Goal: Task Accomplishment & Management: Manage account settings

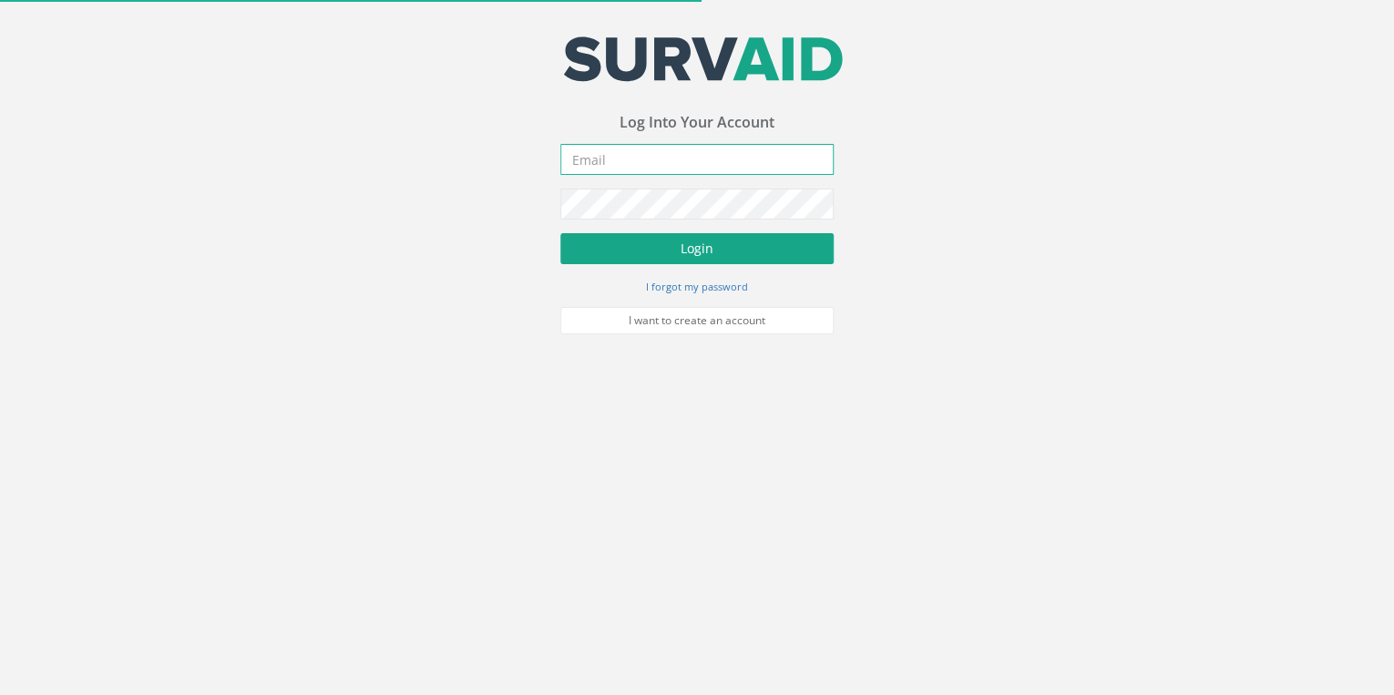
type input "[EMAIL_ADDRESS][DOMAIN_NAME]"
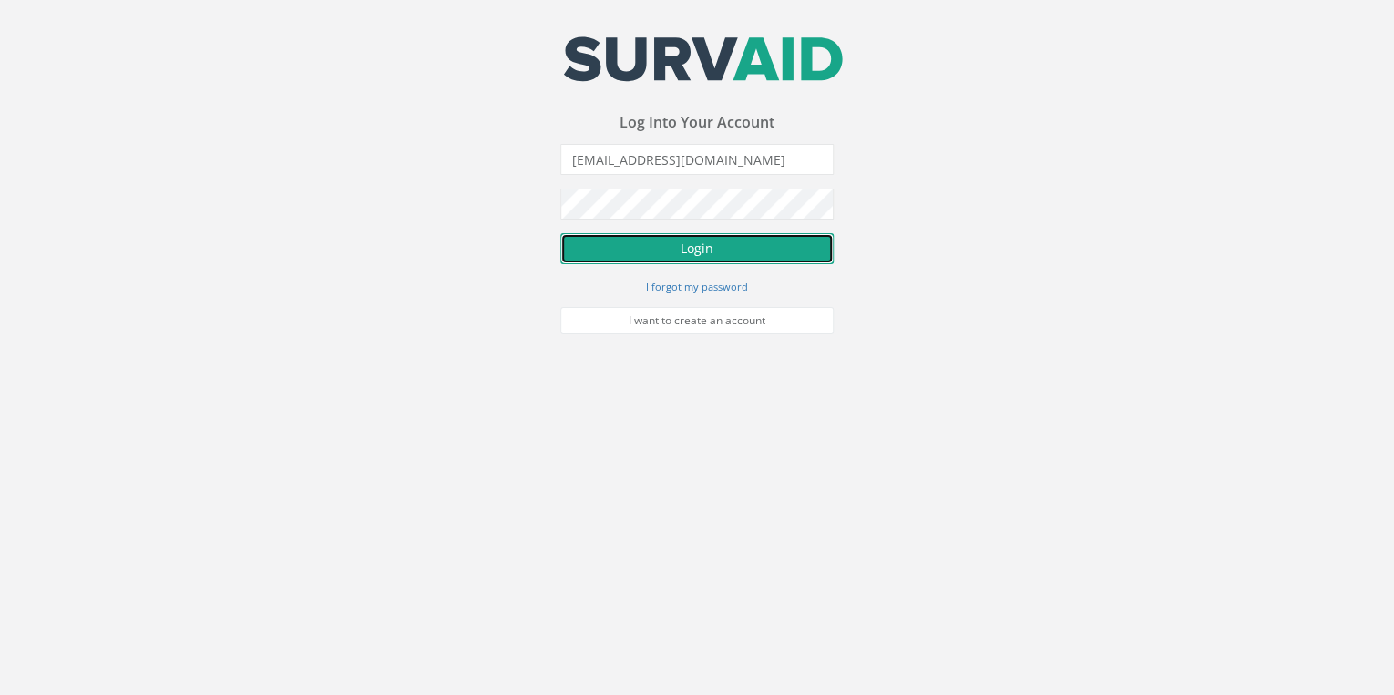
click at [365, 70] on button "Login" at bounding box center [696, 248] width 273 height 31
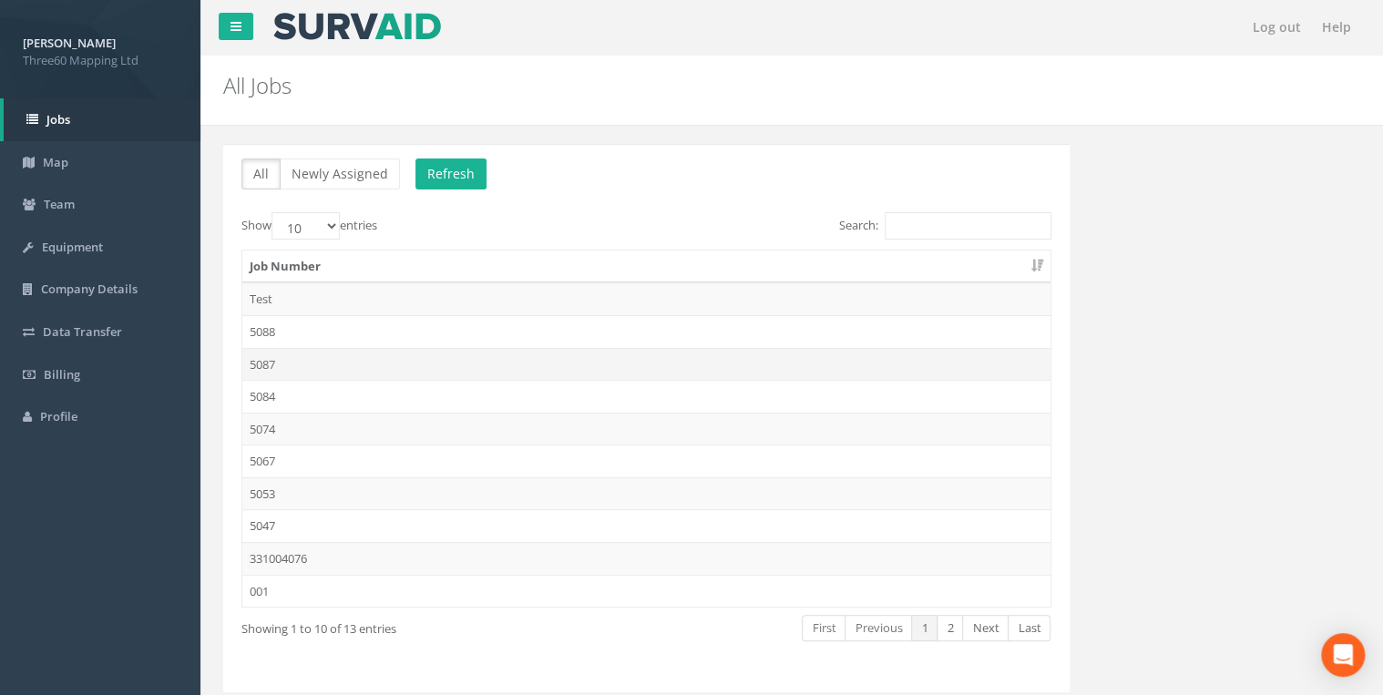
click at [280, 70] on td "5087" at bounding box center [646, 364] width 808 height 33
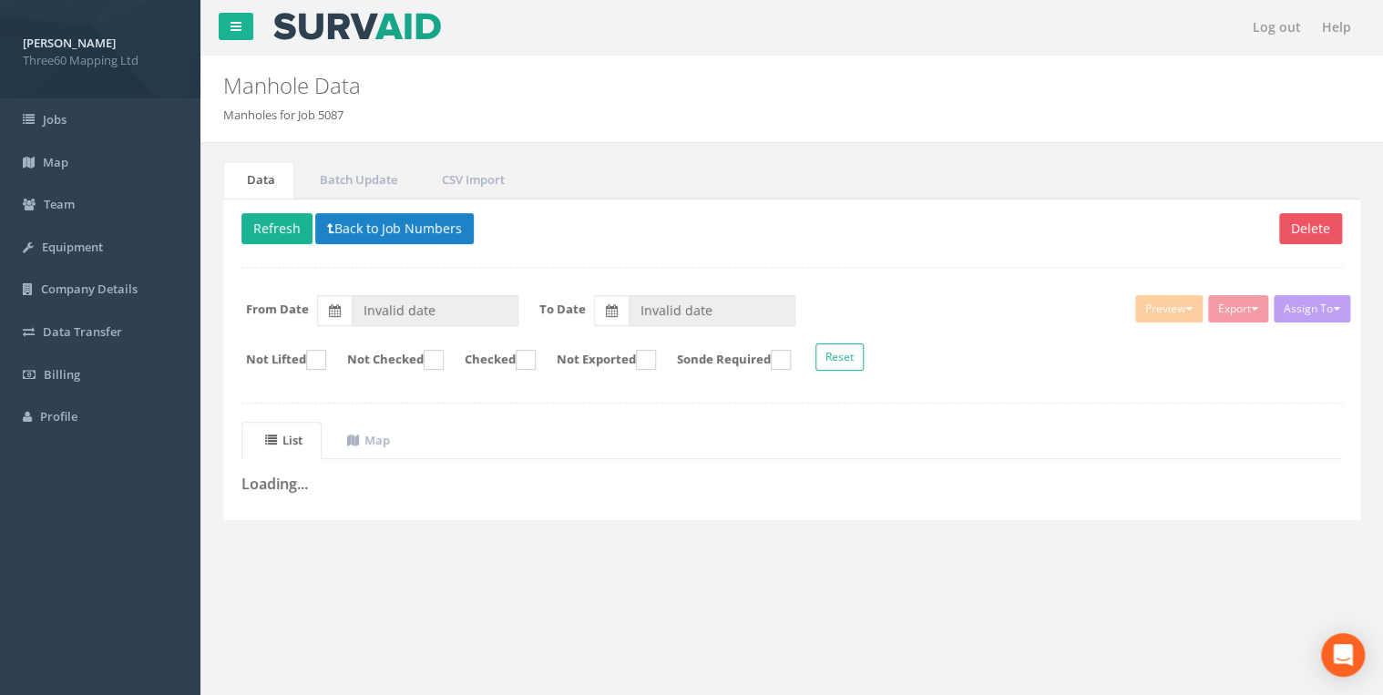
type input "[DATE]"
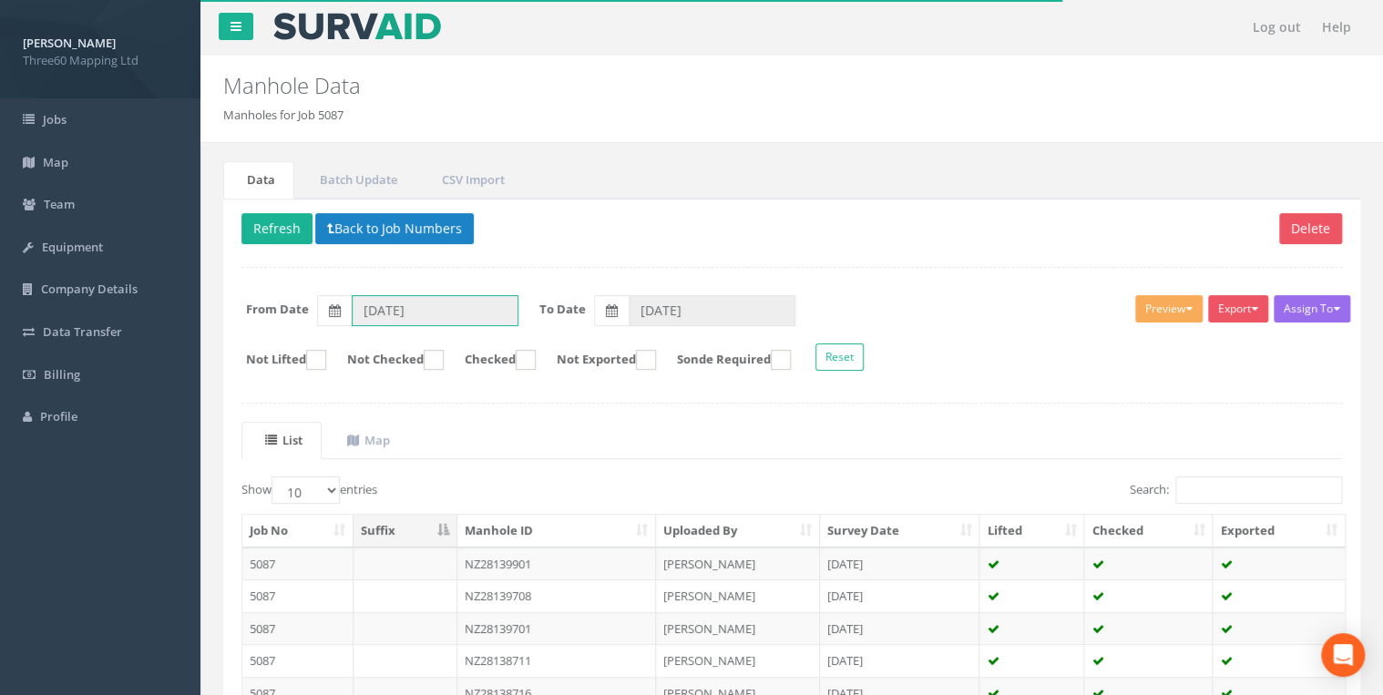
click at [365, 70] on input "[DATE]" at bounding box center [435, 310] width 167 height 31
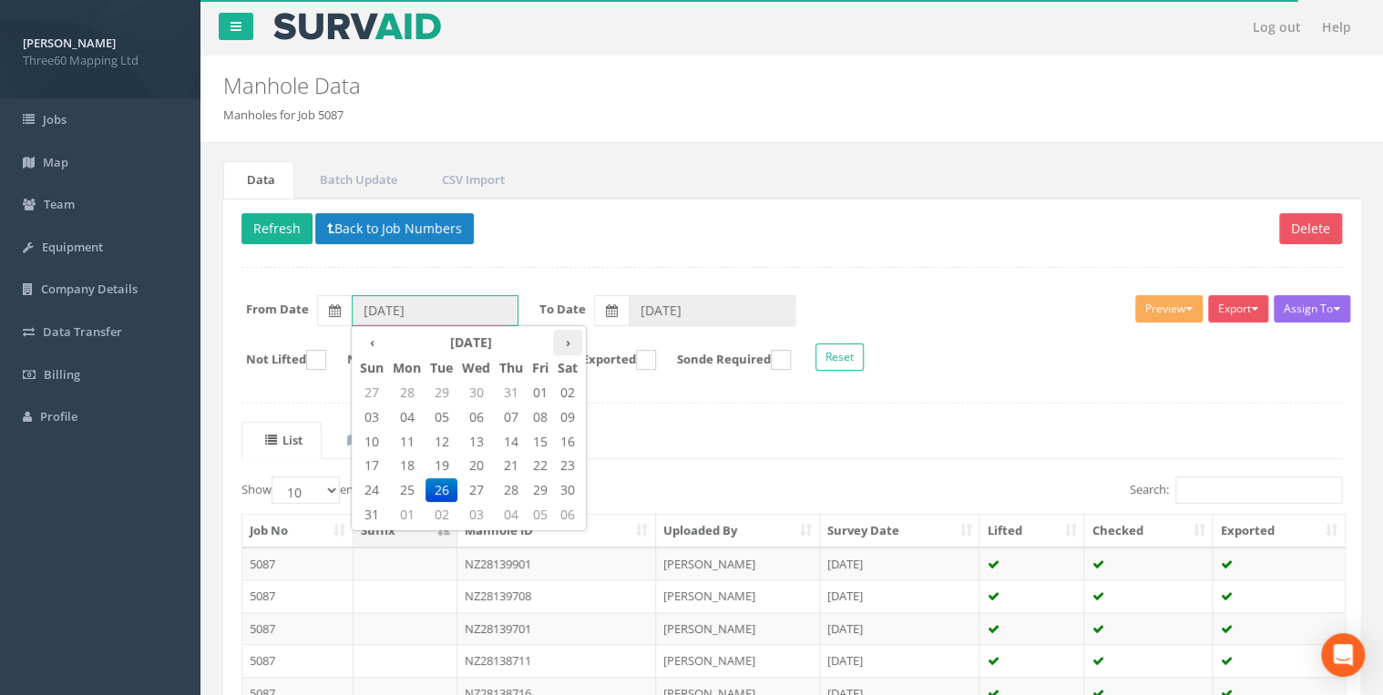
click at [365, 70] on th "›" at bounding box center [567, 343] width 29 height 26
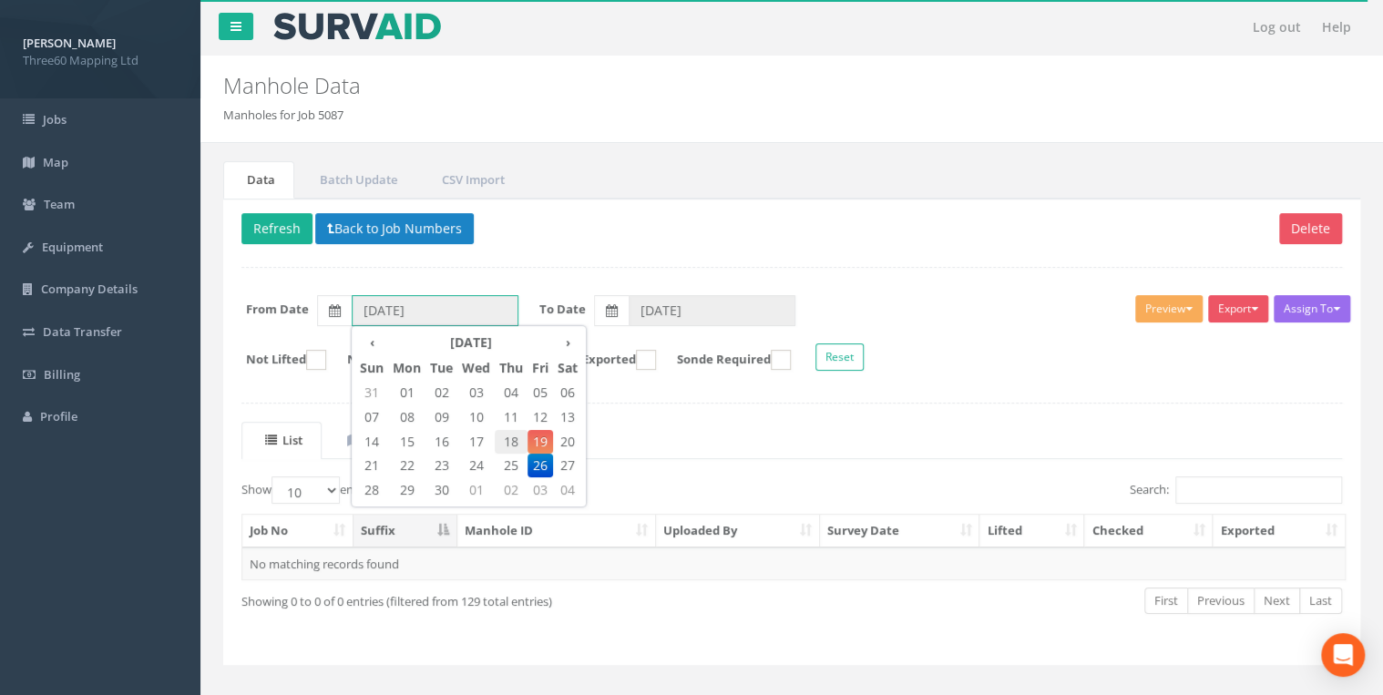
click at [365, 70] on span "18" at bounding box center [511, 442] width 33 height 24
type input "[DATE]"
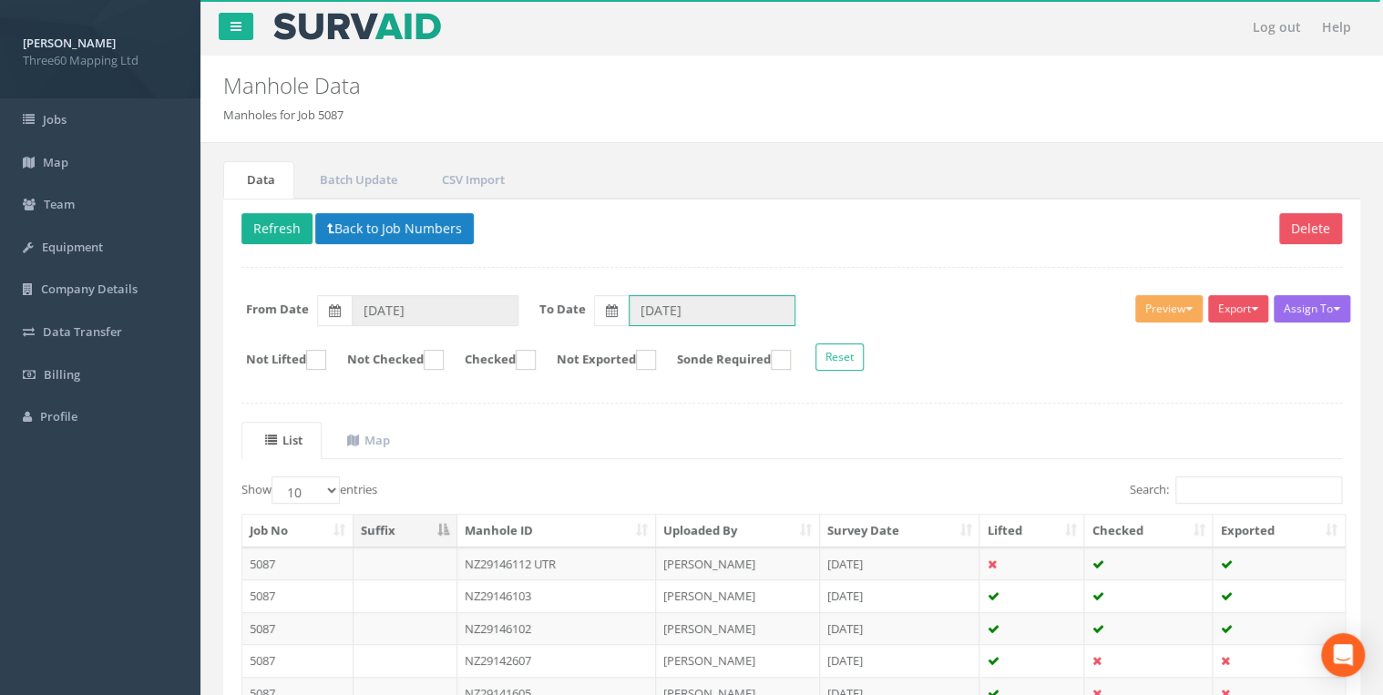
click at [365, 70] on input "[DATE]" at bounding box center [712, 310] width 167 height 31
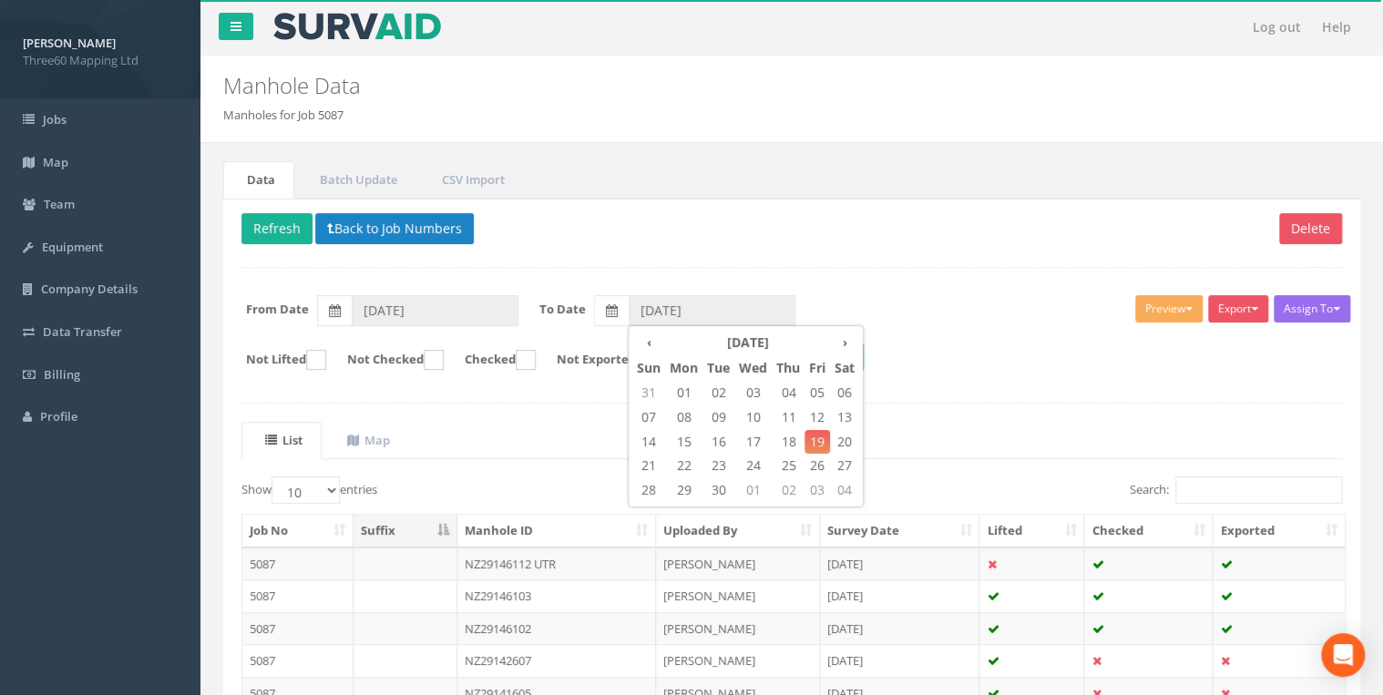
click at [365, 70] on div "Delete Refresh Back to Job Numbers Assign To No Companies Added Export 360 Manh…" at bounding box center [791, 562] width 1137 height 726
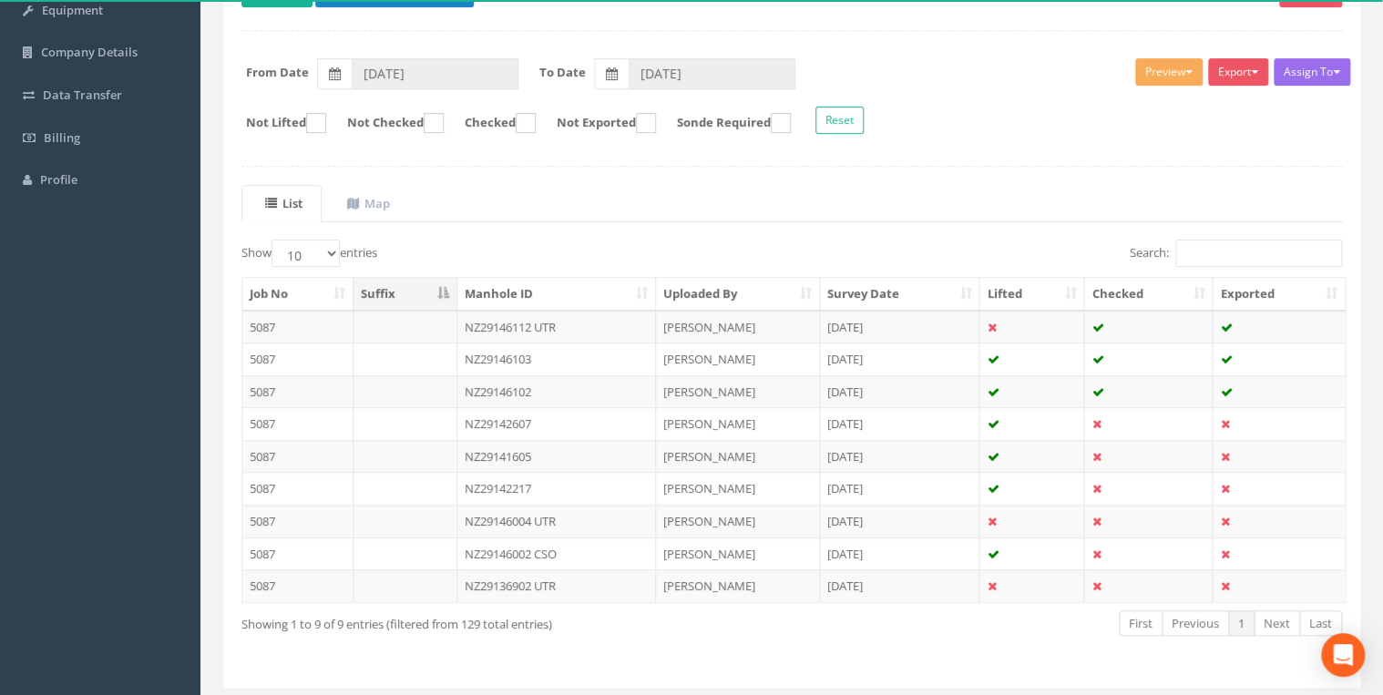
scroll to position [284, 0]
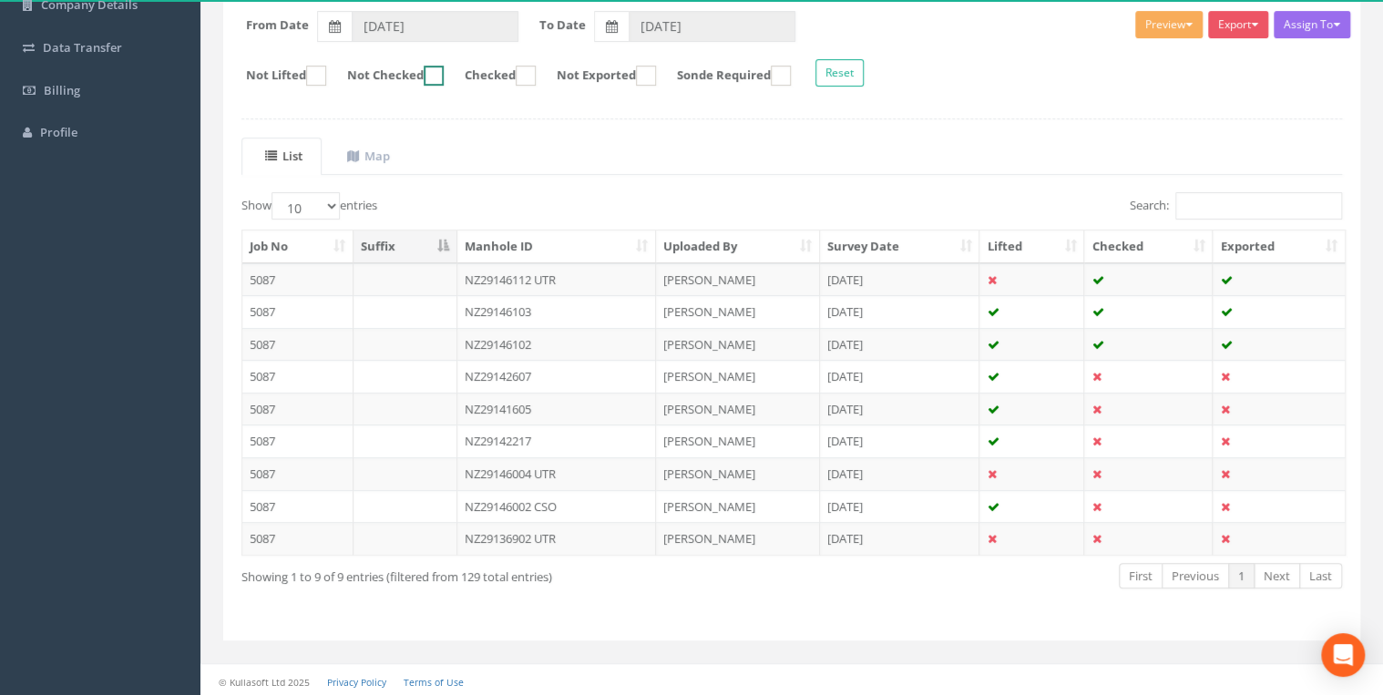
click at [365, 70] on ins at bounding box center [434, 76] width 20 height 20
checkbox input "true"
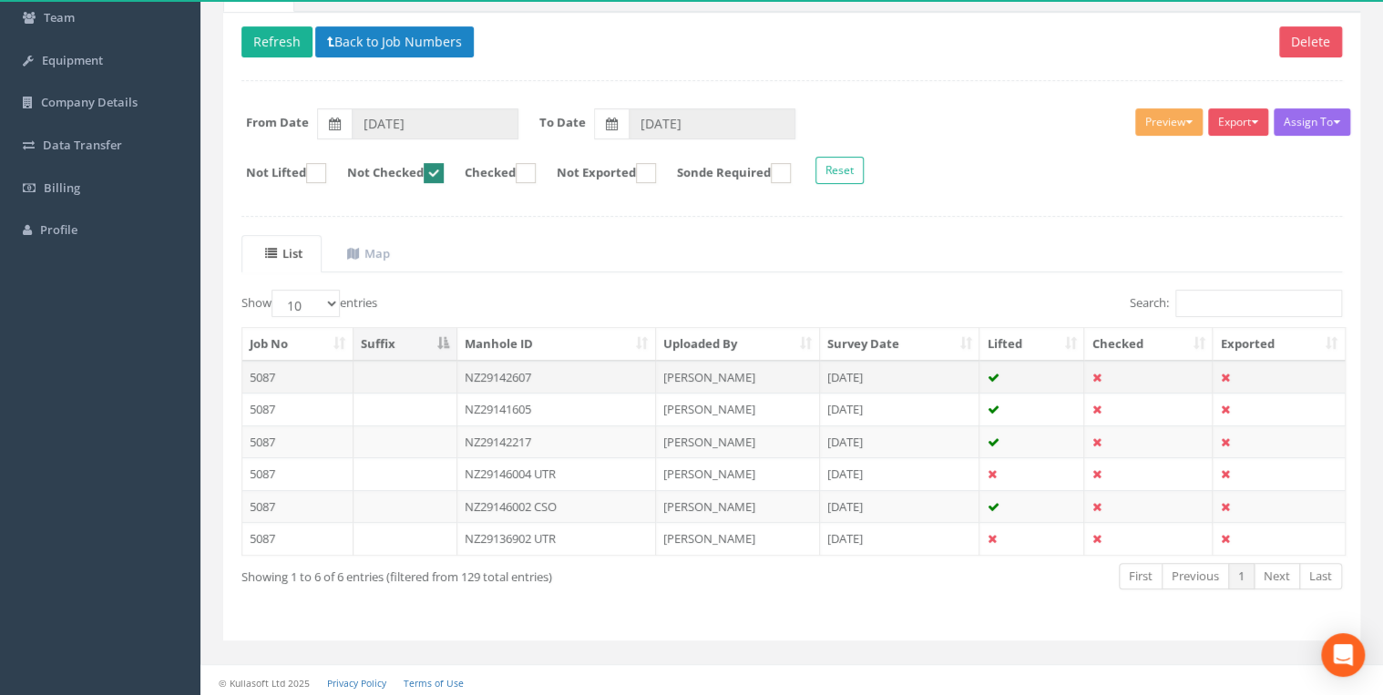
click at [365, 70] on td "NZ29142607" at bounding box center [556, 377] width 199 height 33
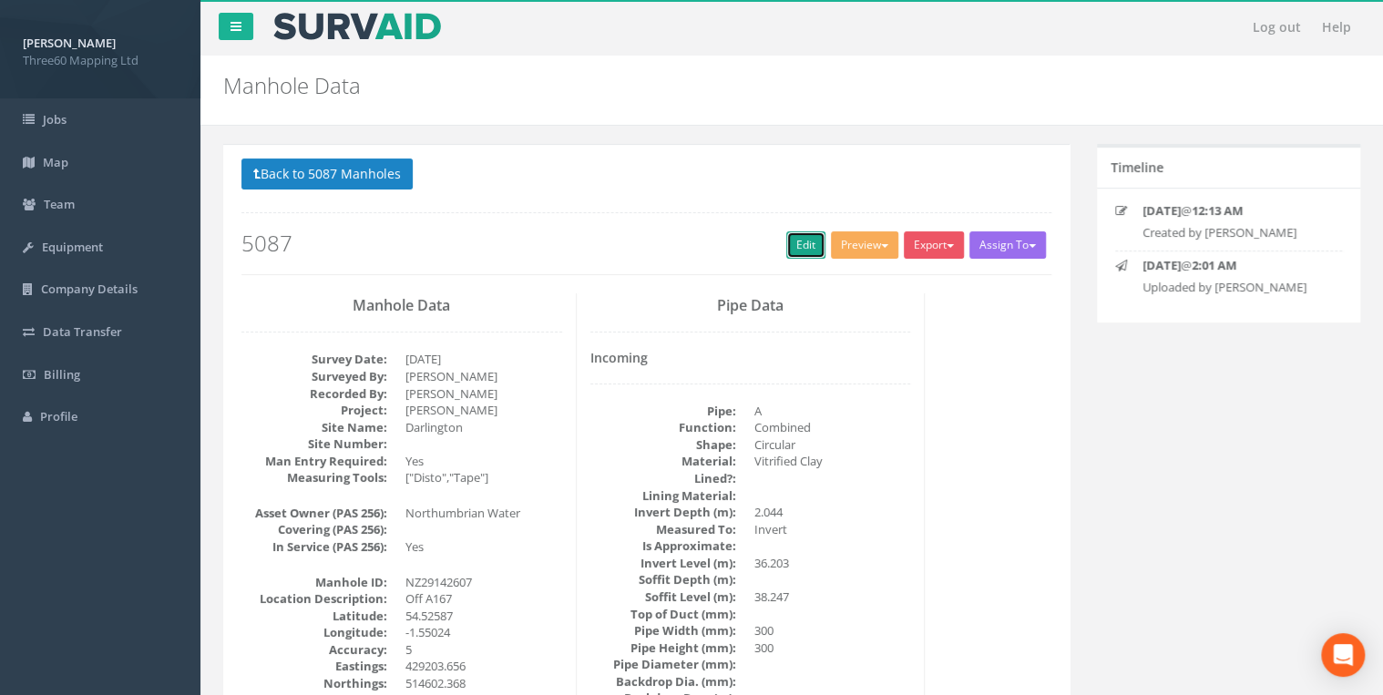
click at [365, 70] on link "Edit" at bounding box center [805, 244] width 39 height 27
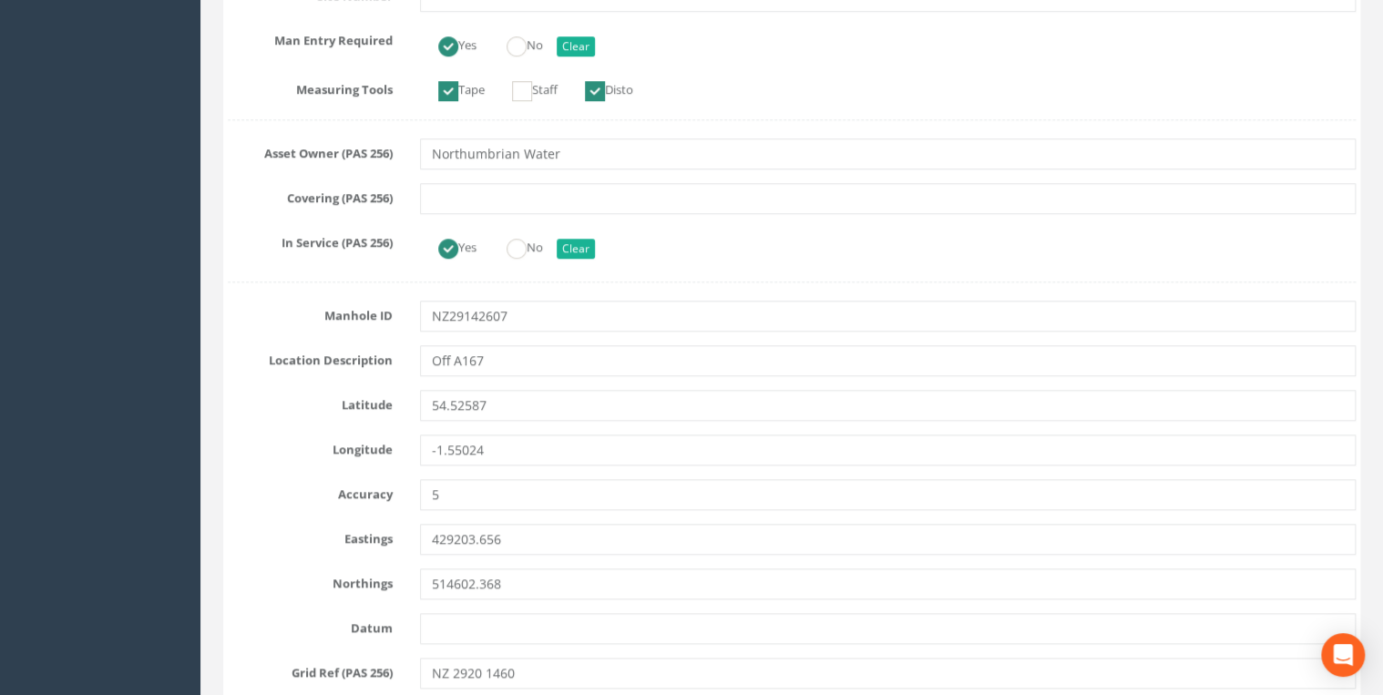
scroll to position [583, 0]
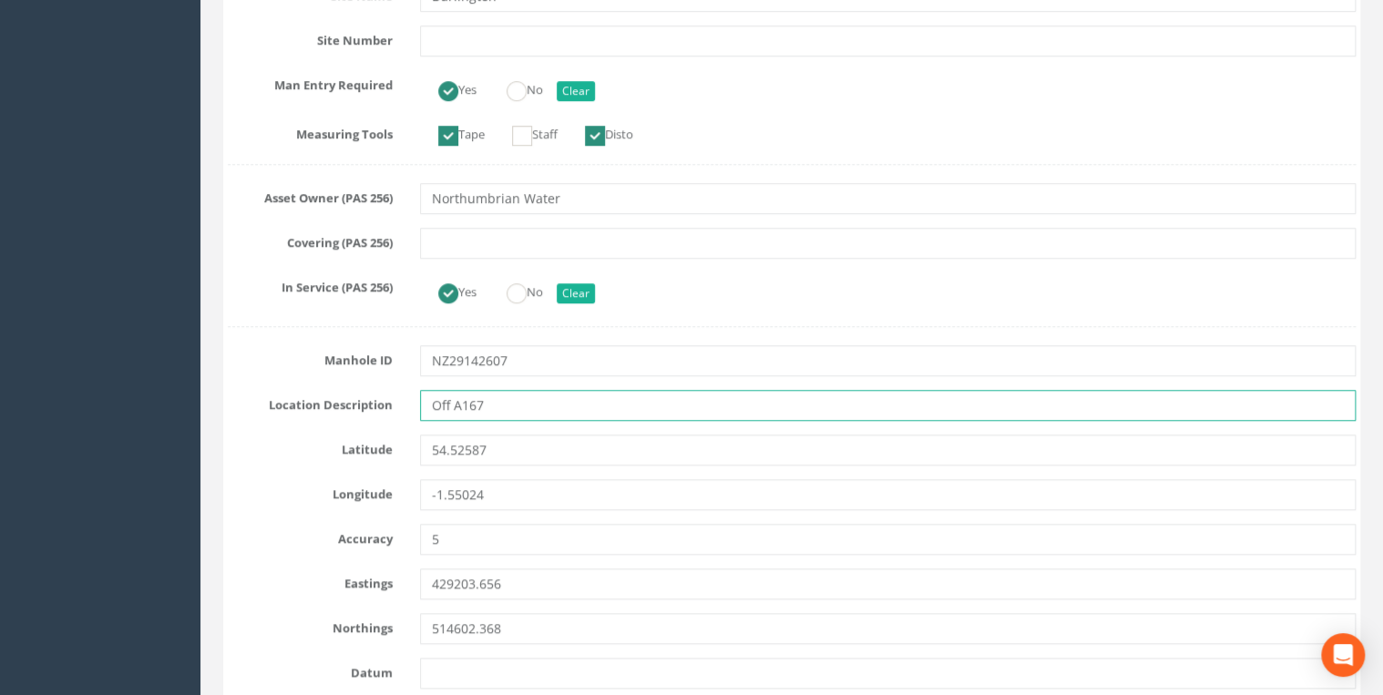
drag, startPoint x: 510, startPoint y: 403, endPoint x: 362, endPoint y: 403, distance: 148.5
click at [362, 70] on div "Location Description Off A167" at bounding box center [792, 405] width 1156 height 31
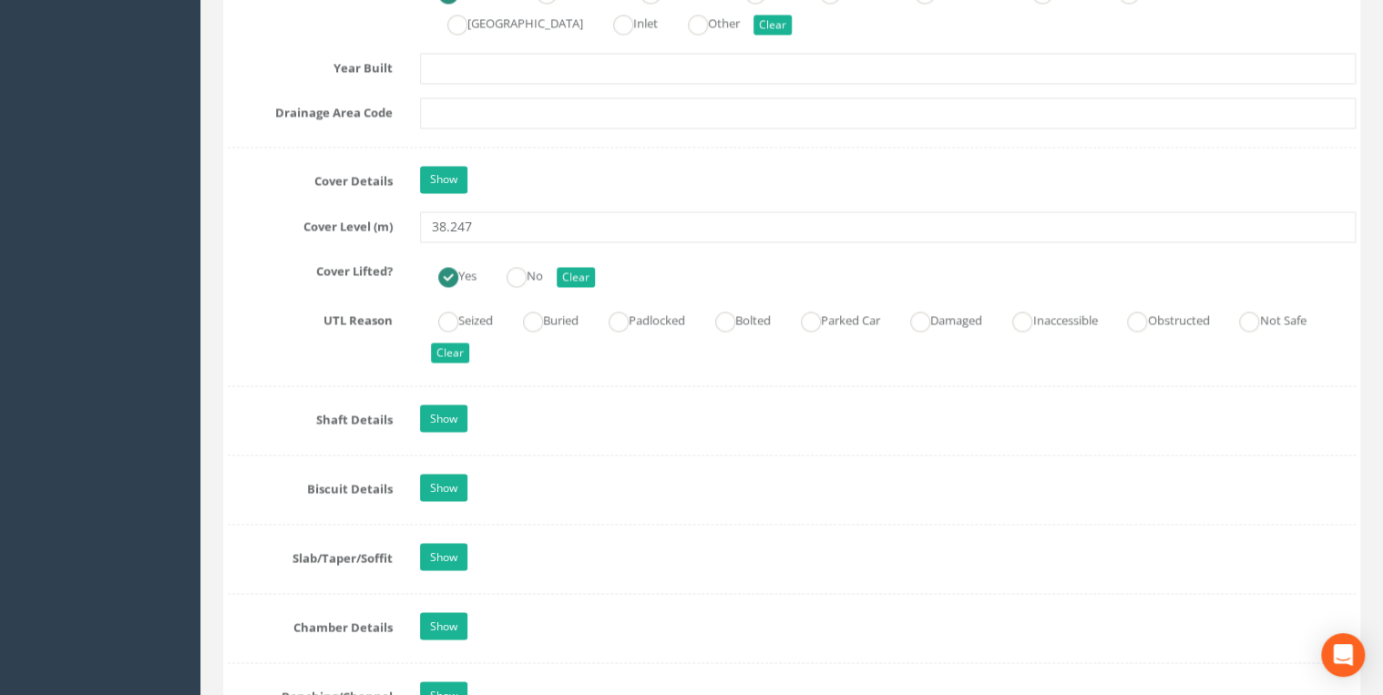
scroll to position [1846, 0]
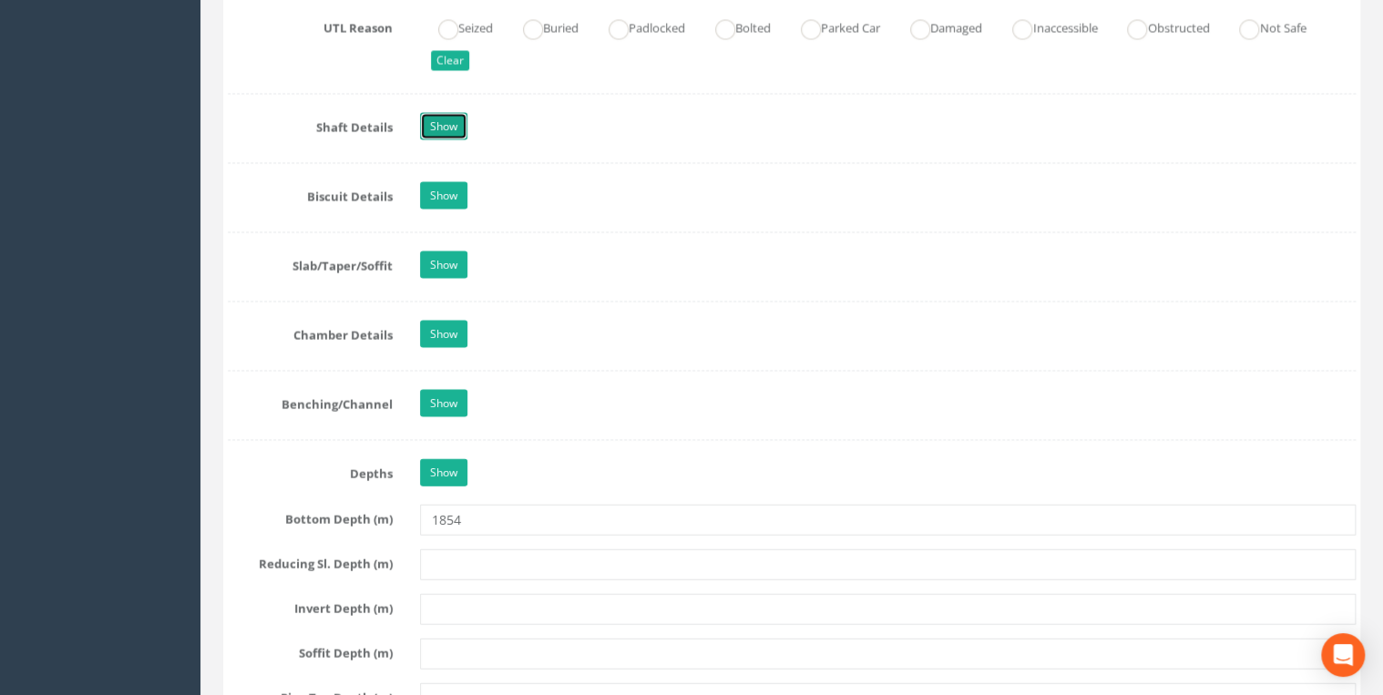
click at [365, 70] on link "Show" at bounding box center [443, 126] width 47 height 27
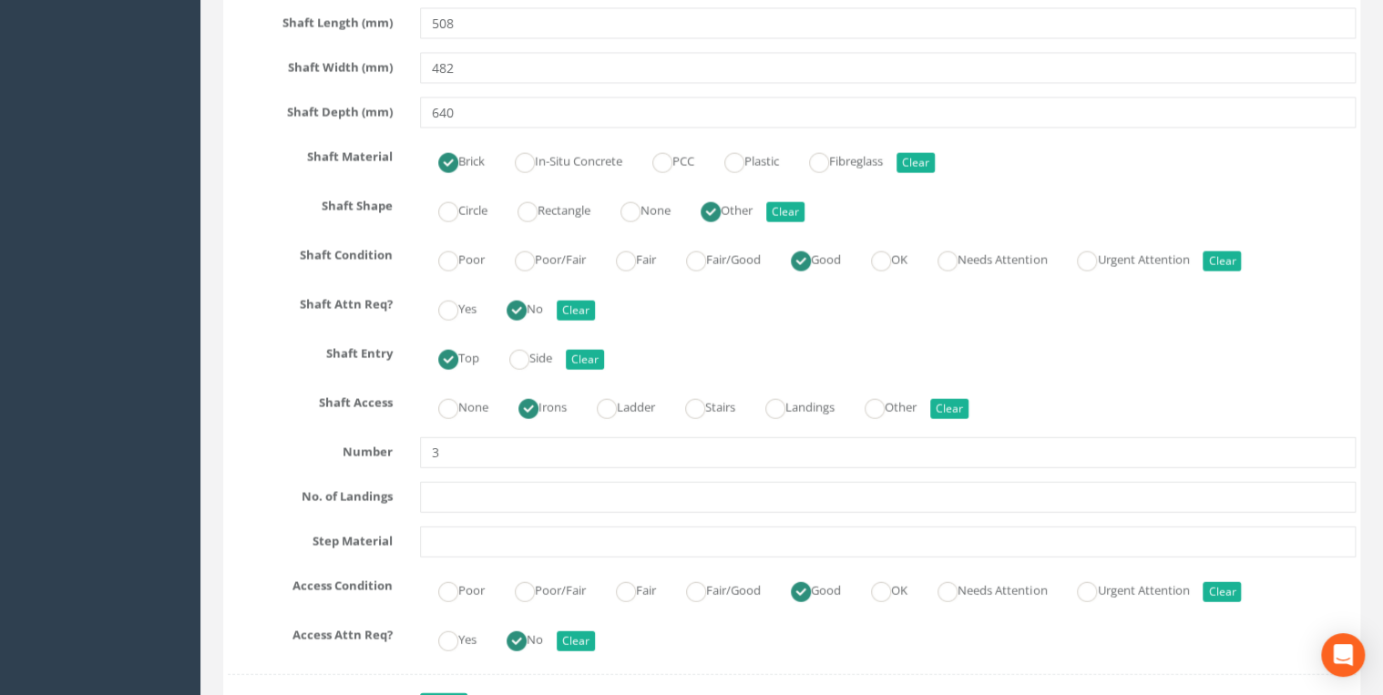
scroll to position [2333, 0]
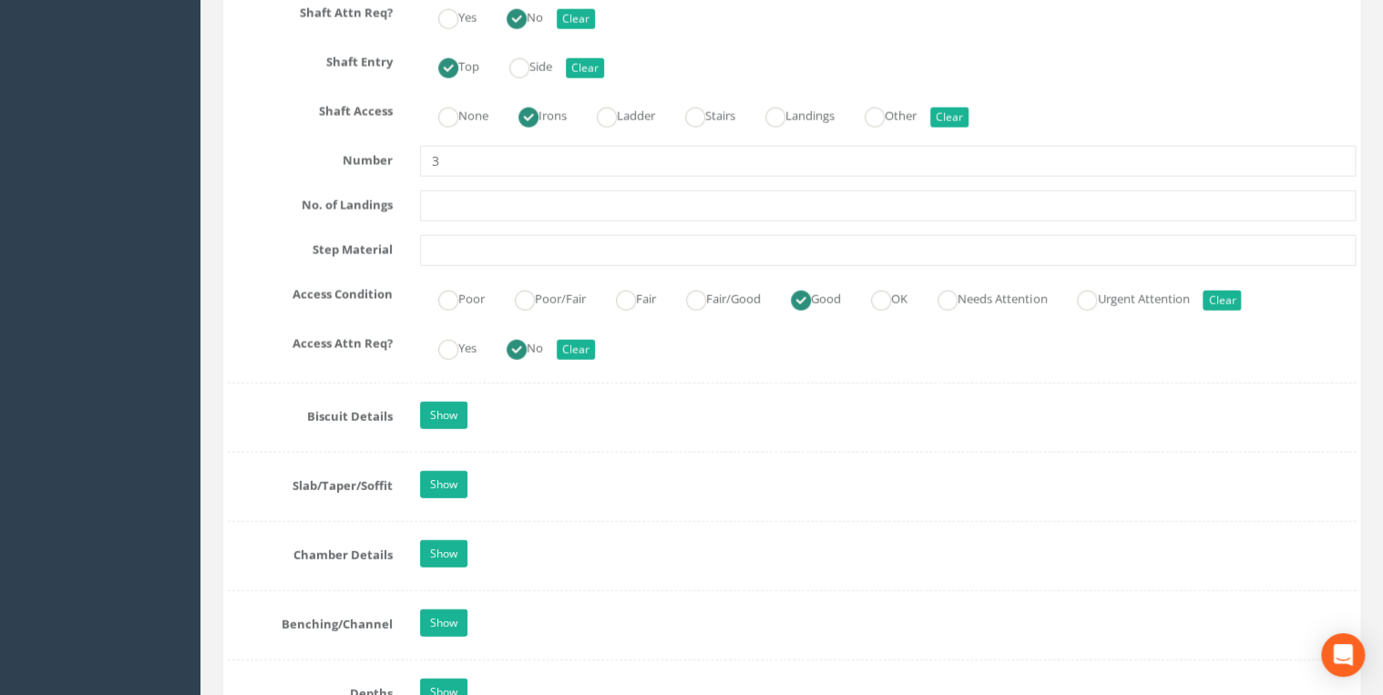
click at [365, 70] on div "Show" at bounding box center [887, 418] width 963 height 32
click at [365, 70] on link "Show" at bounding box center [443, 415] width 47 height 27
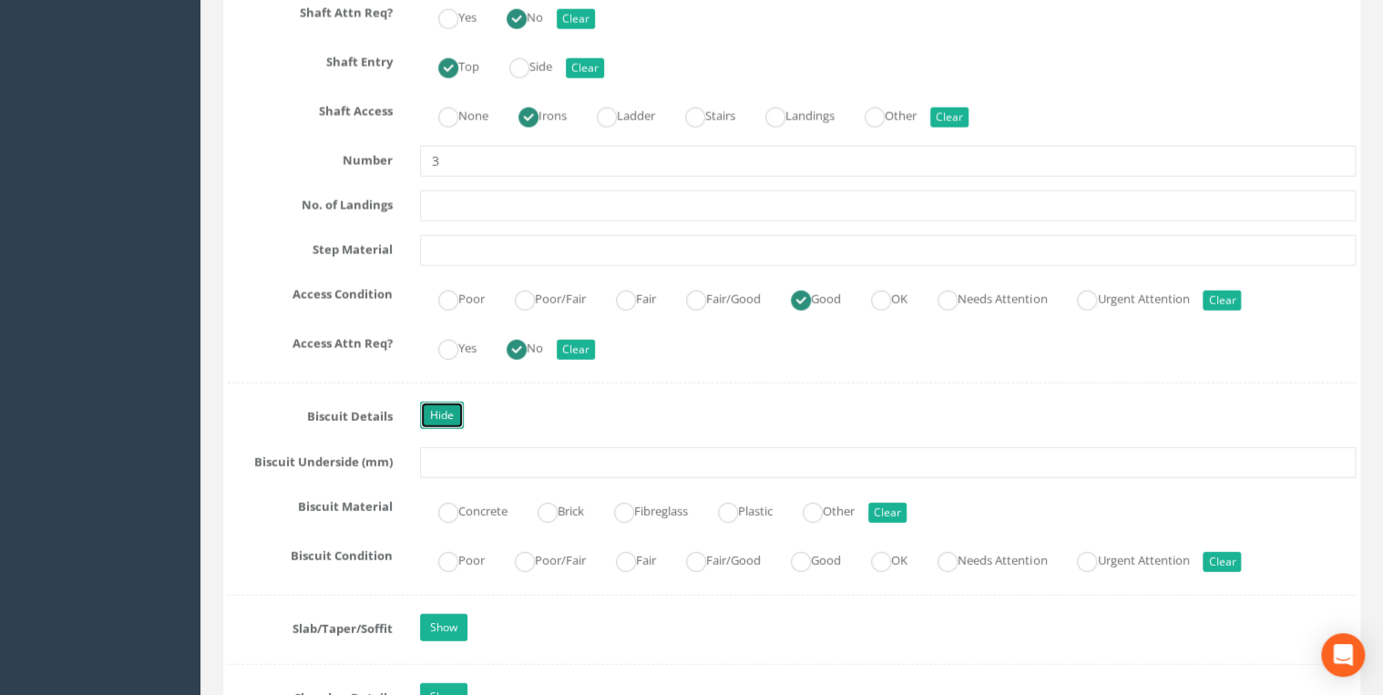
scroll to position [2721, 0]
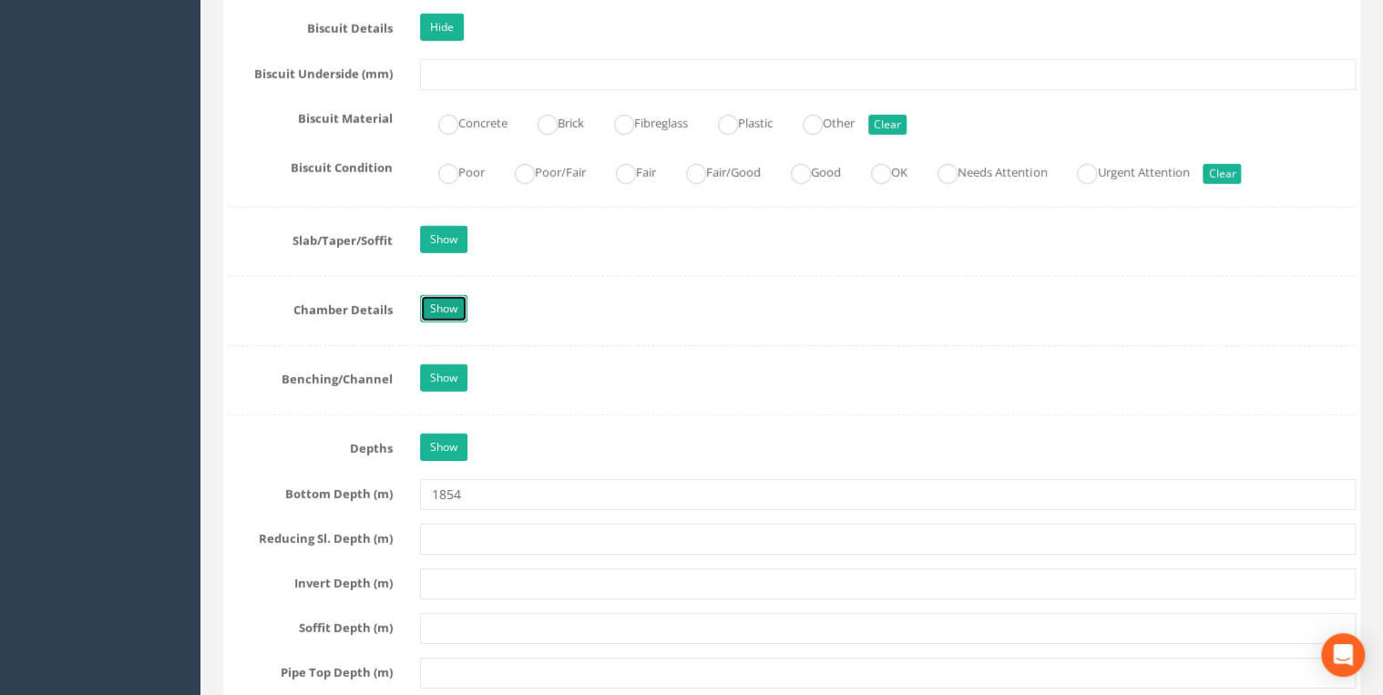
click at [365, 70] on link "Show" at bounding box center [443, 308] width 47 height 27
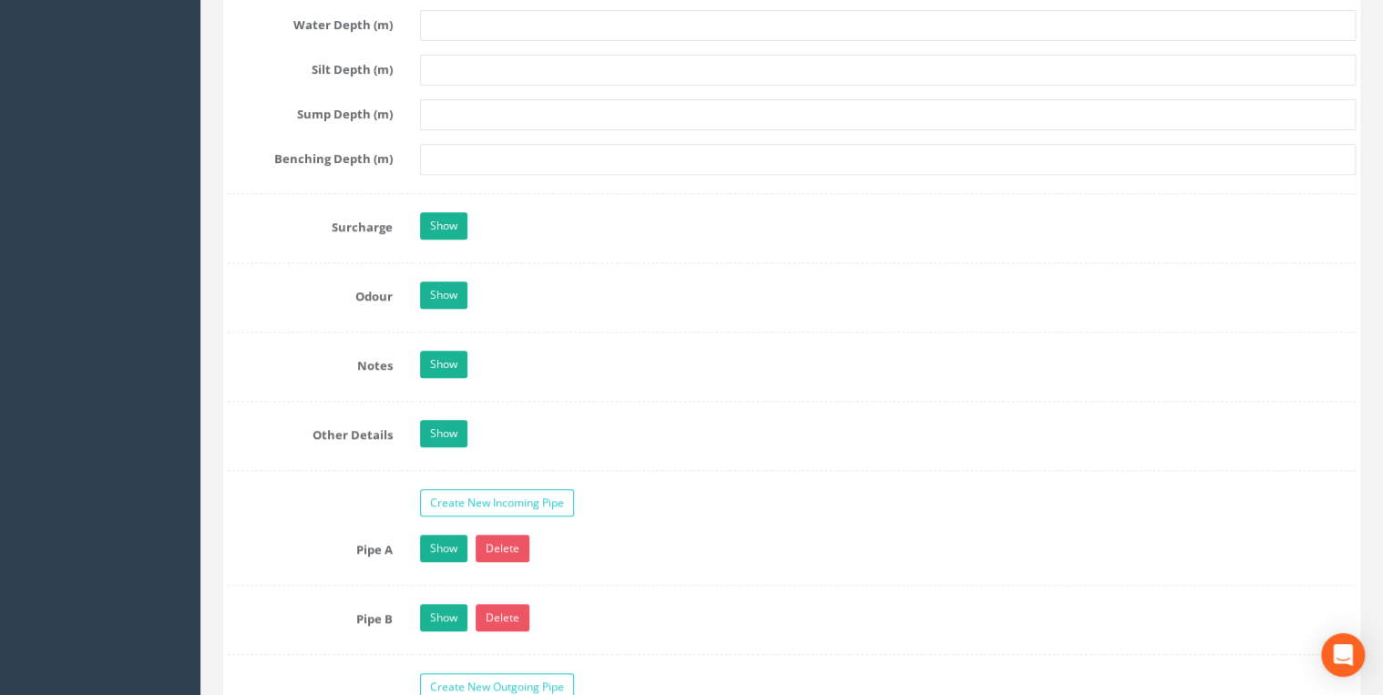
scroll to position [3888, 0]
click at [365, 70] on link "Show" at bounding box center [443, 224] width 47 height 27
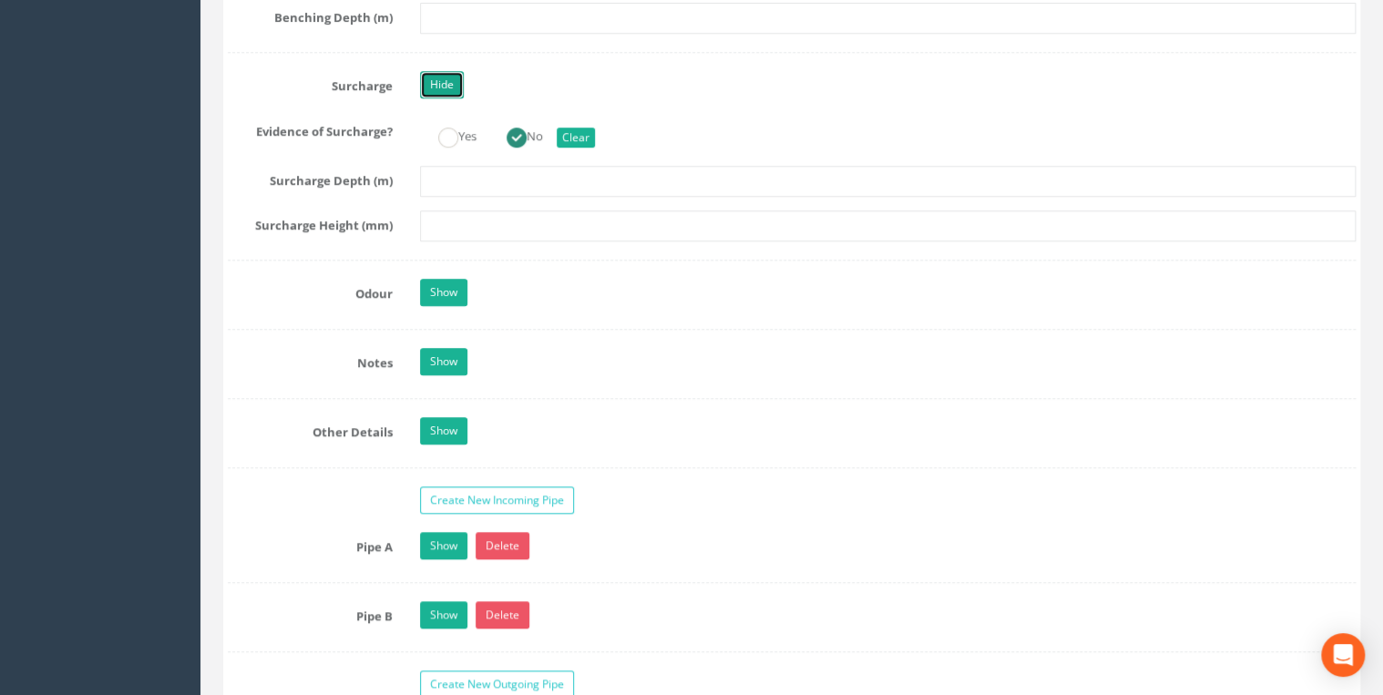
scroll to position [4179, 0]
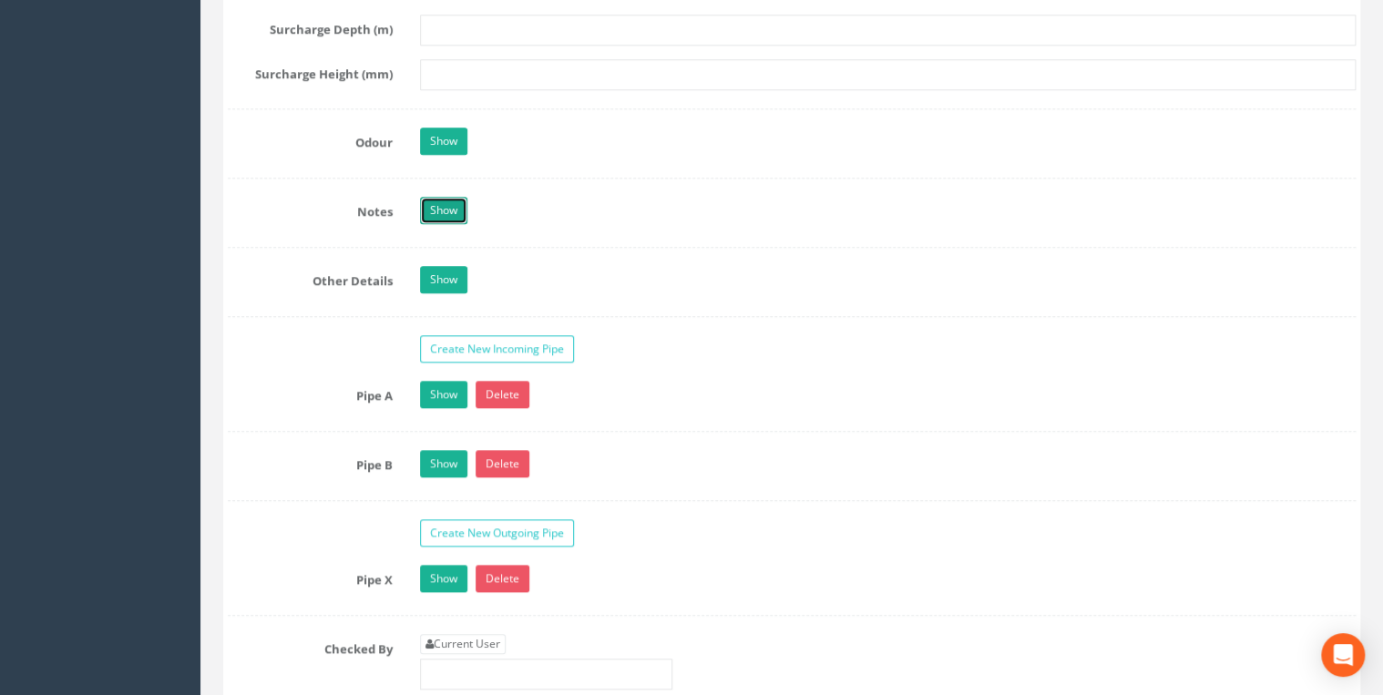
click at [365, 70] on link "Show" at bounding box center [443, 210] width 47 height 27
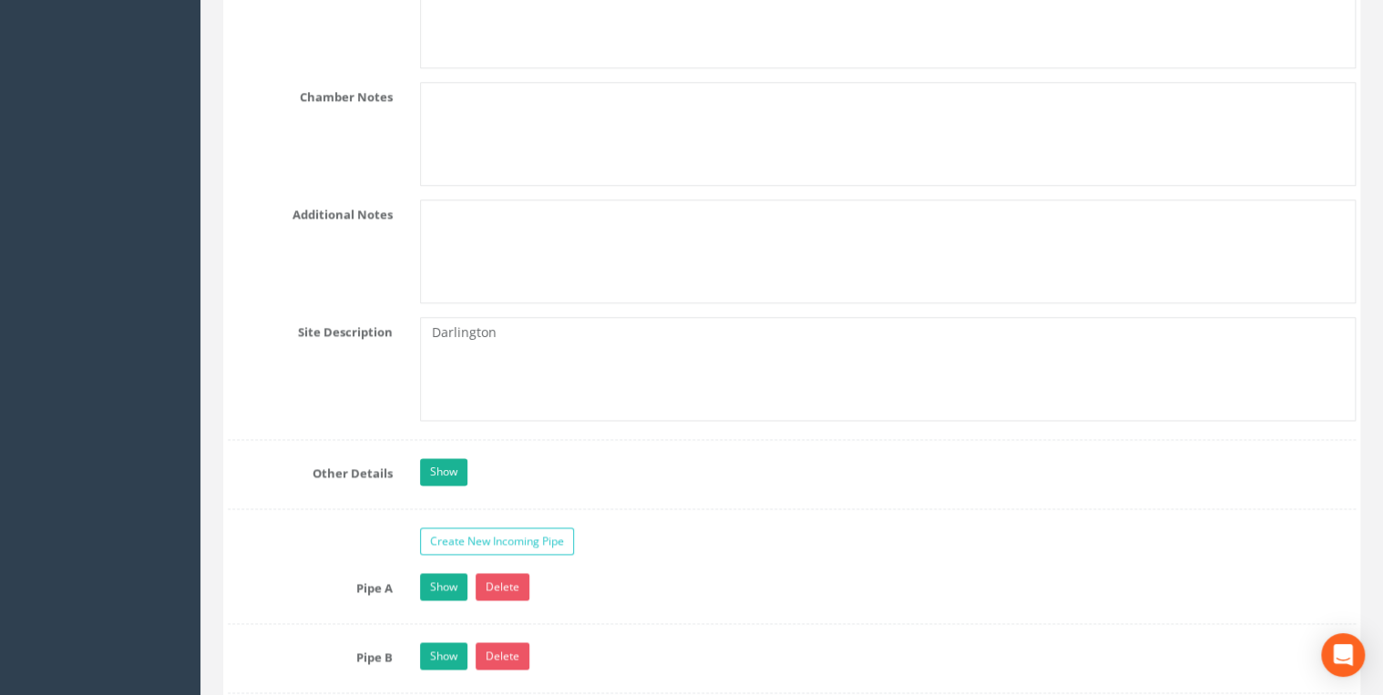
scroll to position [4763, 0]
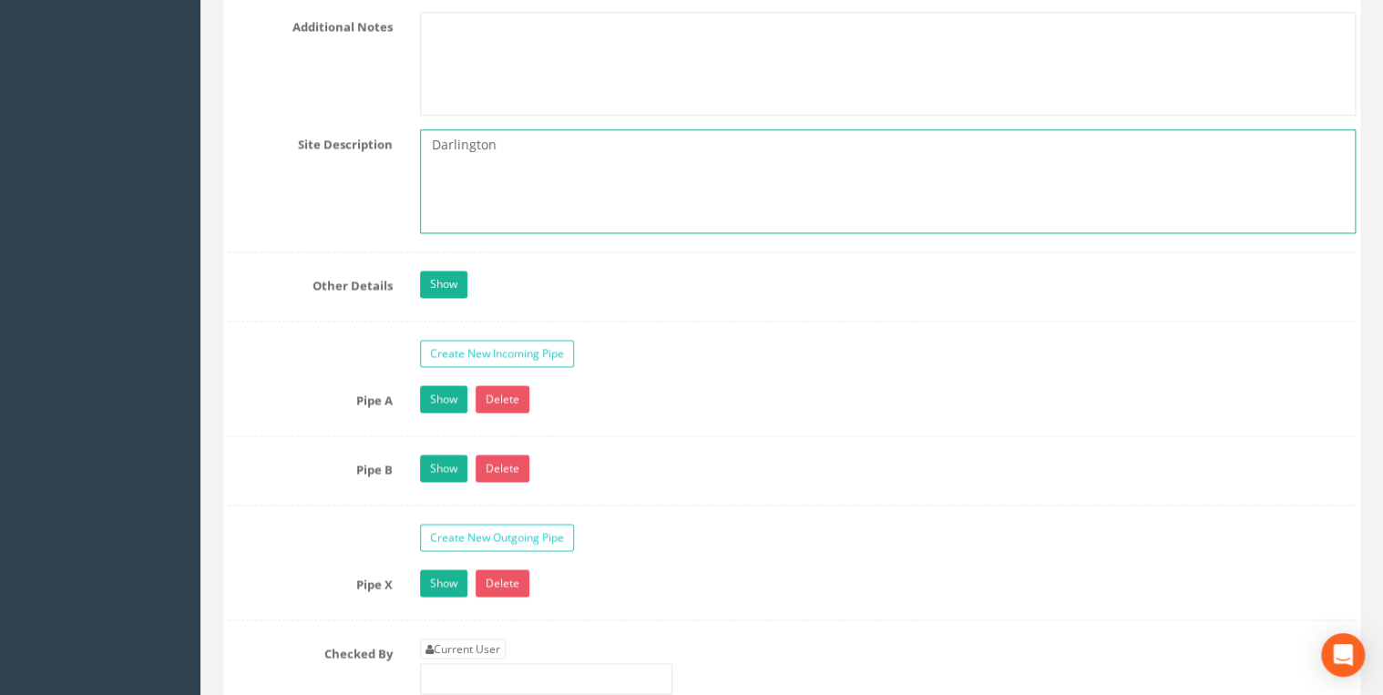
drag, startPoint x: 525, startPoint y: 143, endPoint x: 323, endPoint y: 137, distance: 202.4
click at [323, 70] on div "Site Description [GEOGRAPHIC_DATA]" at bounding box center [792, 181] width 1156 height 104
paste textarea "Off A167"
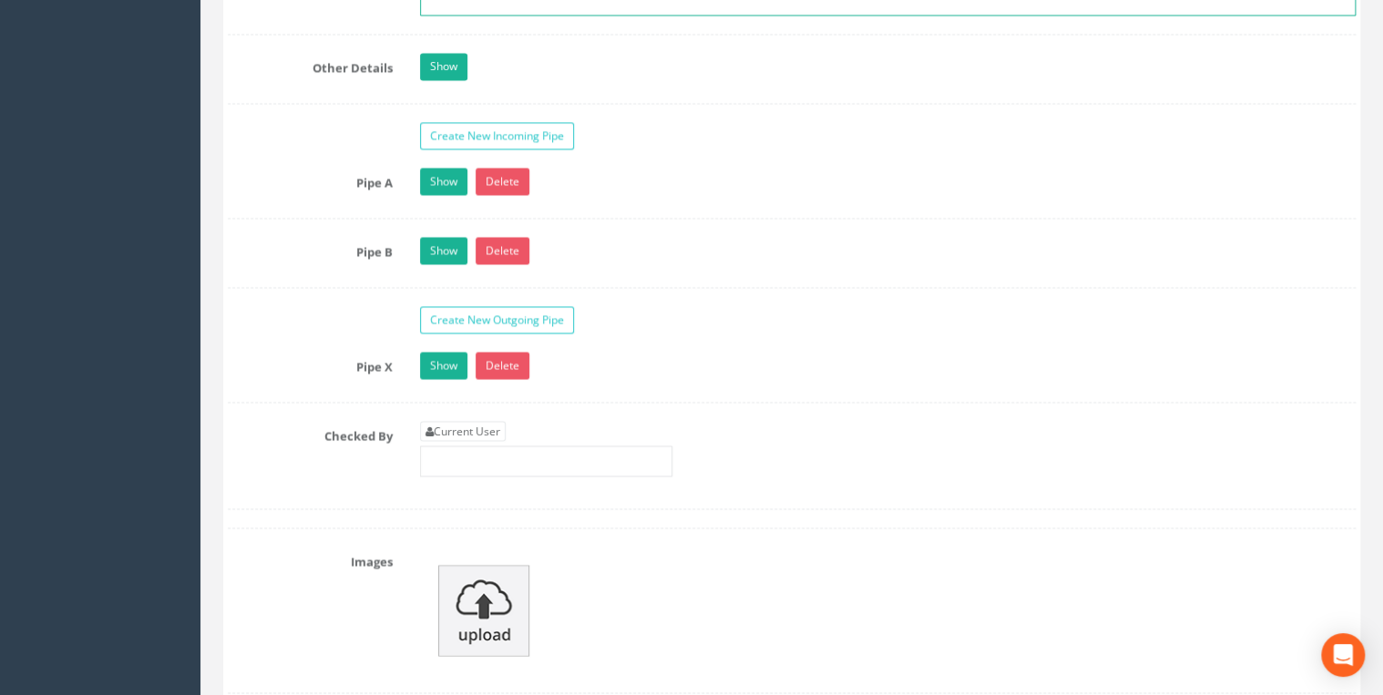
scroll to position [5152, 0]
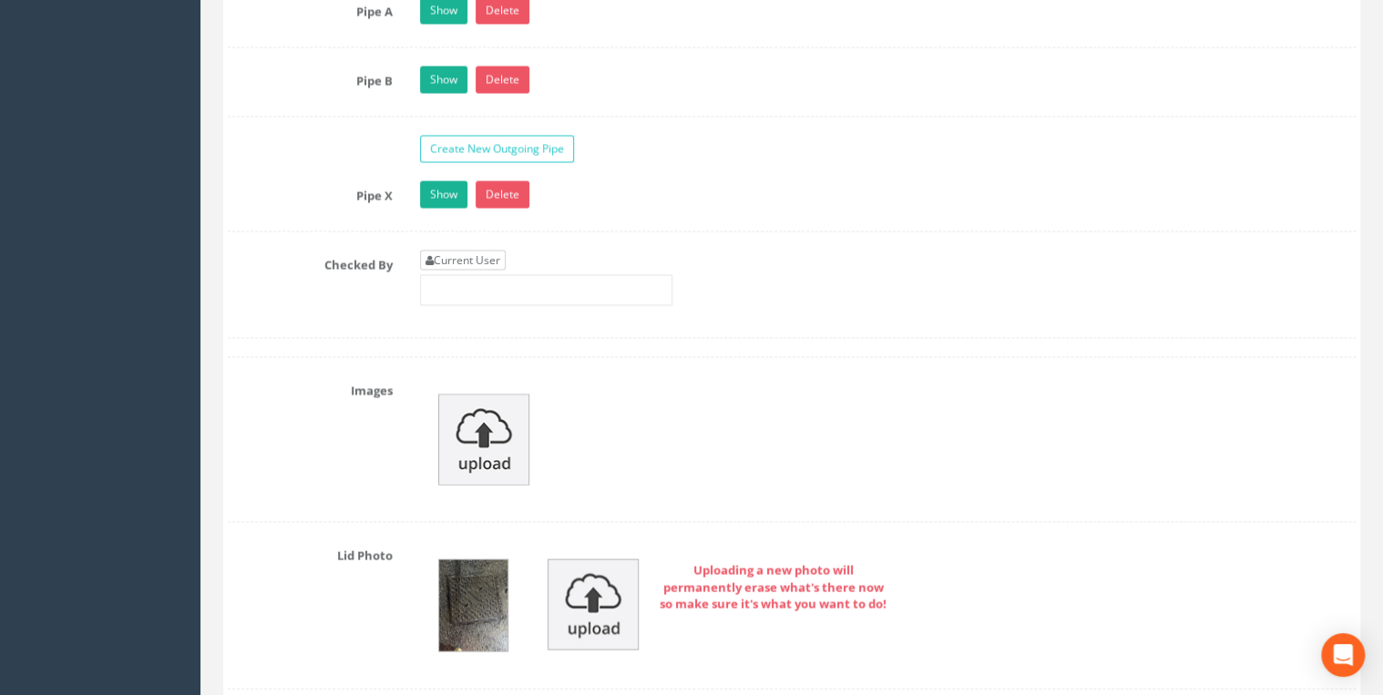
type textarea "Off A167"
click at [365, 70] on link "Current User" at bounding box center [463, 260] width 86 height 20
type input "[PERSON_NAME]"
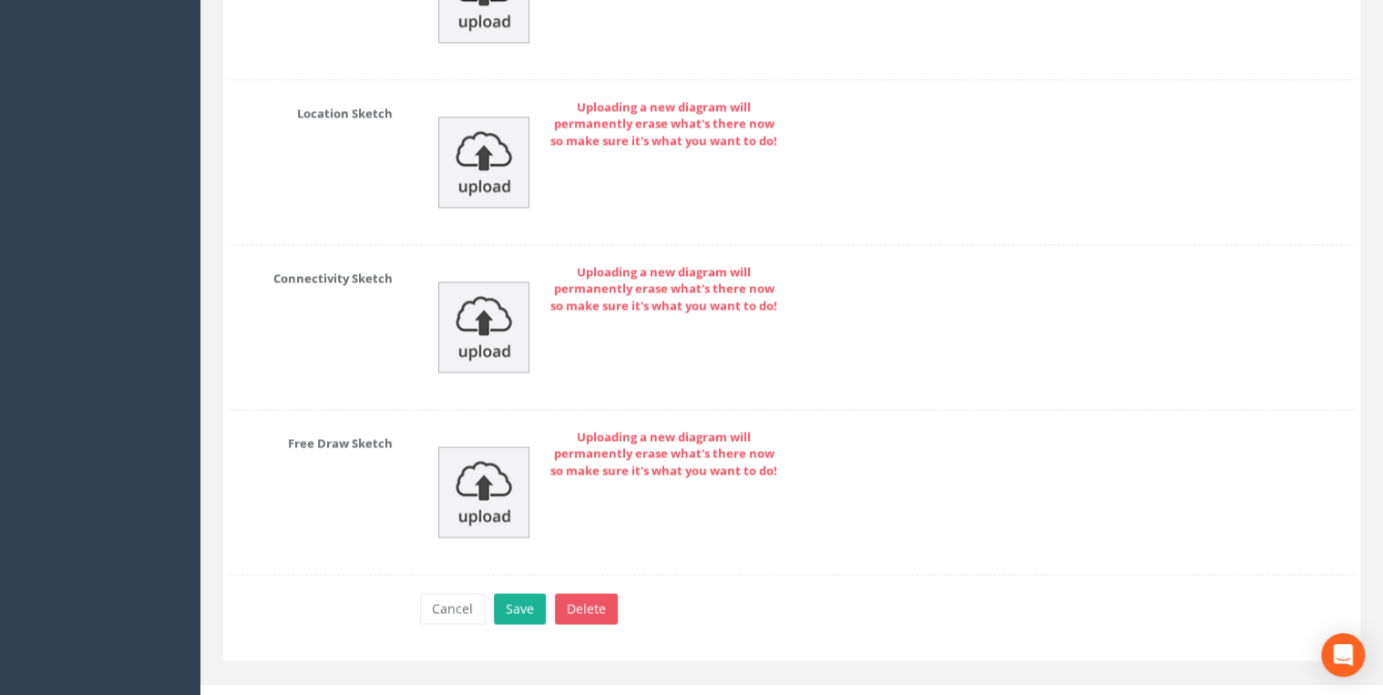
scroll to position [8237, 0]
click at [365, 70] on button "Save" at bounding box center [520, 607] width 52 height 31
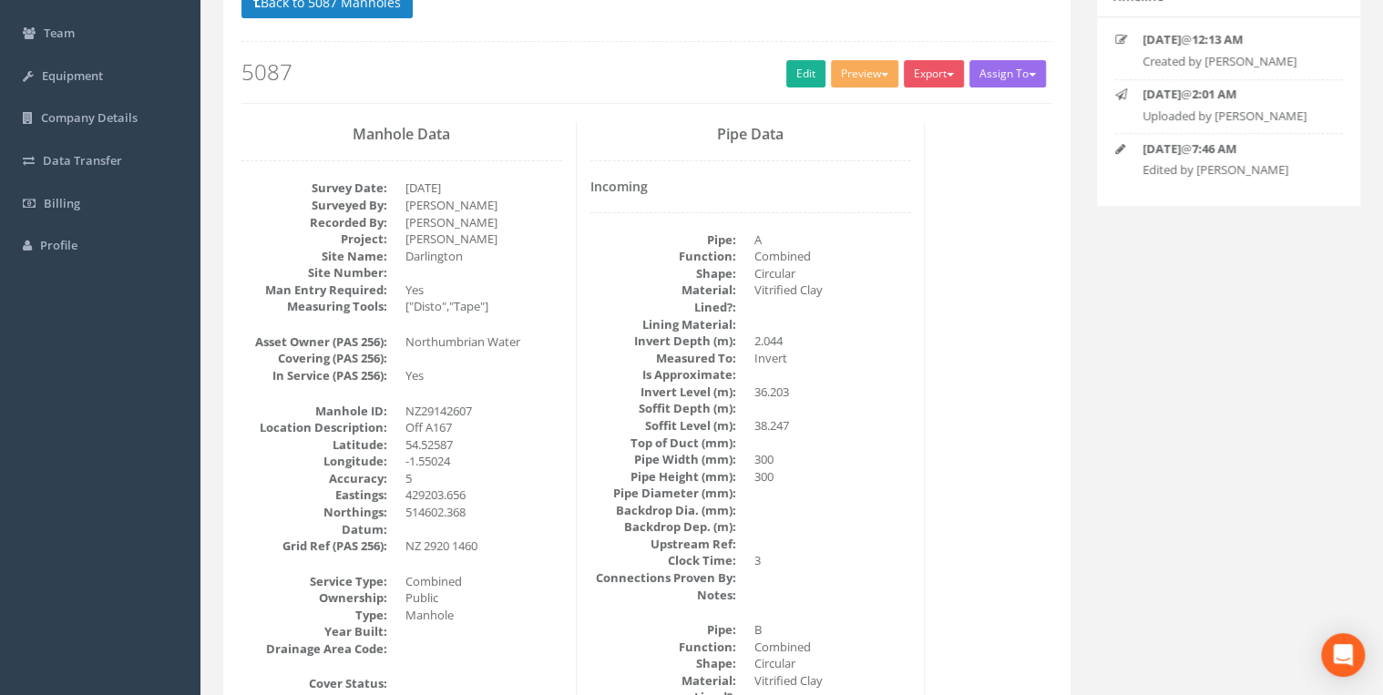
scroll to position [0, 0]
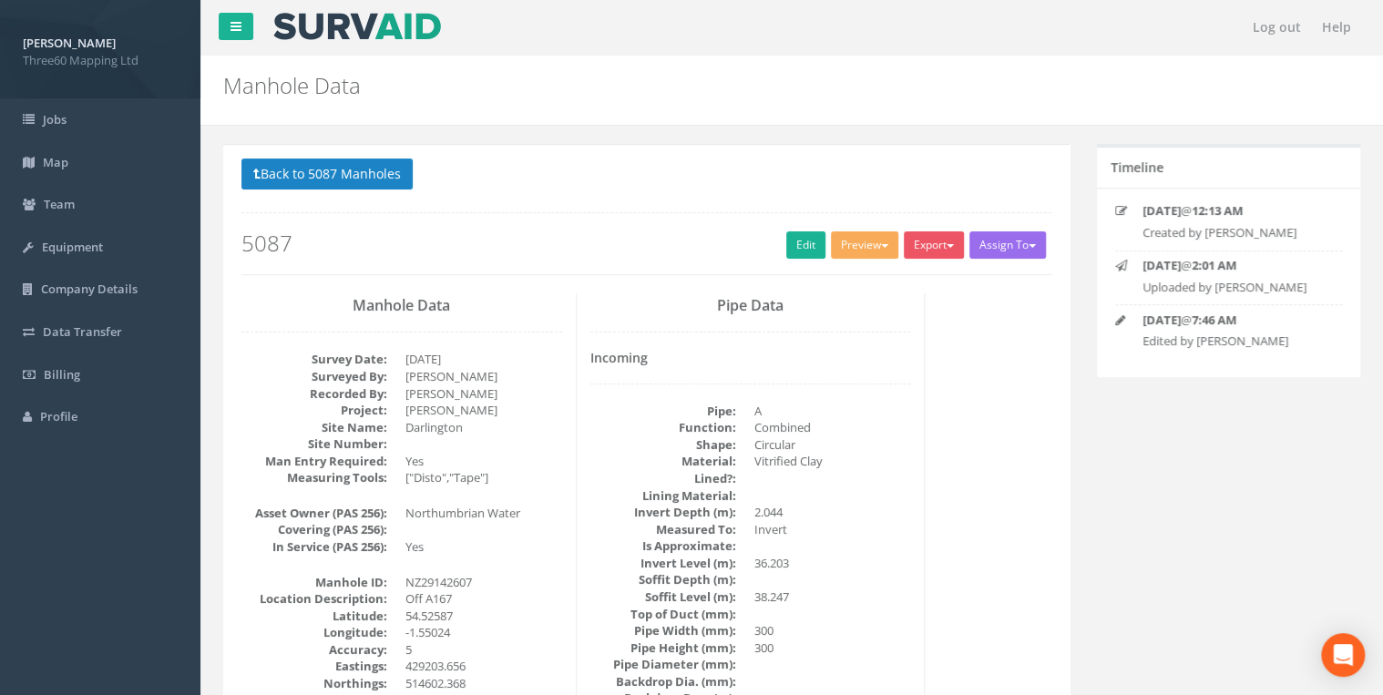
click at [365, 70] on div "Export 360 Manhole Heathrow United Utilities SurvAid IC SurvAid Manhole" at bounding box center [937, 247] width 66 height 32
click at [365, 70] on button "Export" at bounding box center [934, 244] width 60 height 27
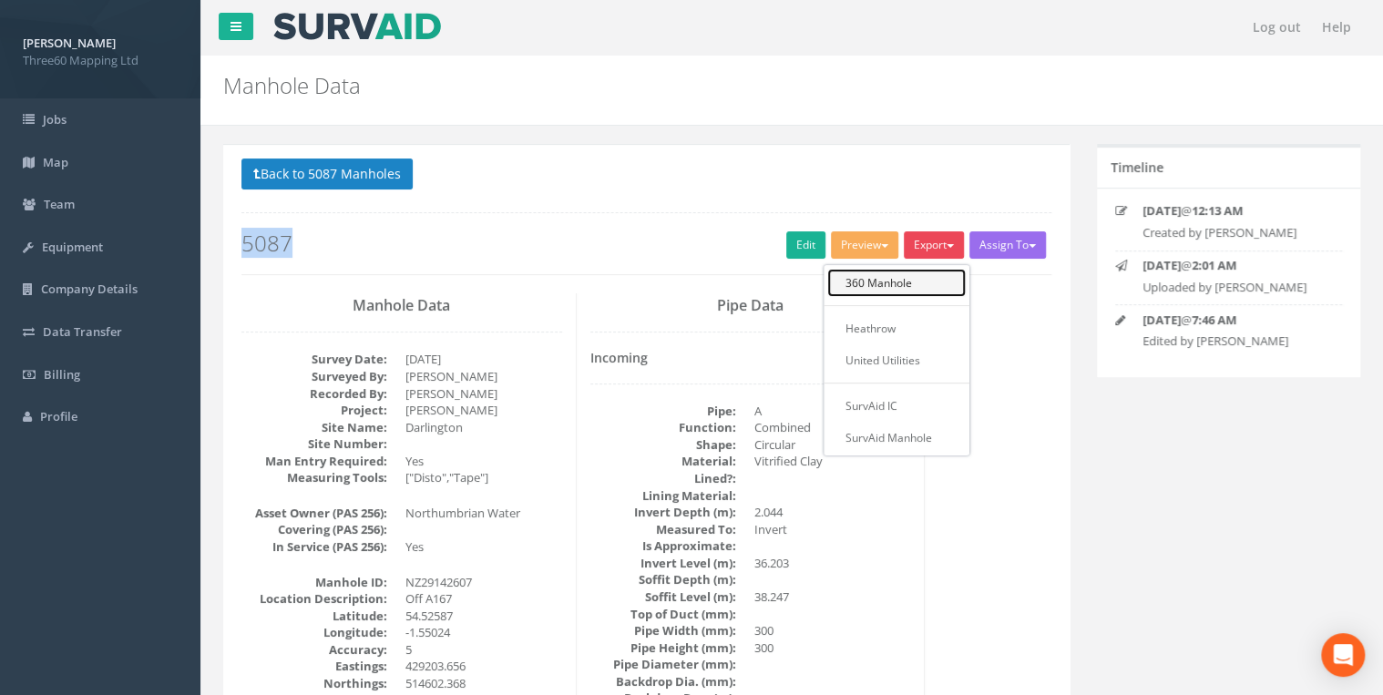
click at [365, 70] on link "360 Manhole" at bounding box center [896, 283] width 139 height 28
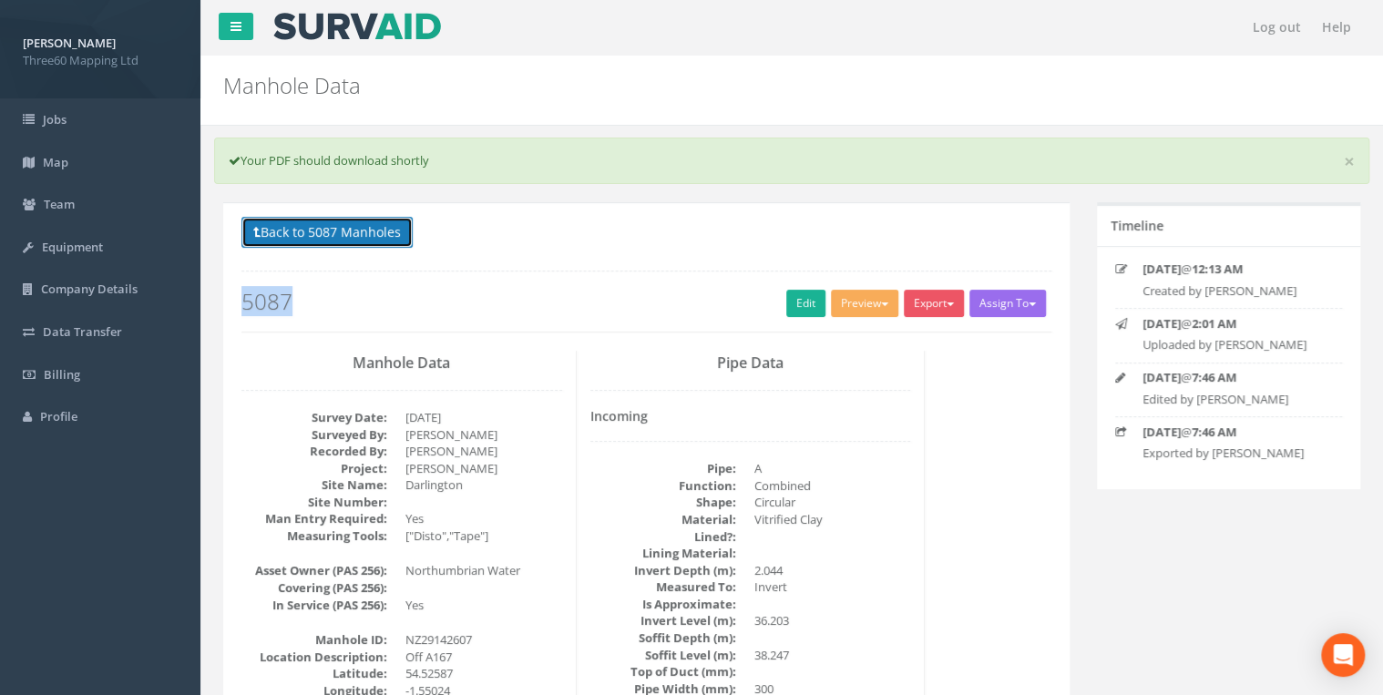
click at [365, 70] on button "Back to 5087 Manholes" at bounding box center [326, 232] width 171 height 31
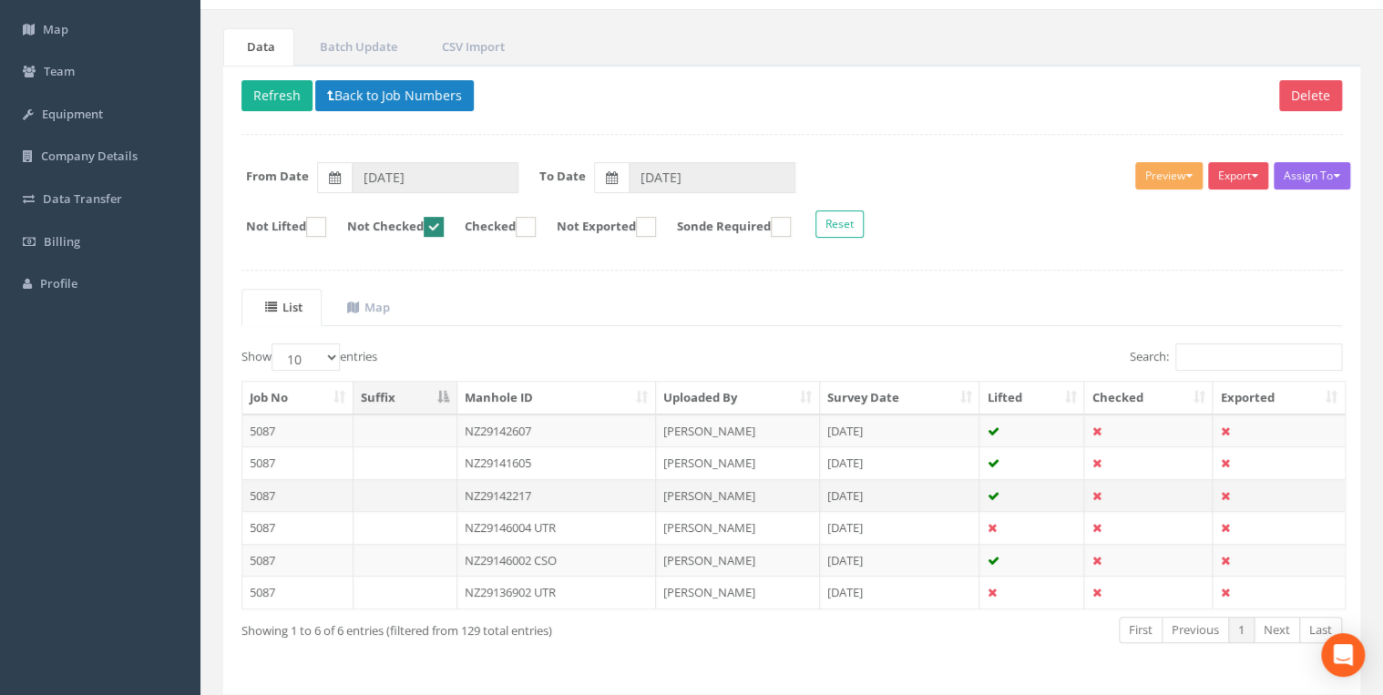
scroll to position [187, 0]
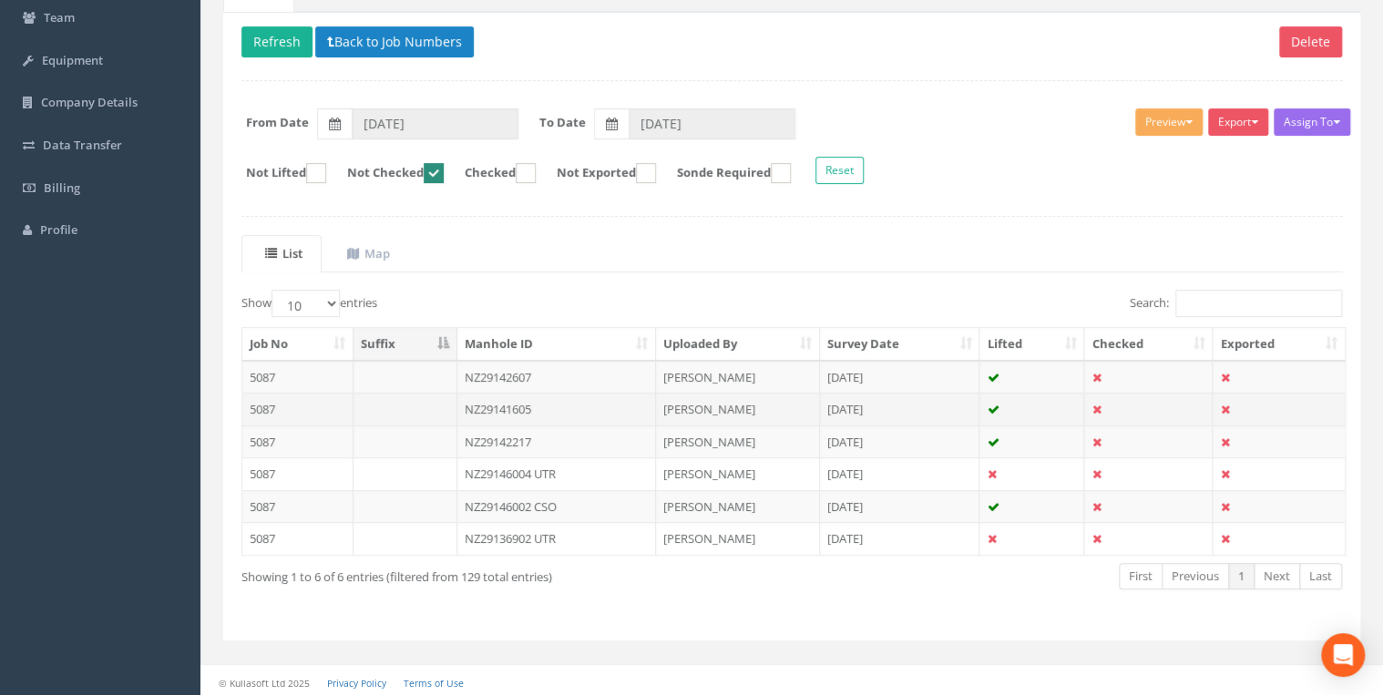
click at [365, 70] on td "NZ29141605" at bounding box center [556, 409] width 199 height 33
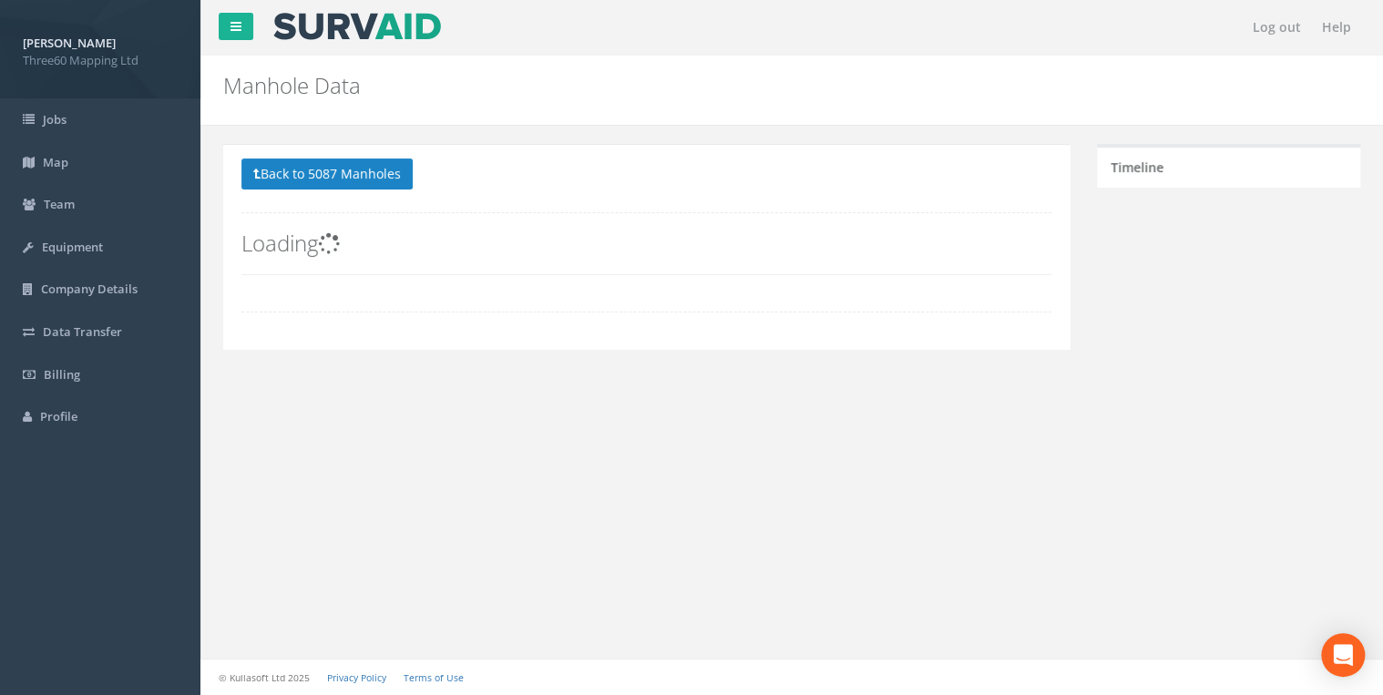
scroll to position [0, 0]
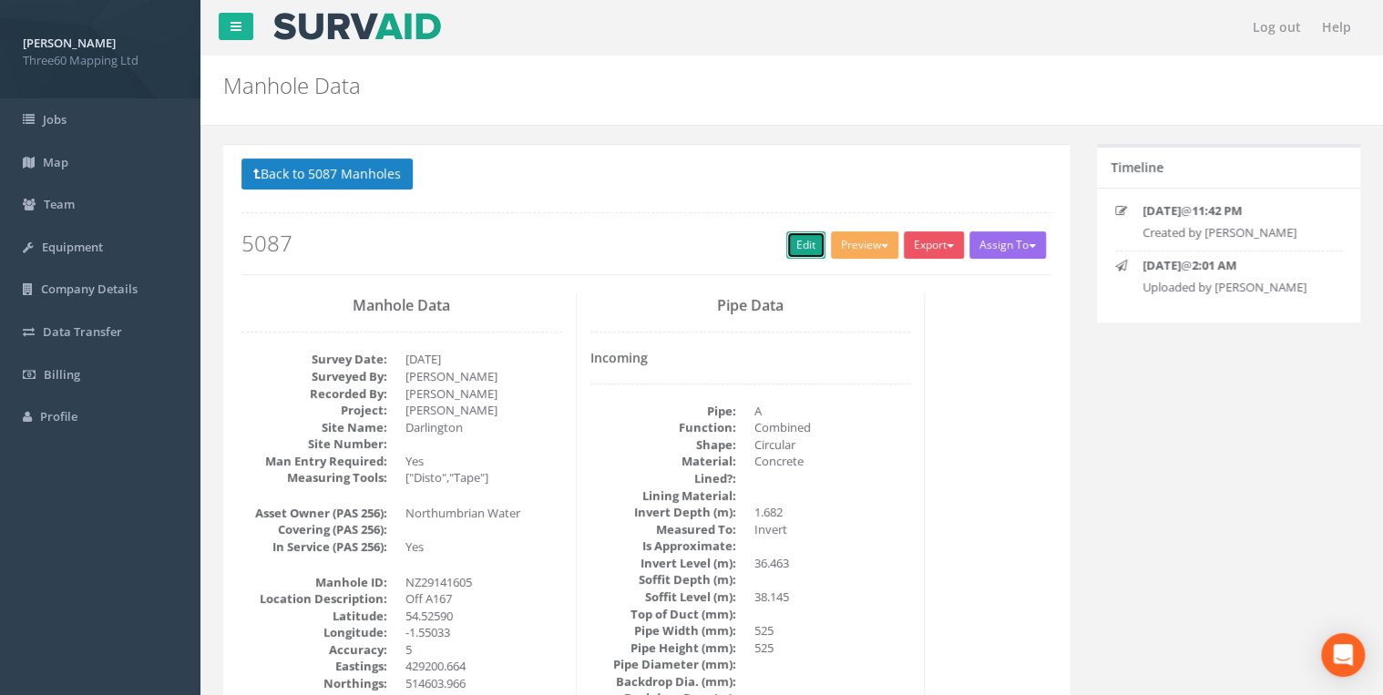
click at [365, 70] on link "Edit" at bounding box center [805, 244] width 39 height 27
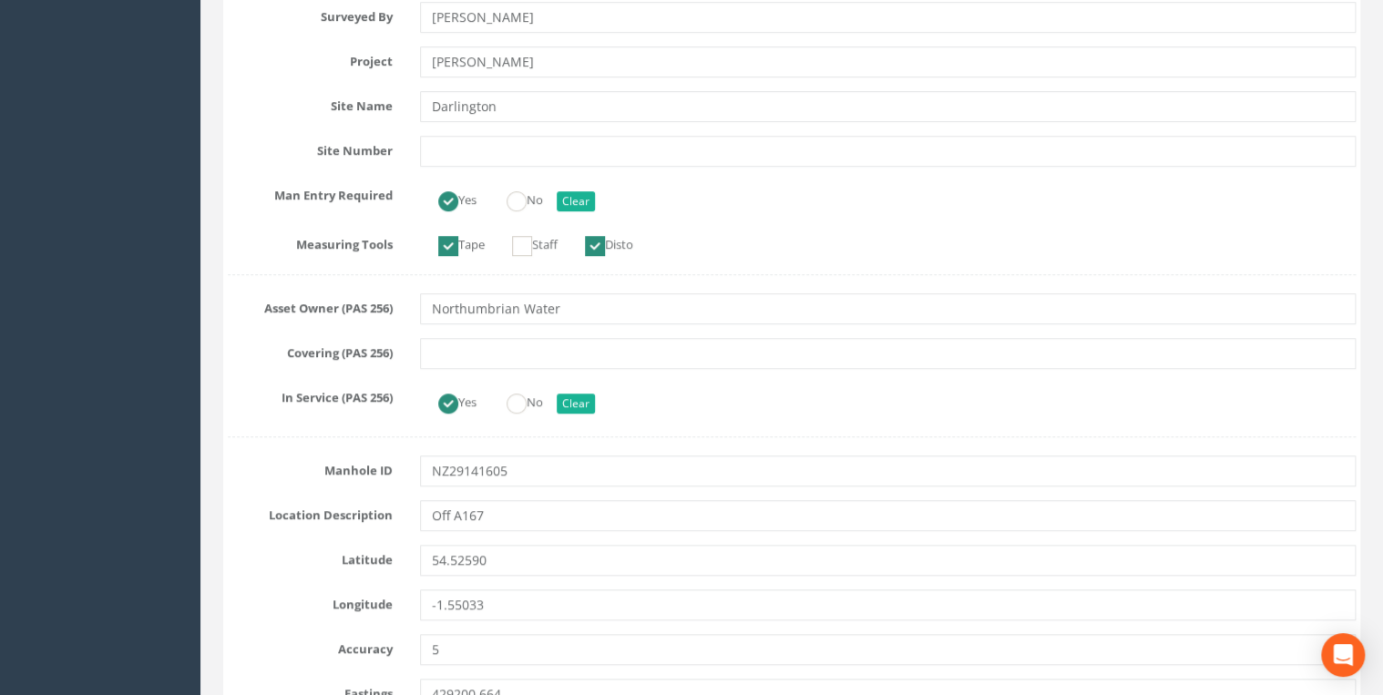
scroll to position [583, 0]
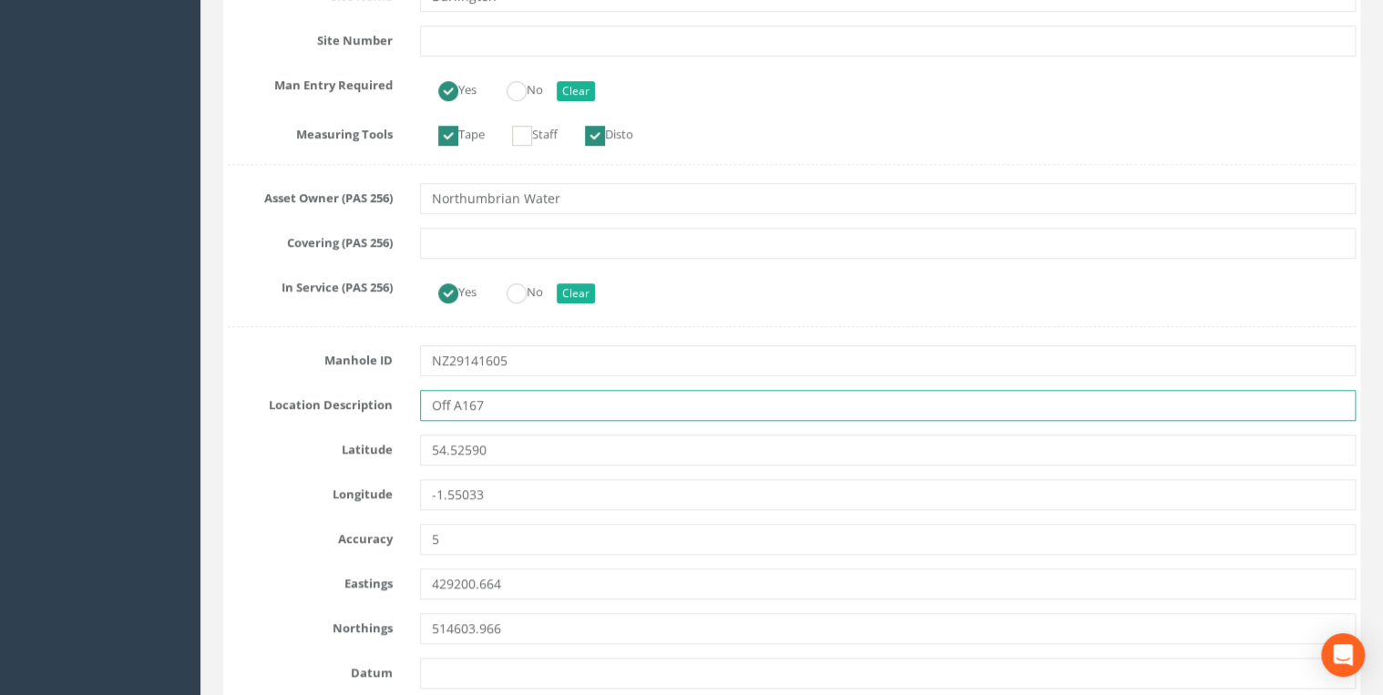
drag, startPoint x: 506, startPoint y: 406, endPoint x: 375, endPoint y: 410, distance: 130.4
click at [365, 70] on div "Location Description Off A167" at bounding box center [792, 405] width 1156 height 31
click at [365, 70] on input "Off A167" at bounding box center [888, 405] width 936 height 31
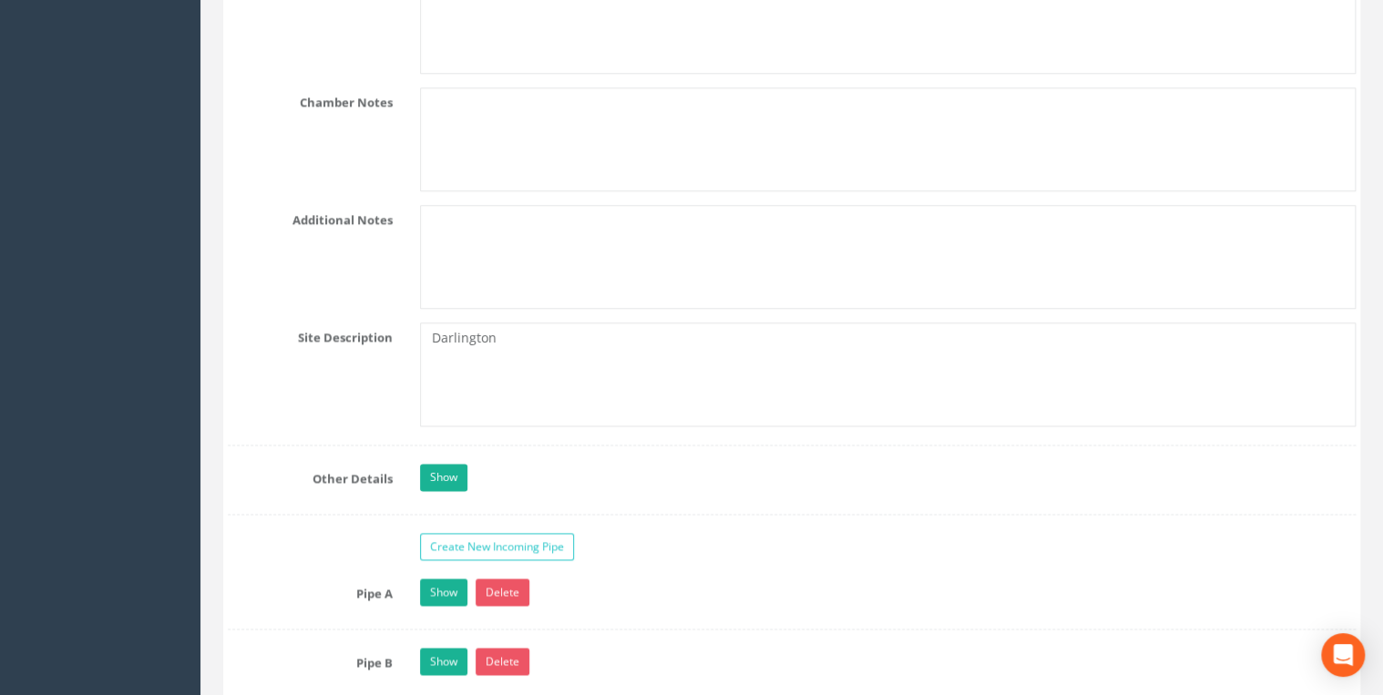
scroll to position [4666, 0]
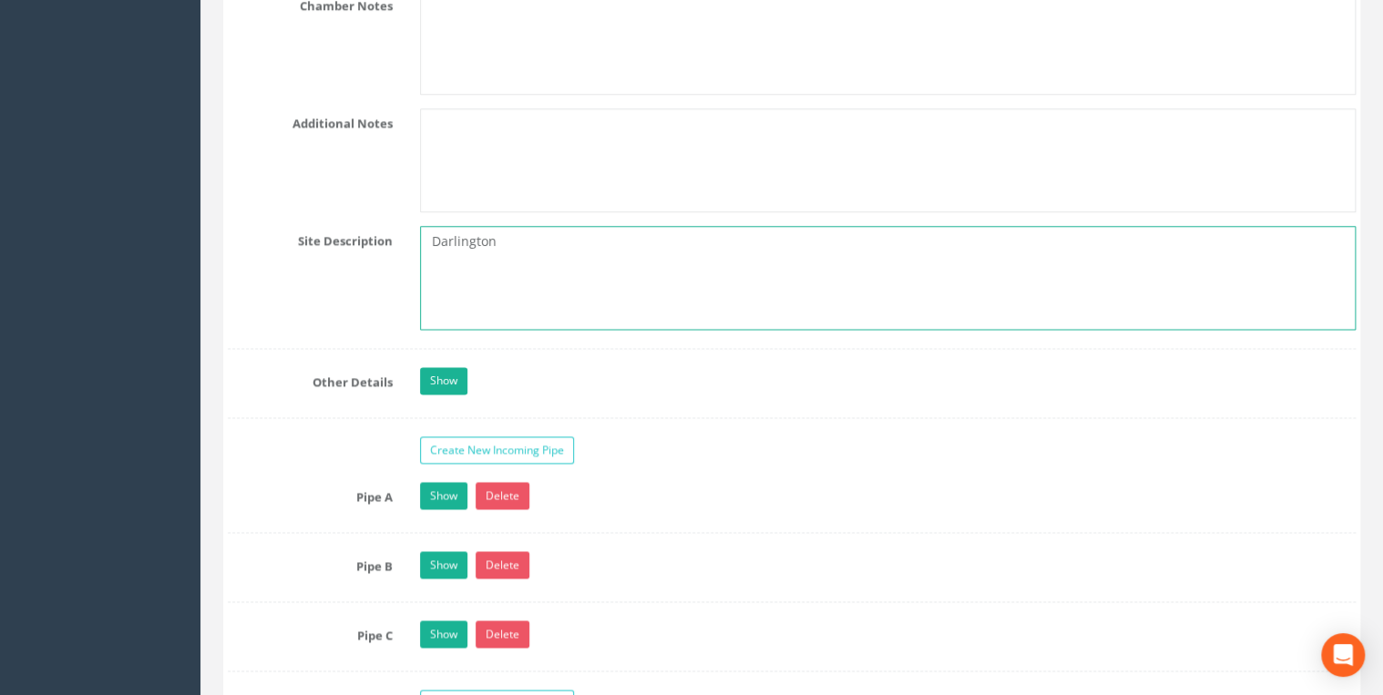
drag, startPoint x: 468, startPoint y: 248, endPoint x: 362, endPoint y: 248, distance: 105.7
click at [362, 70] on div "Site Description [GEOGRAPHIC_DATA]" at bounding box center [792, 278] width 1156 height 104
paste textarea "Off A167"
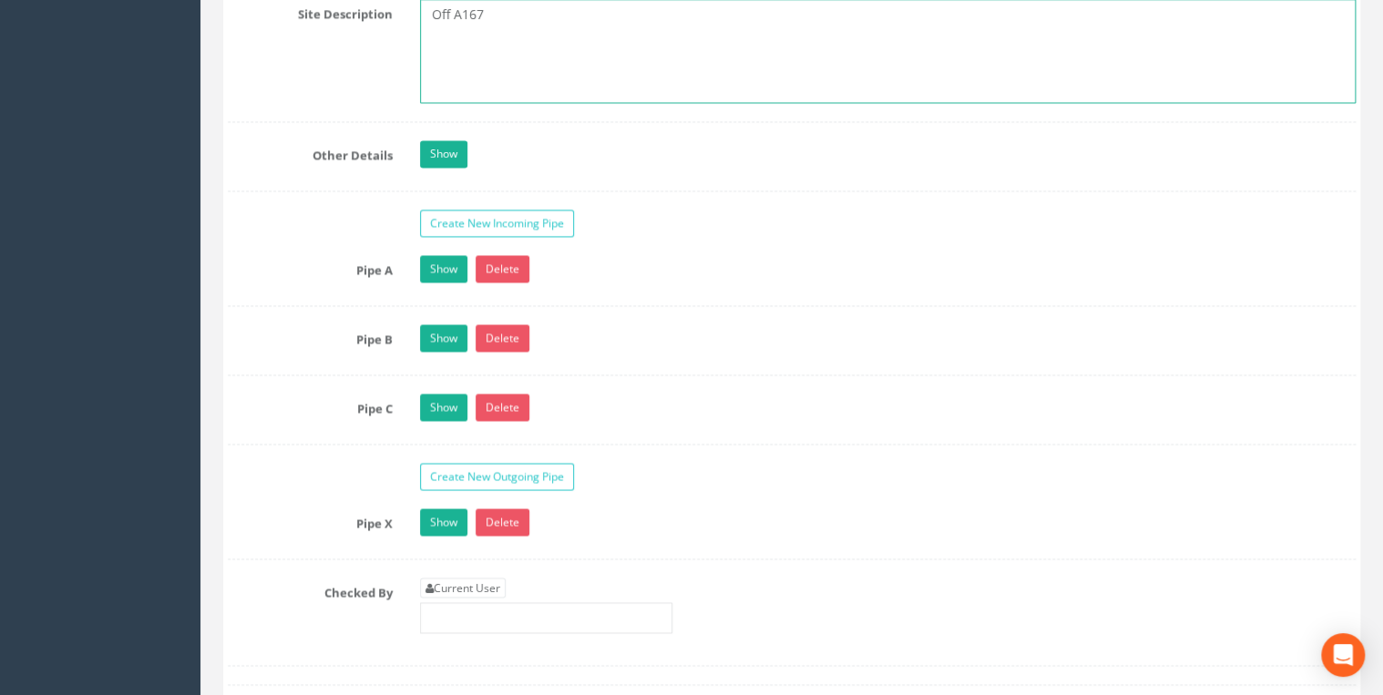
scroll to position [5054, 0]
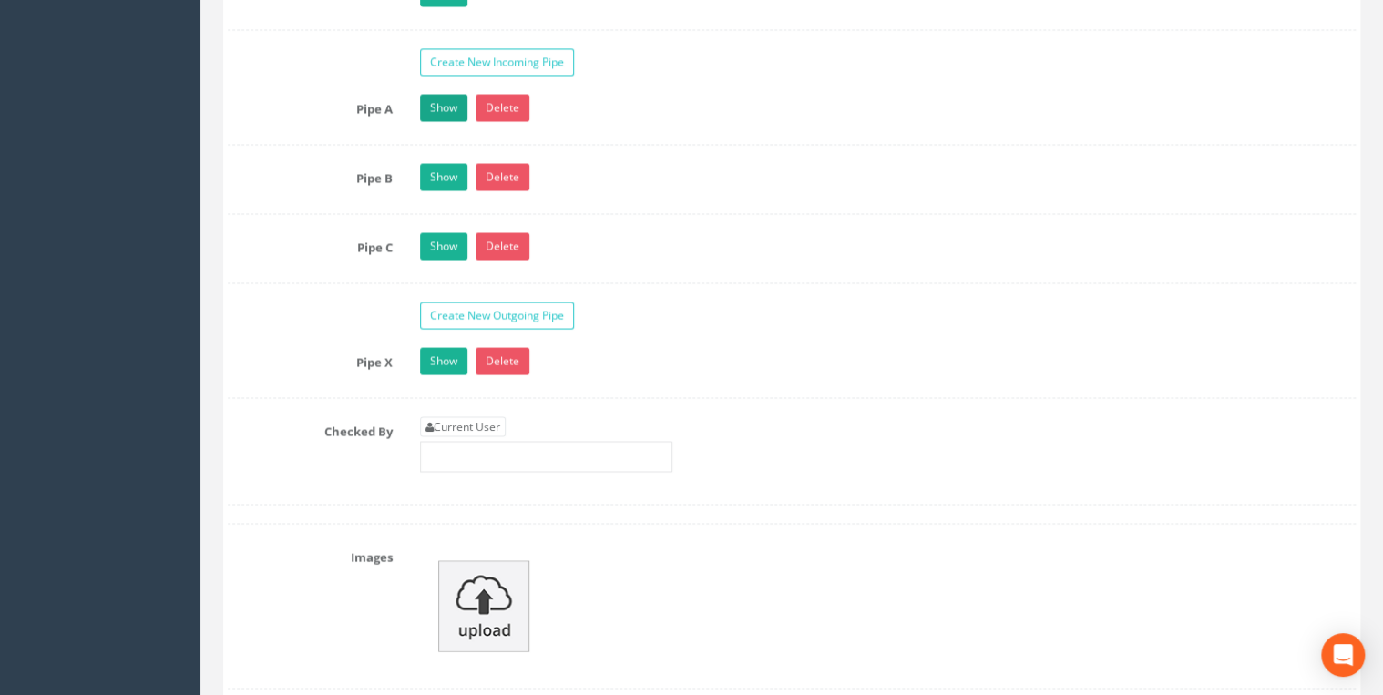
type textarea "Off A167"
click at [365, 70] on link "Show" at bounding box center [443, 107] width 47 height 27
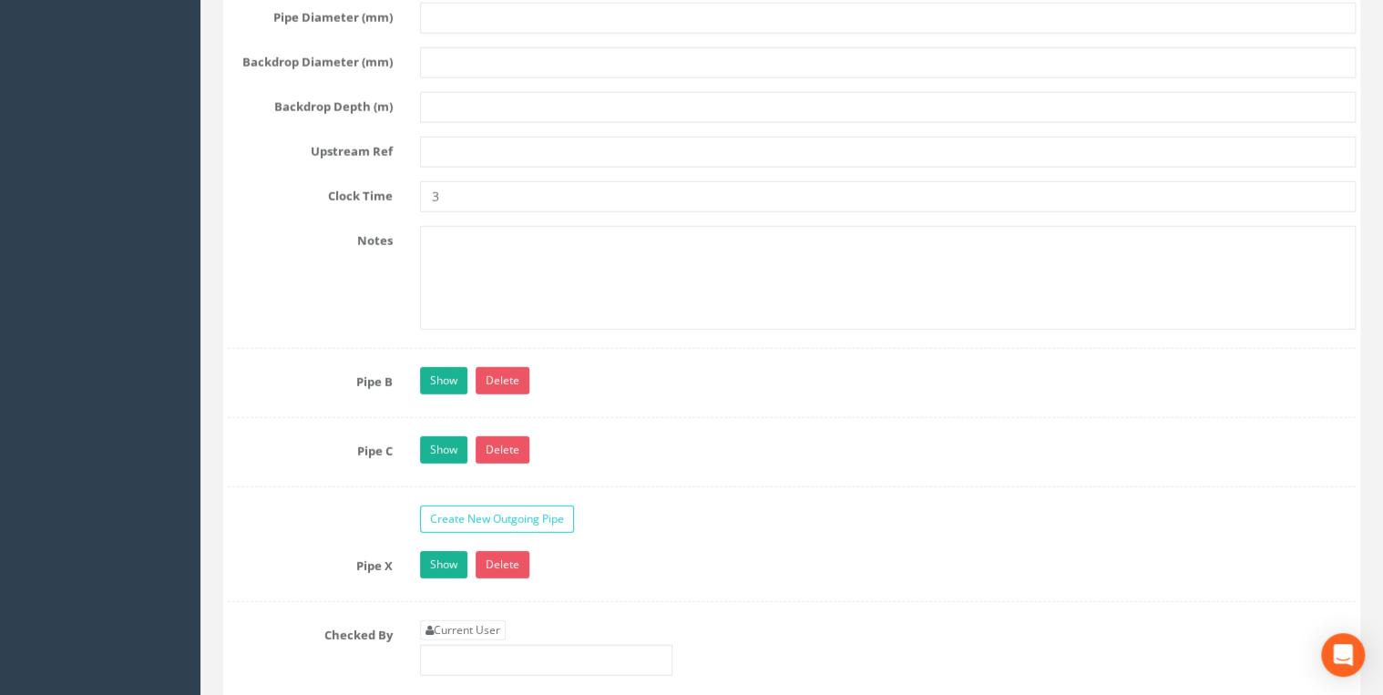
scroll to position [6124, 0]
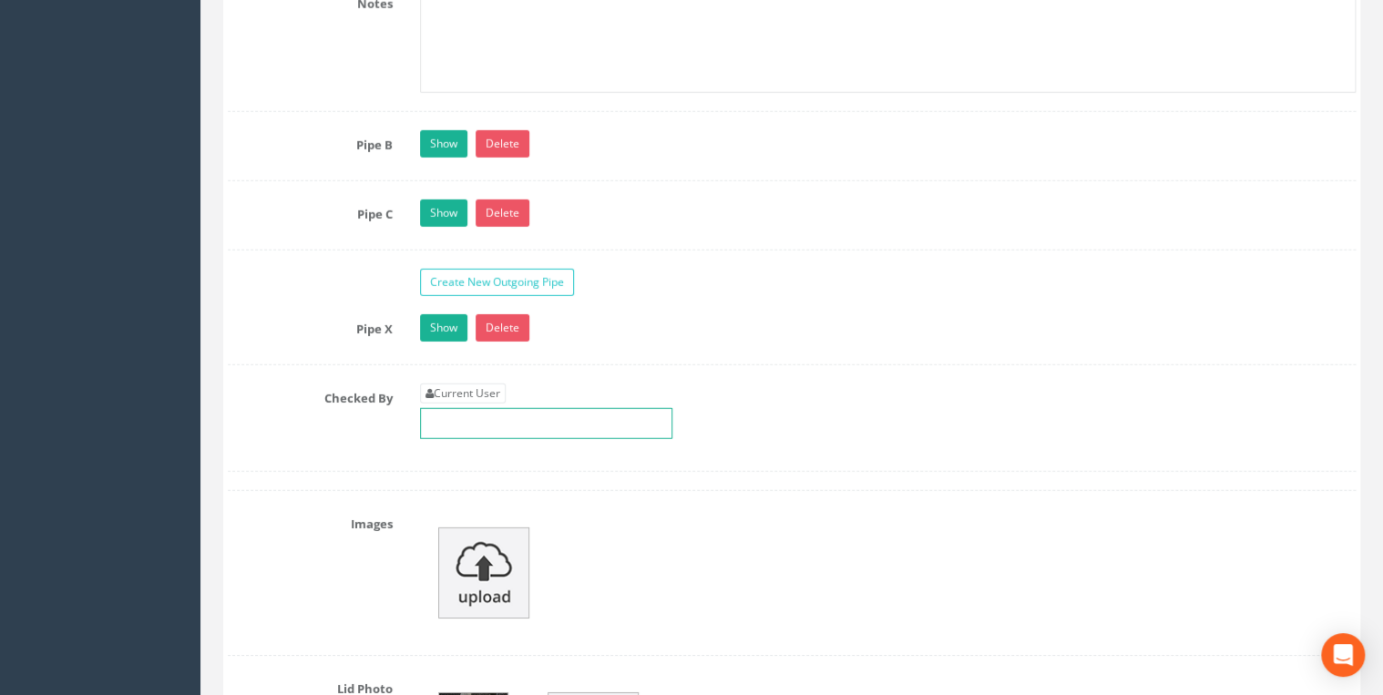
click at [365, 70] on input "text" at bounding box center [546, 423] width 252 height 31
click at [365, 70] on link "Current User" at bounding box center [463, 394] width 86 height 20
type input "[PERSON_NAME]"
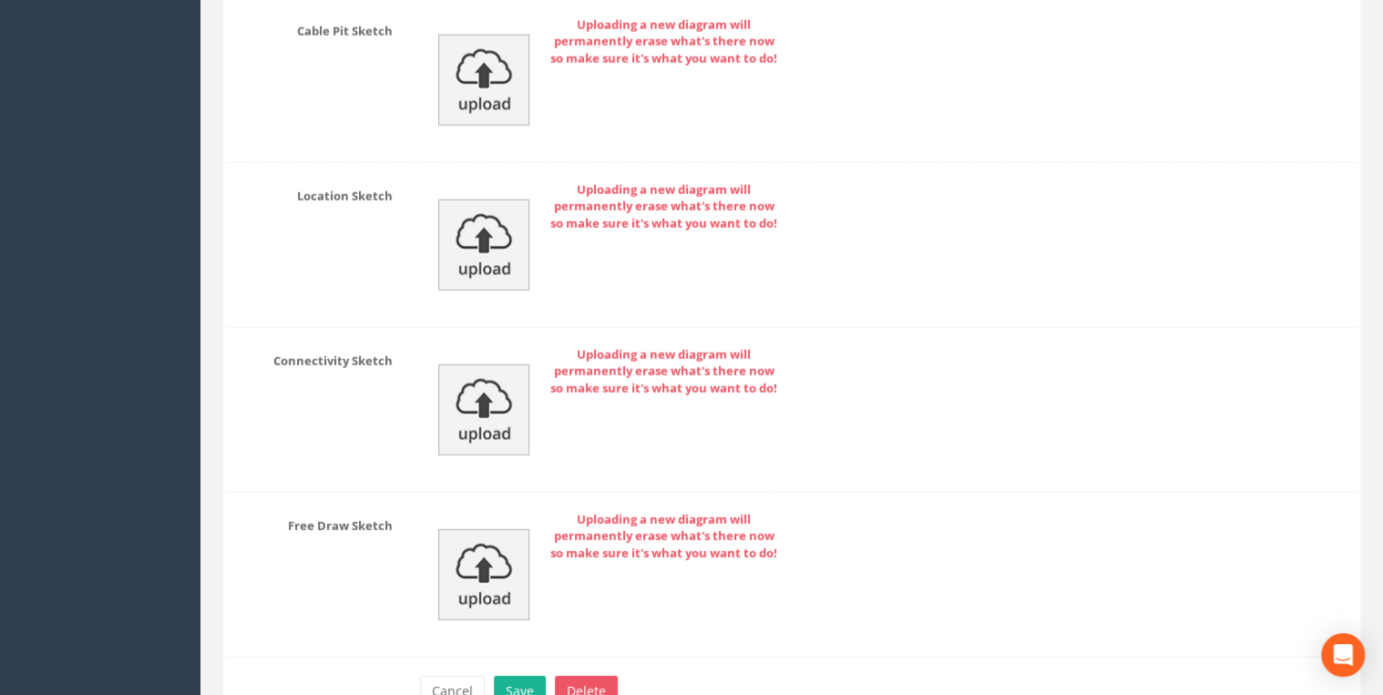
scroll to position [9340, 0]
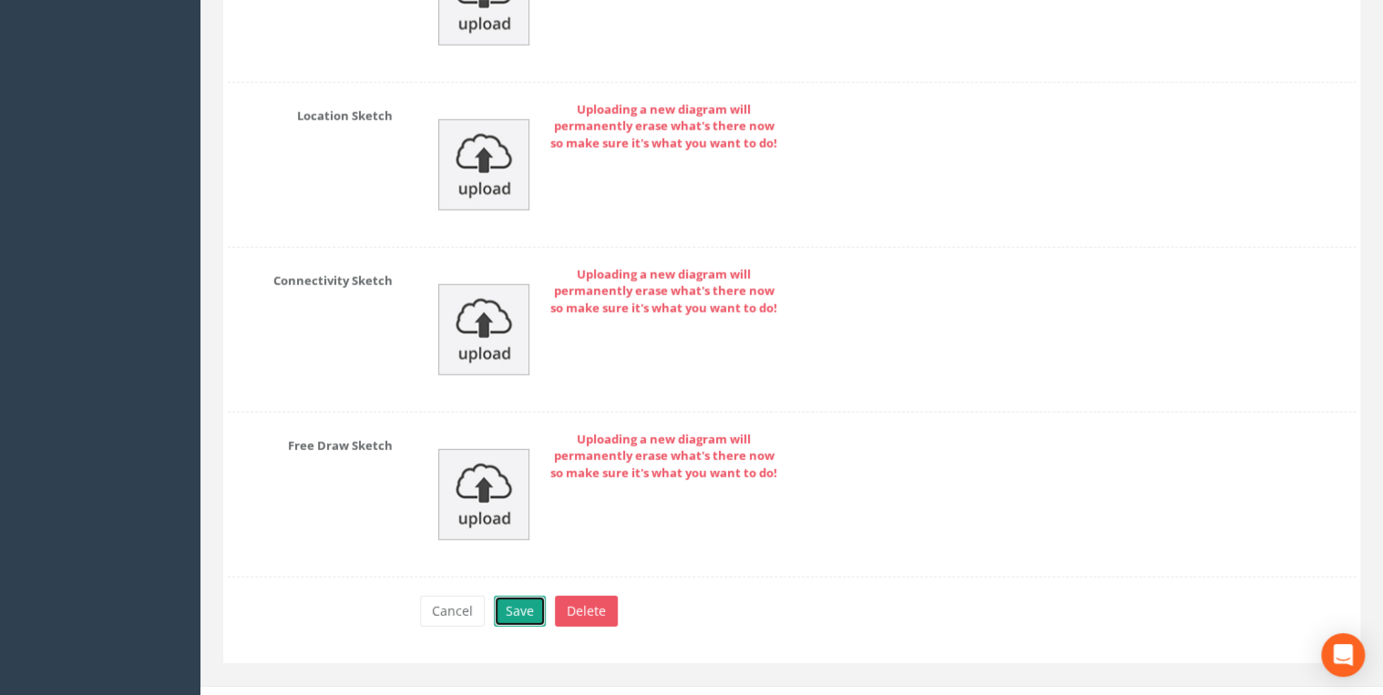
click at [365, 70] on button "Save" at bounding box center [520, 611] width 52 height 31
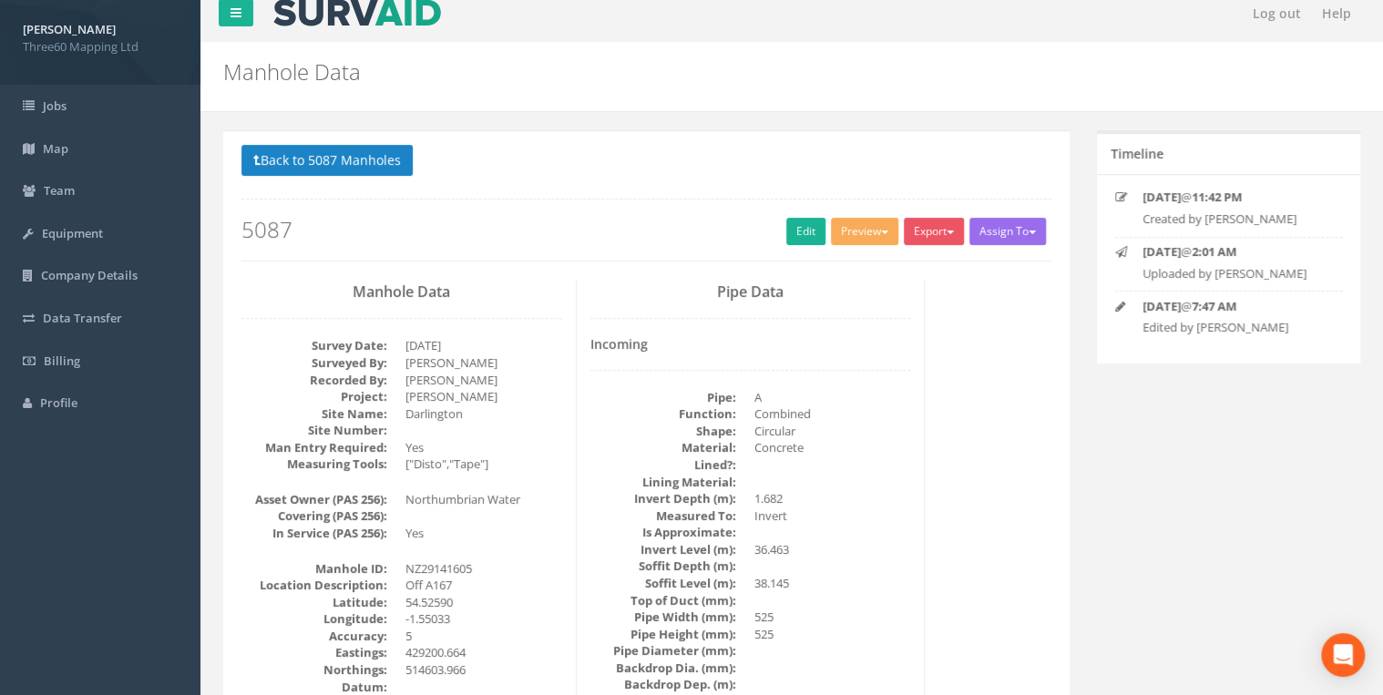
scroll to position [0, 0]
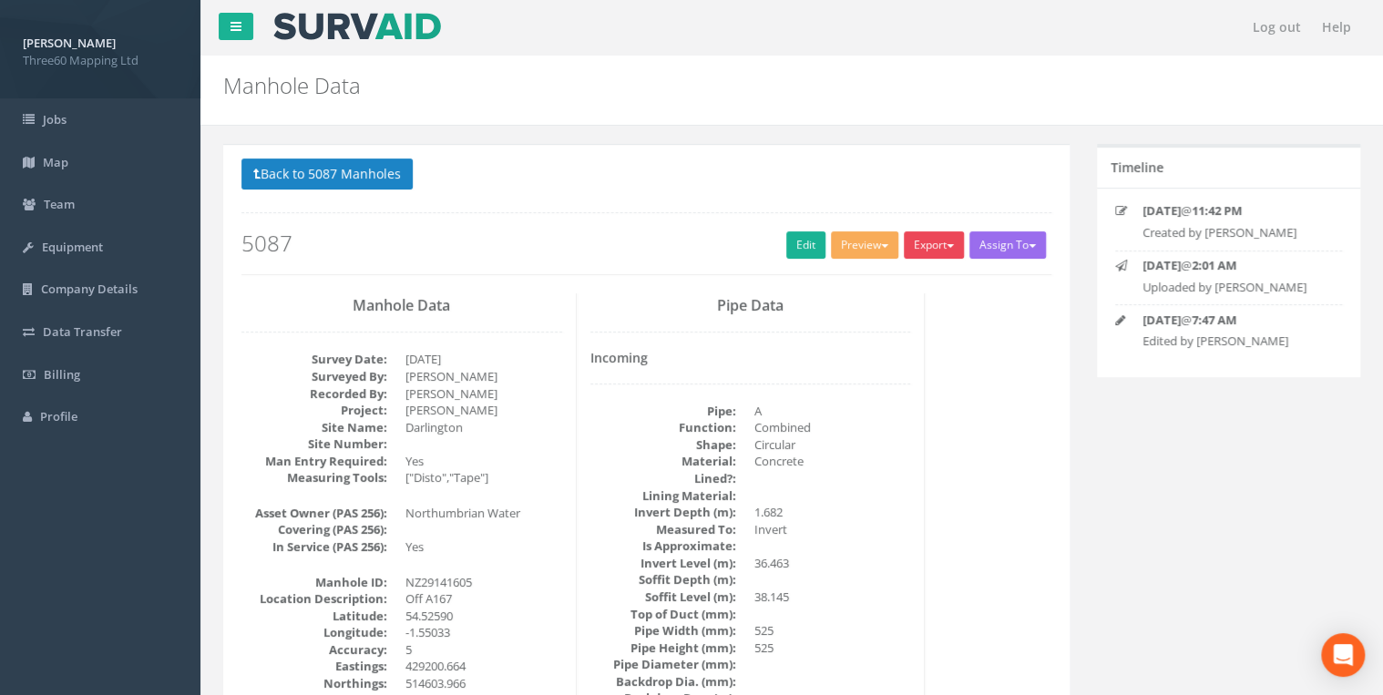
click at [365, 70] on button "Export" at bounding box center [934, 244] width 60 height 27
click at [365, 70] on link "360 Manhole" at bounding box center [896, 283] width 139 height 28
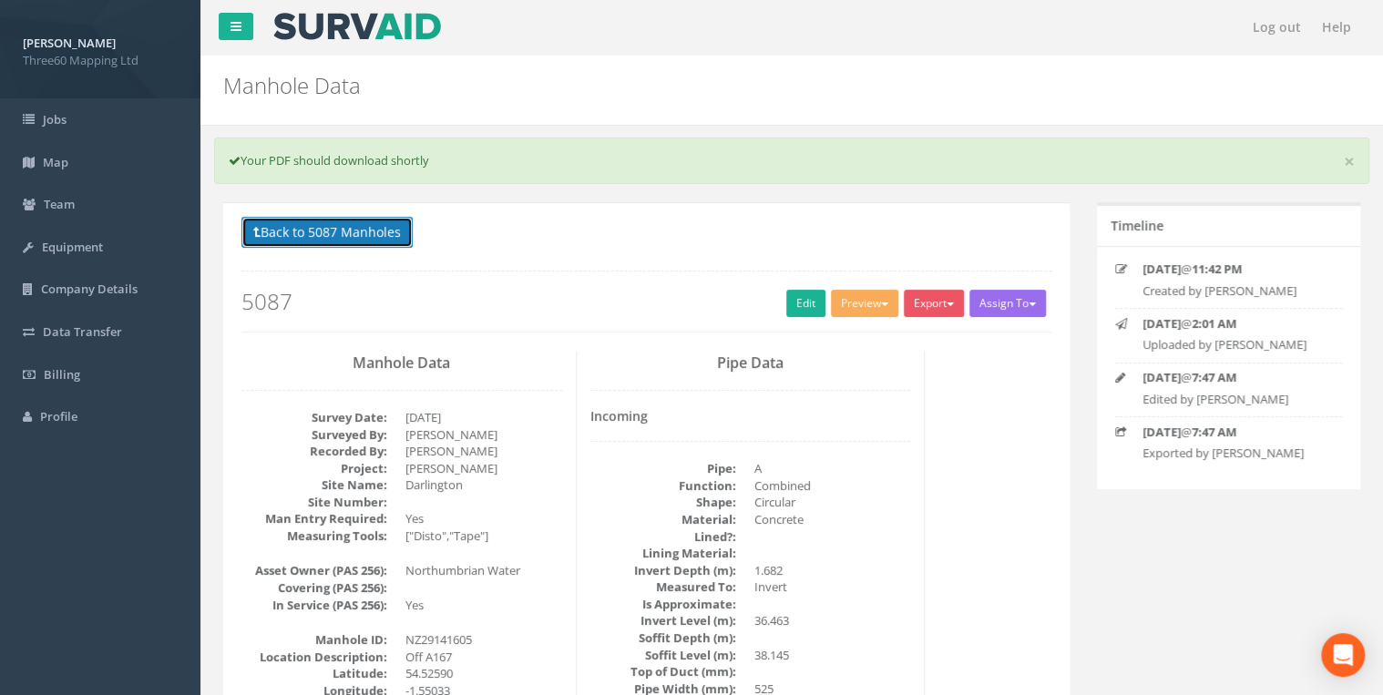
click at [365, 70] on button "Back to 5087 Manholes" at bounding box center [326, 232] width 171 height 31
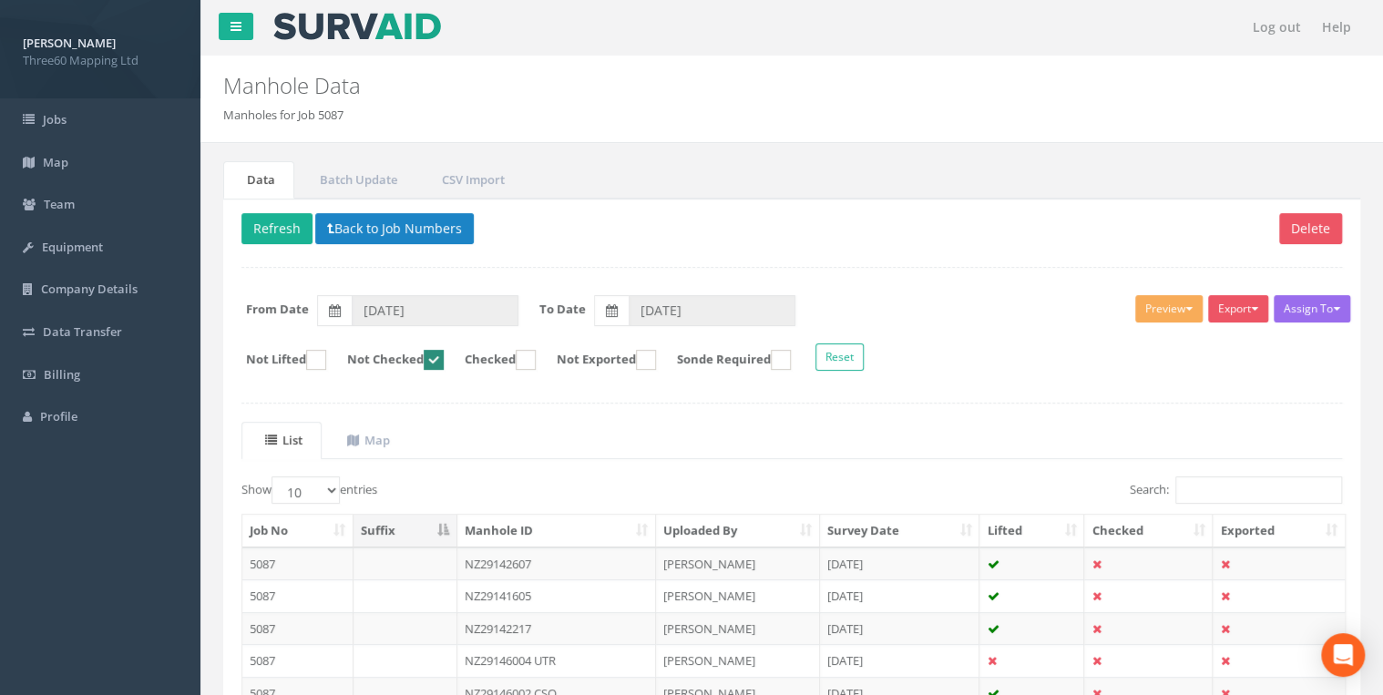
scroll to position [187, 0]
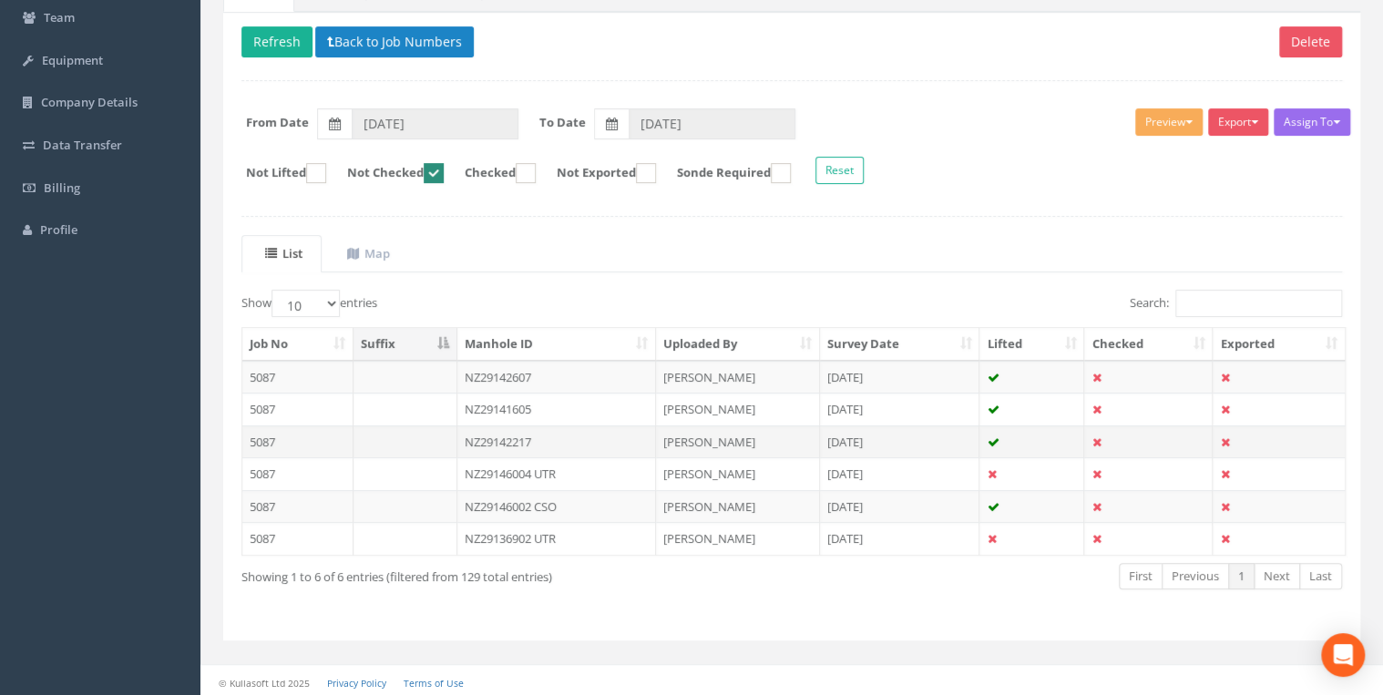
click at [365, 70] on td "NZ29142217" at bounding box center [556, 442] width 199 height 33
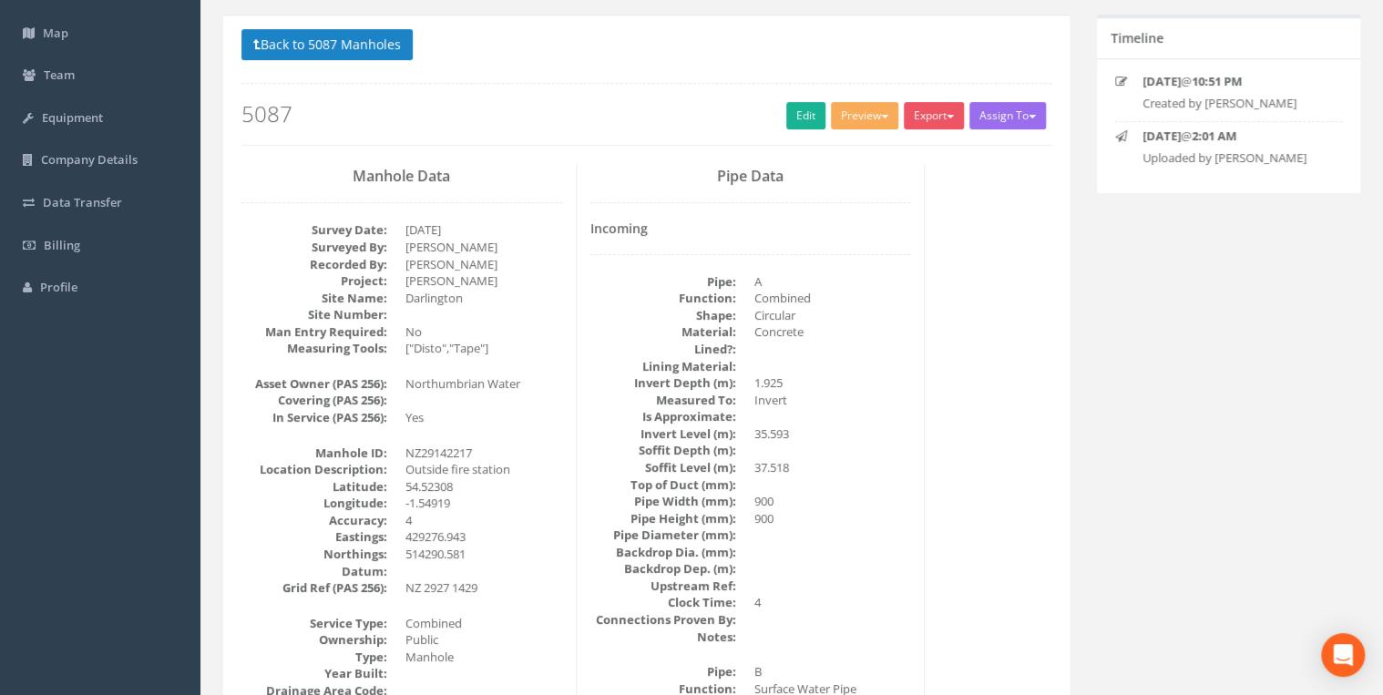
scroll to position [0, 0]
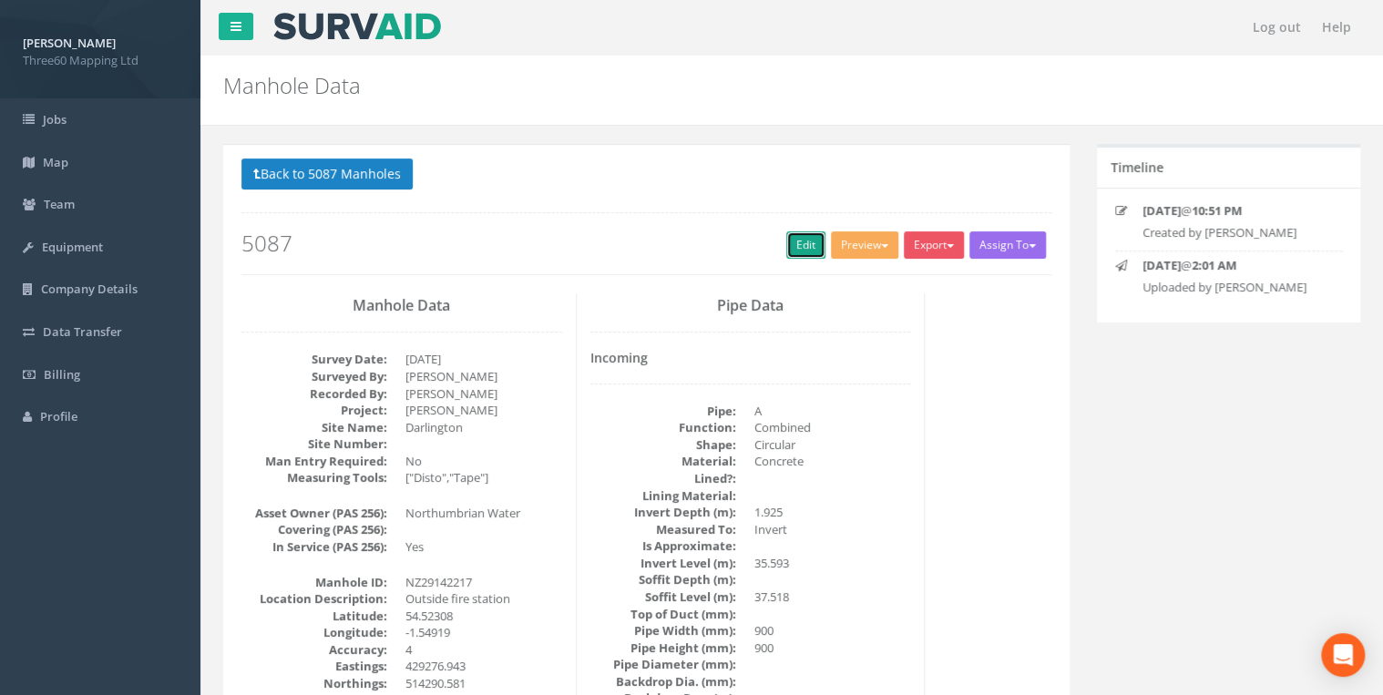
click at [365, 70] on link "Edit" at bounding box center [805, 244] width 39 height 27
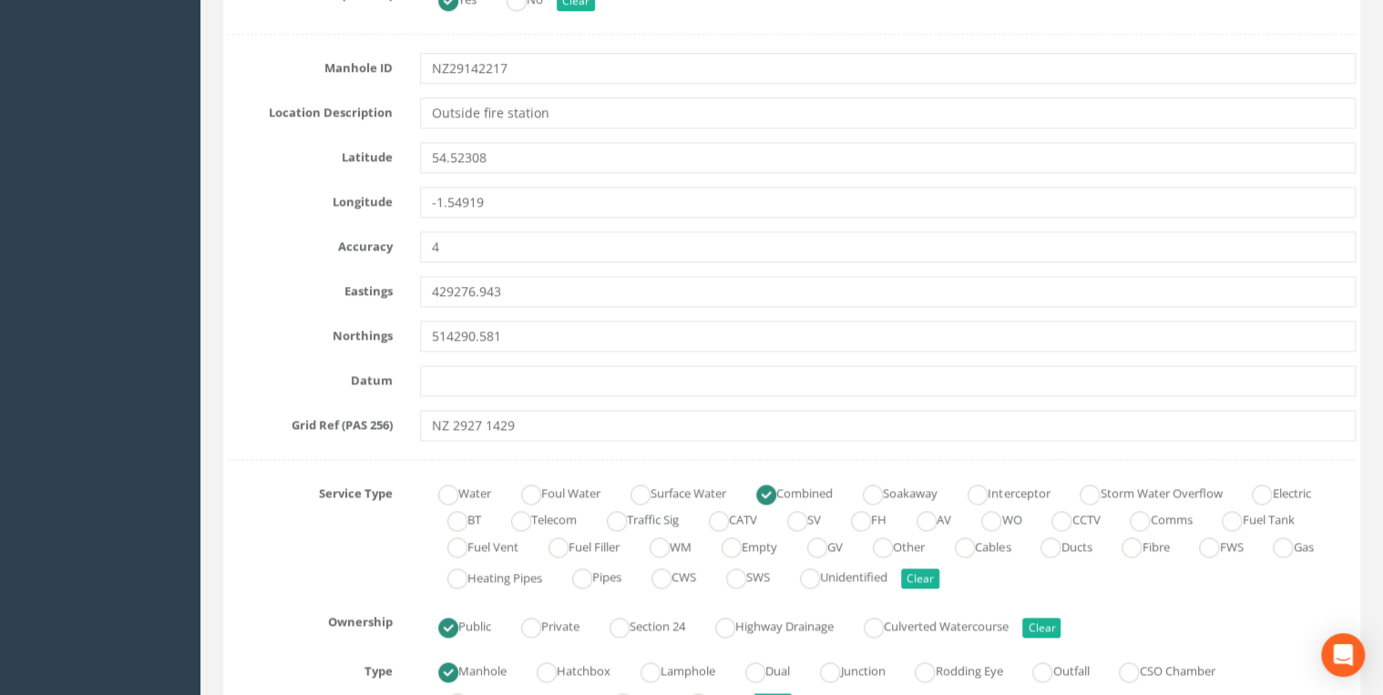
scroll to position [875, 0]
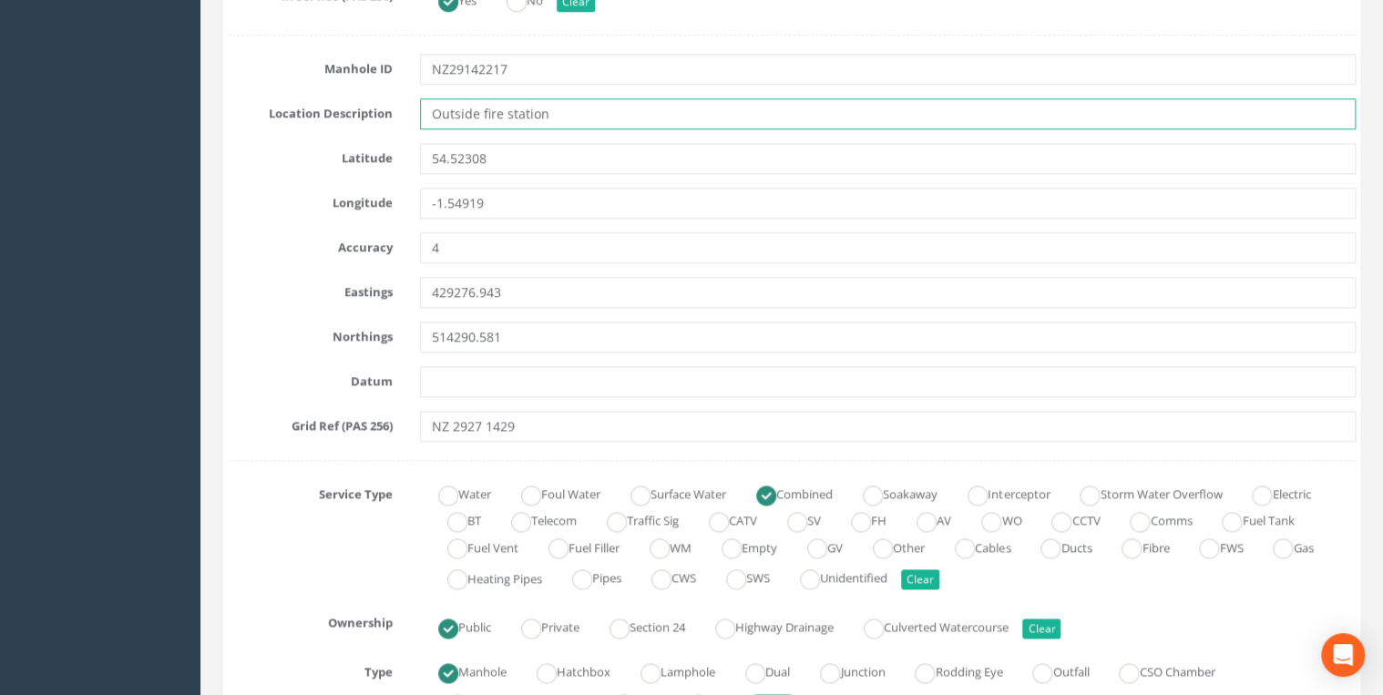
drag, startPoint x: 564, startPoint y: 118, endPoint x: 375, endPoint y: 118, distance: 188.6
click at [365, 70] on div "Location Description Outside fire station" at bounding box center [792, 113] width 1156 height 31
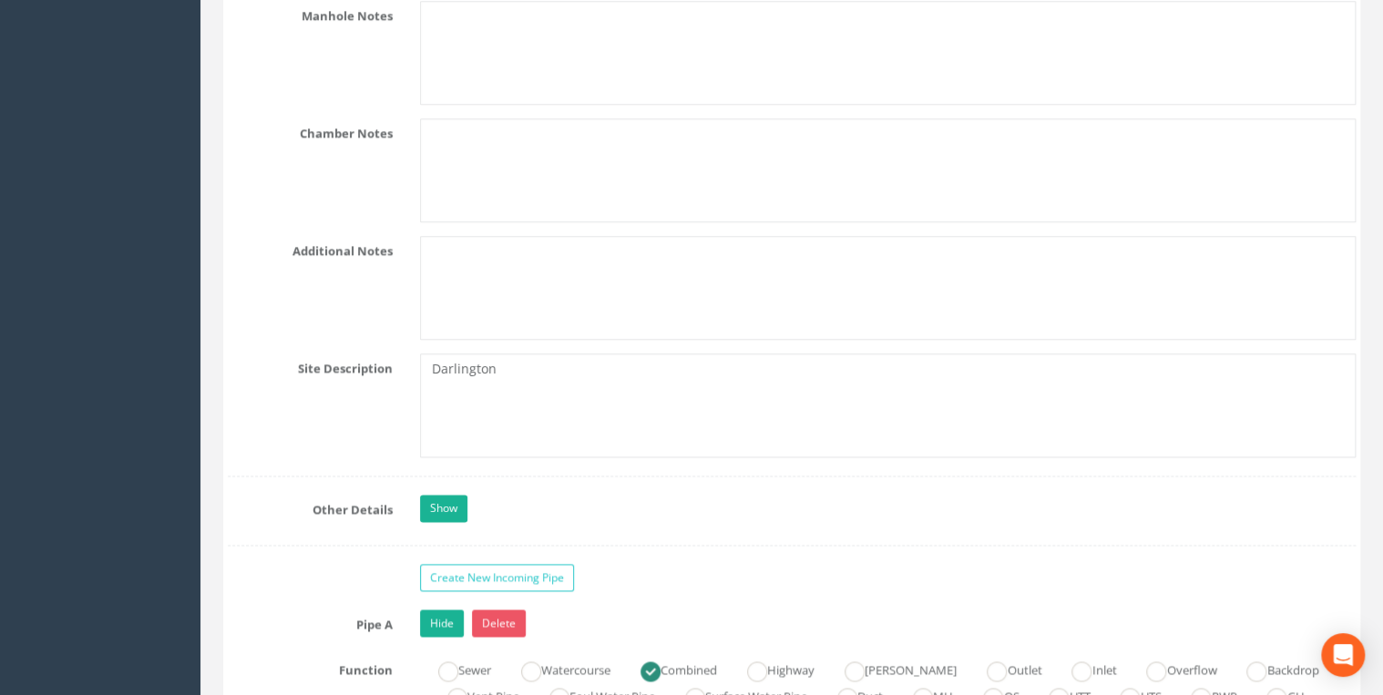
scroll to position [4568, 0]
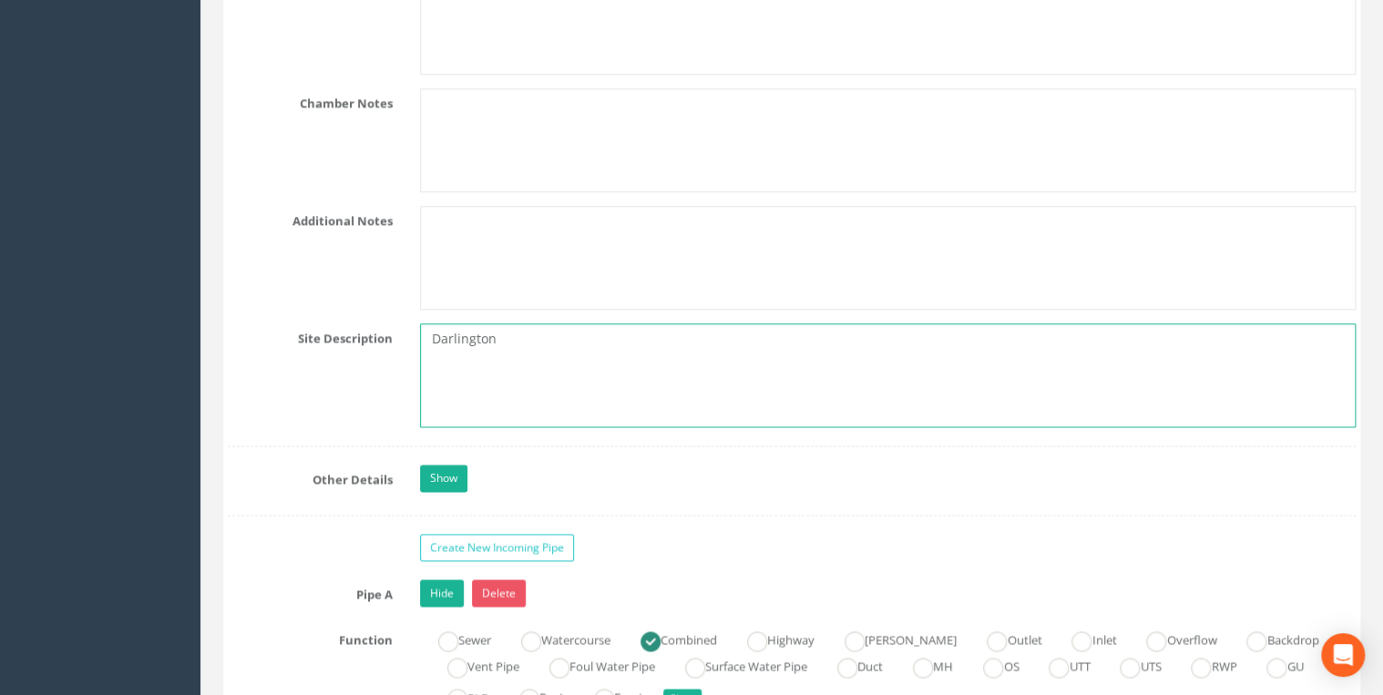
drag, startPoint x: 519, startPoint y: 324, endPoint x: 396, endPoint y: 328, distance: 124.0
click at [365, 70] on div "Site Description [GEOGRAPHIC_DATA]" at bounding box center [792, 376] width 1156 height 104
paste textarea "Outside fire stati"
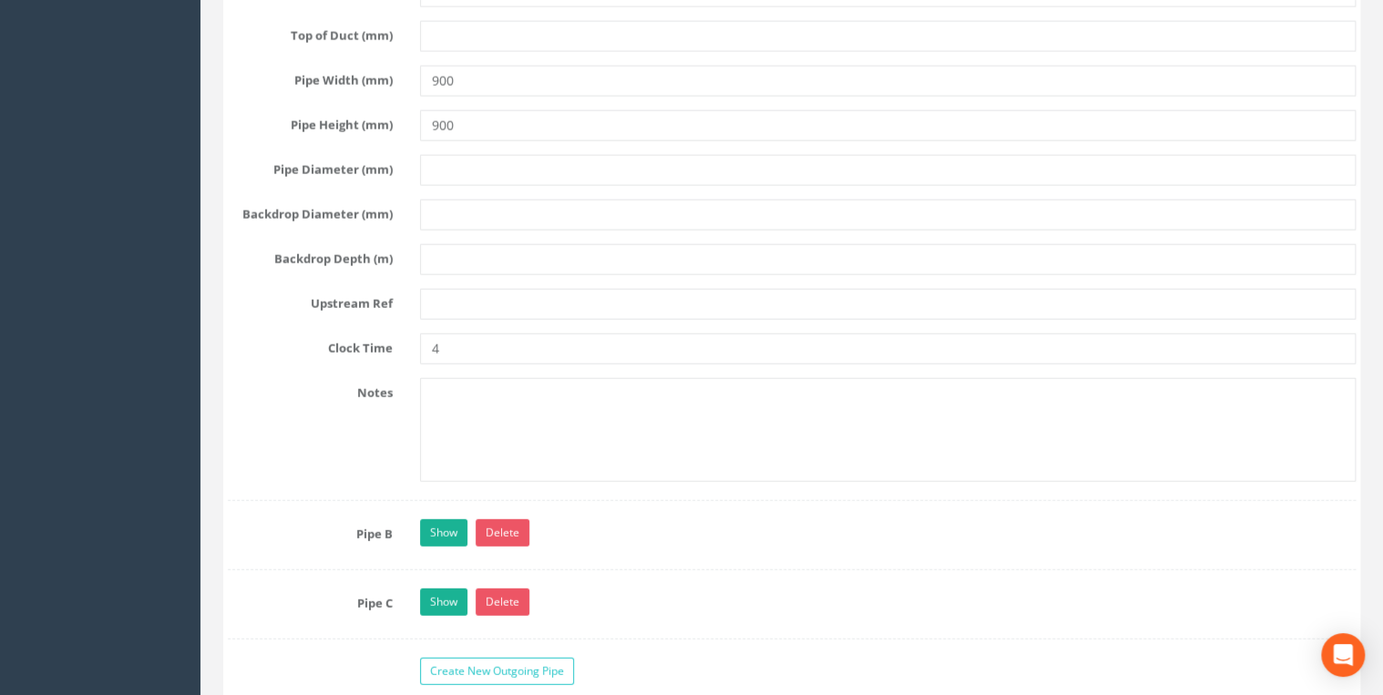
scroll to position [6027, 0]
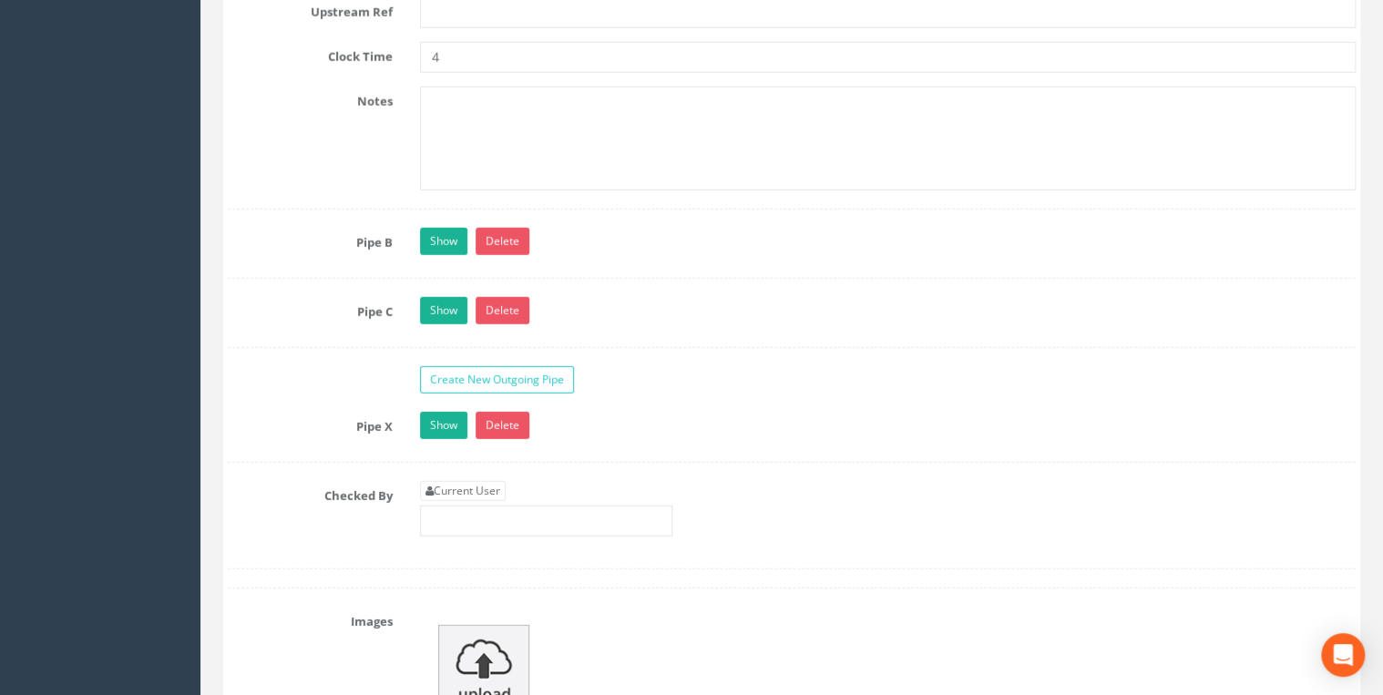
type textarea "Outside fire station"
click at [365, 70] on link "Current User" at bounding box center [463, 491] width 86 height 20
type input "[PERSON_NAME]"
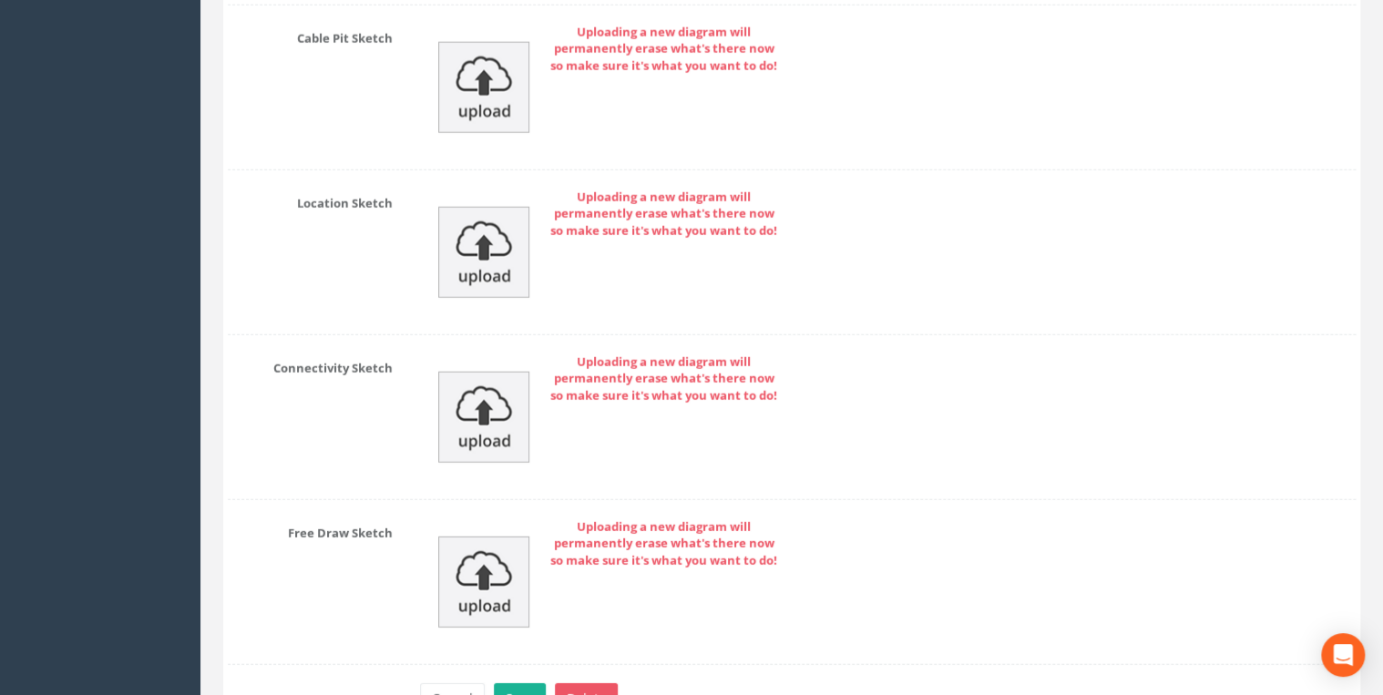
scroll to position [9340, 0]
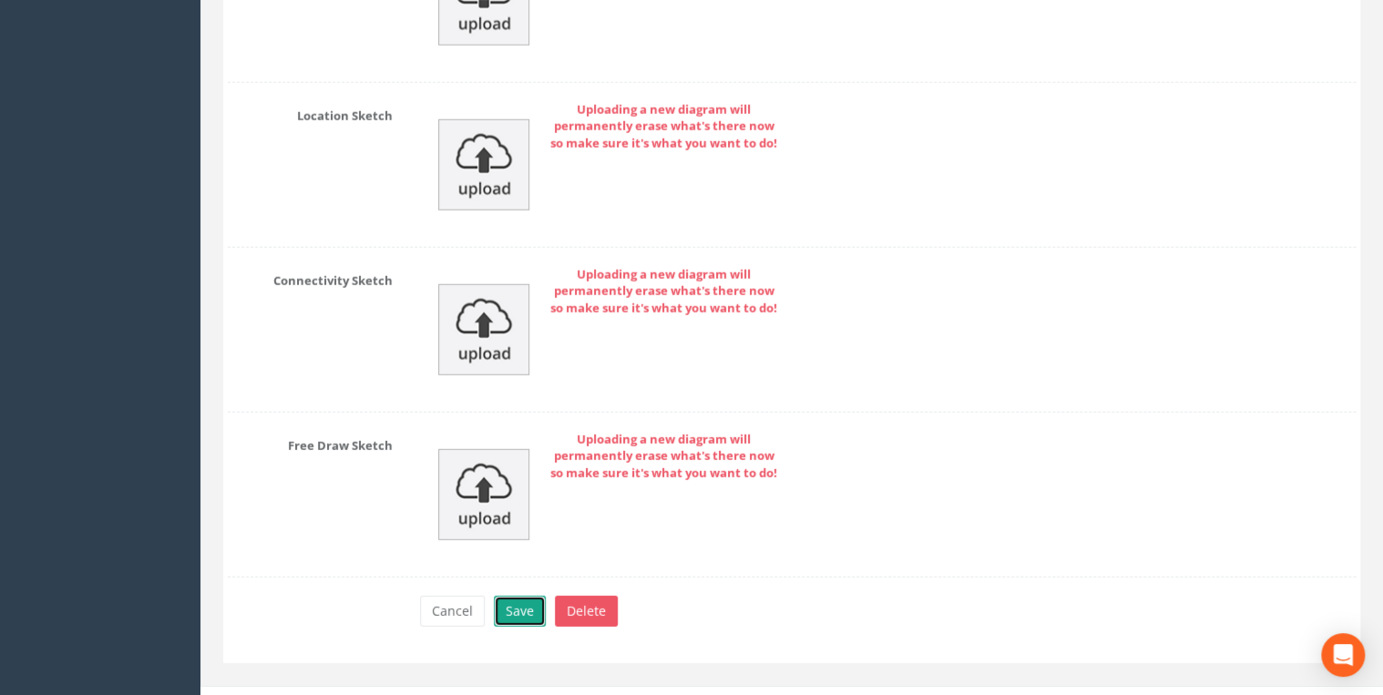
click at [365, 70] on button "Save" at bounding box center [520, 611] width 52 height 31
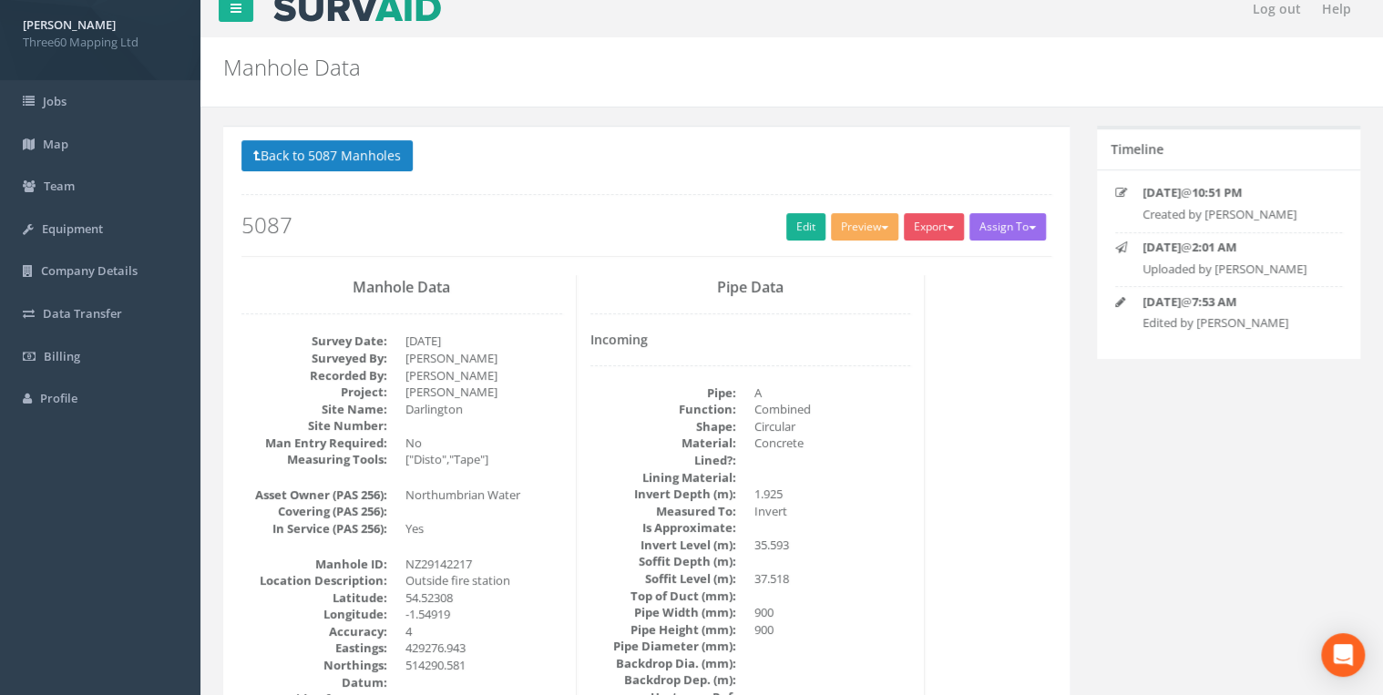
scroll to position [0, 0]
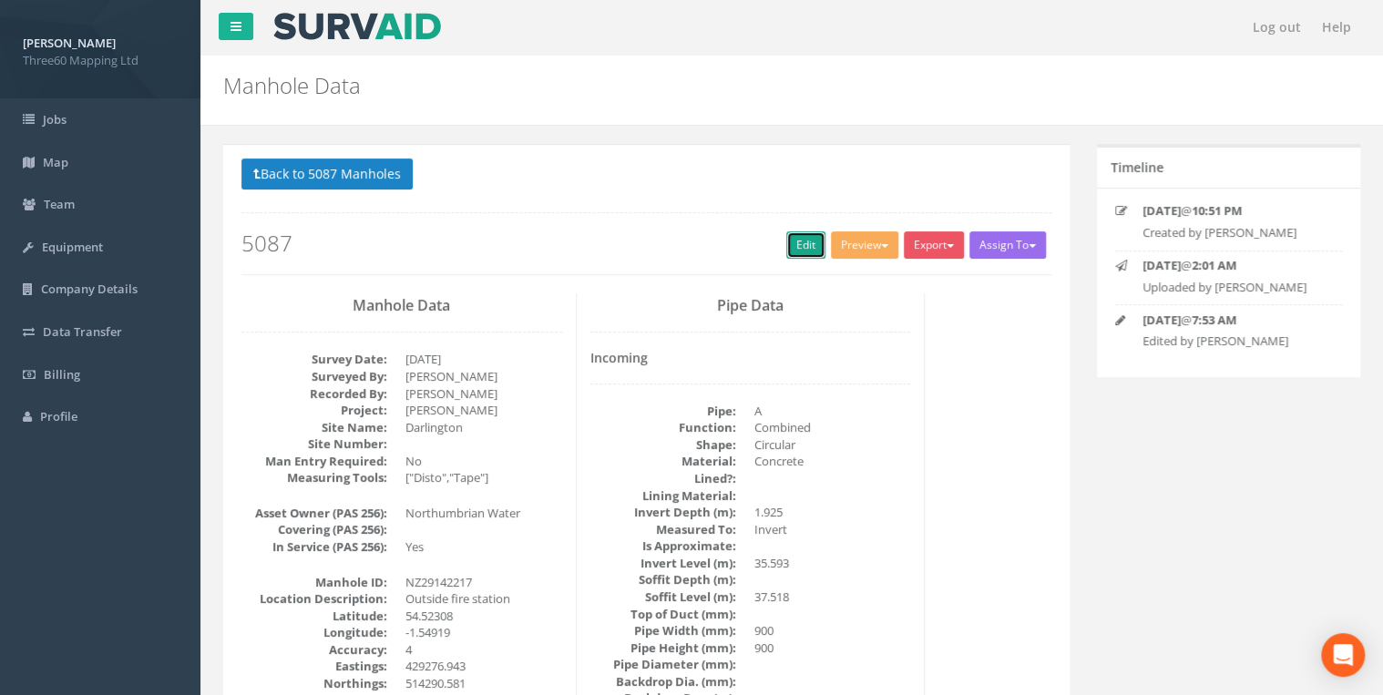
click at [365, 70] on link "Edit" at bounding box center [805, 244] width 39 height 27
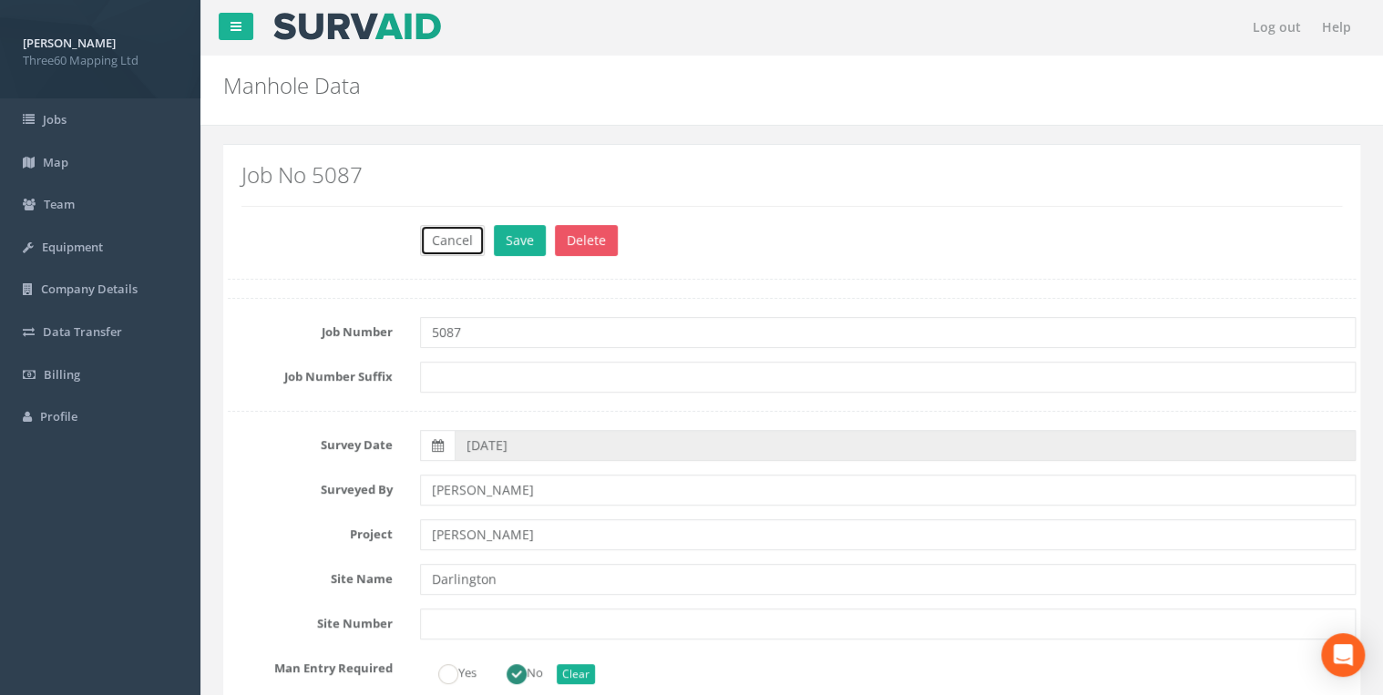
click at [365, 70] on button "Cancel" at bounding box center [452, 240] width 65 height 31
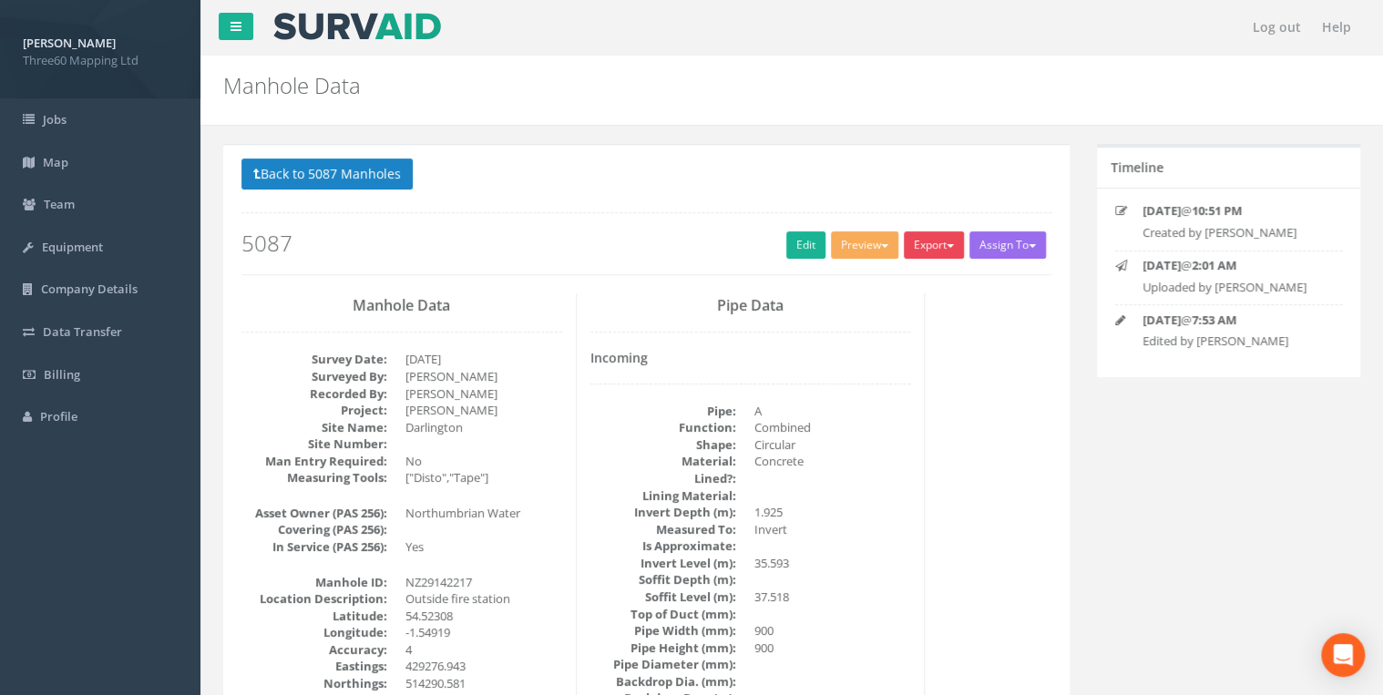
click at [365, 70] on button "Export" at bounding box center [934, 244] width 60 height 27
click at [365, 70] on link "360 Manhole" at bounding box center [896, 283] width 139 height 28
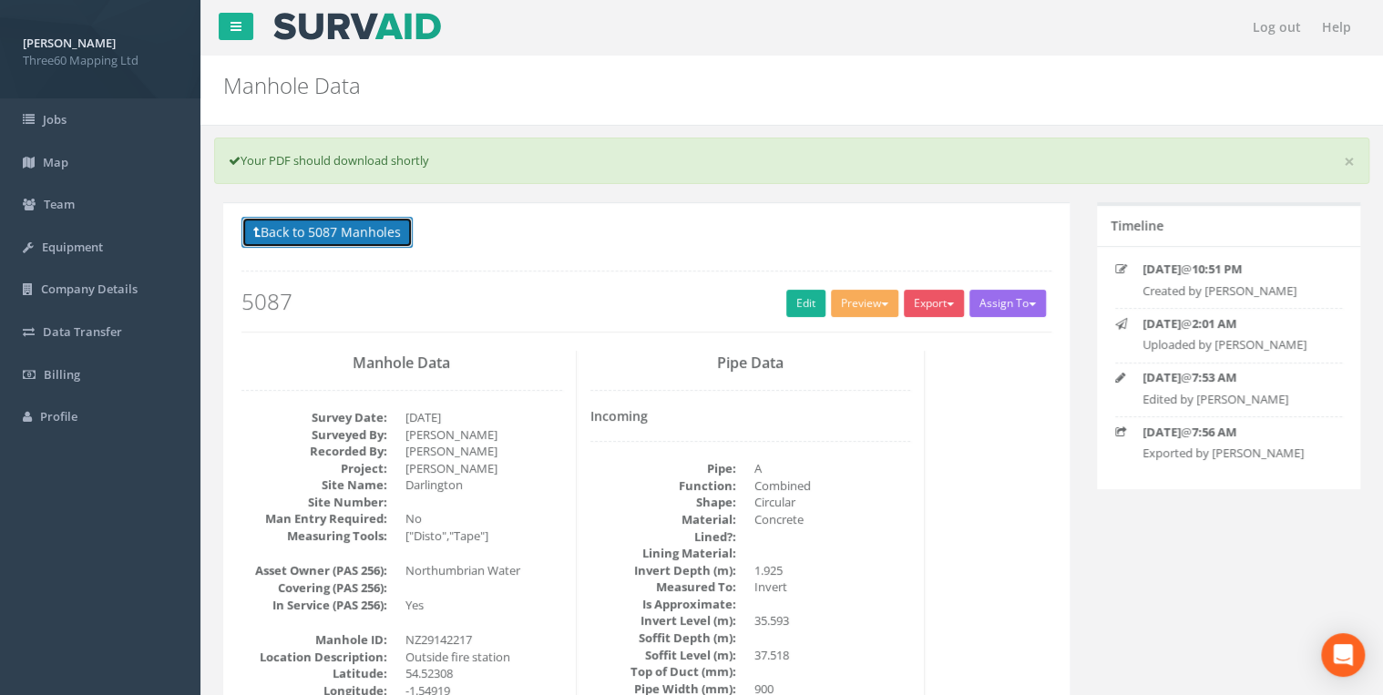
click at [365, 70] on button "Back to 5087 Manholes" at bounding box center [326, 232] width 171 height 31
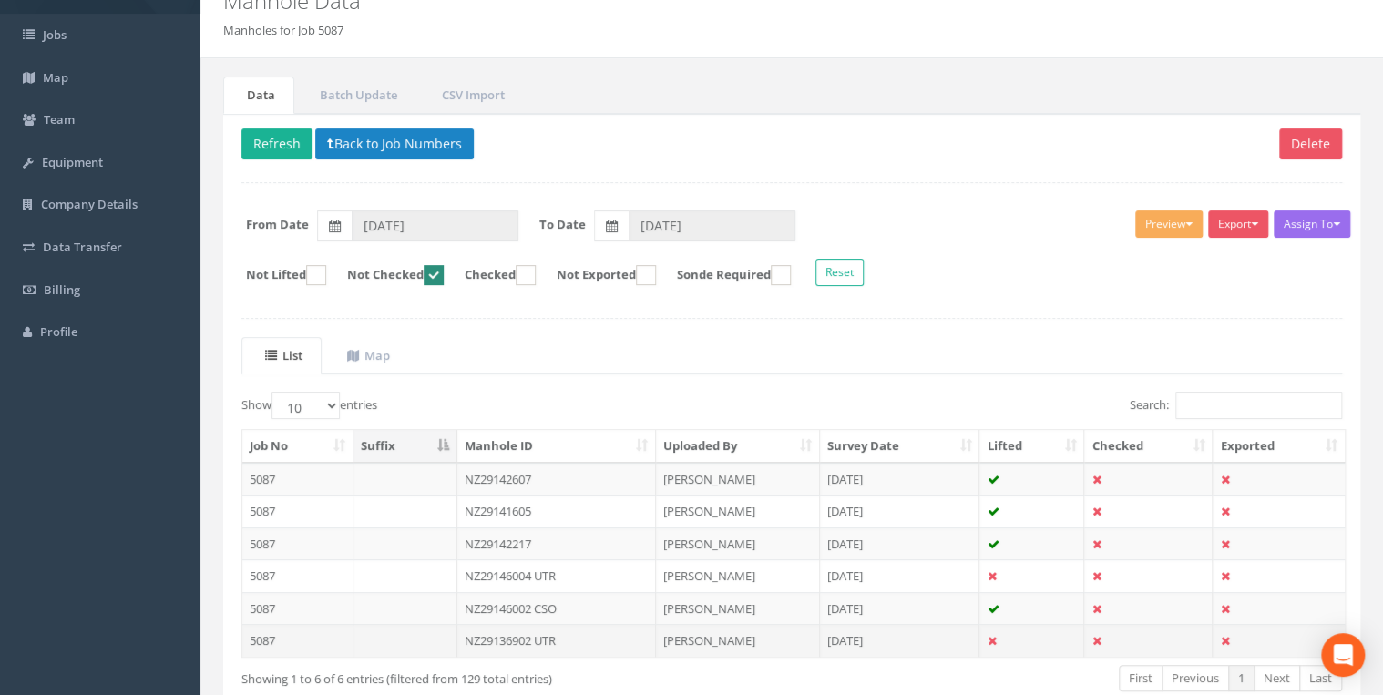
scroll to position [187, 0]
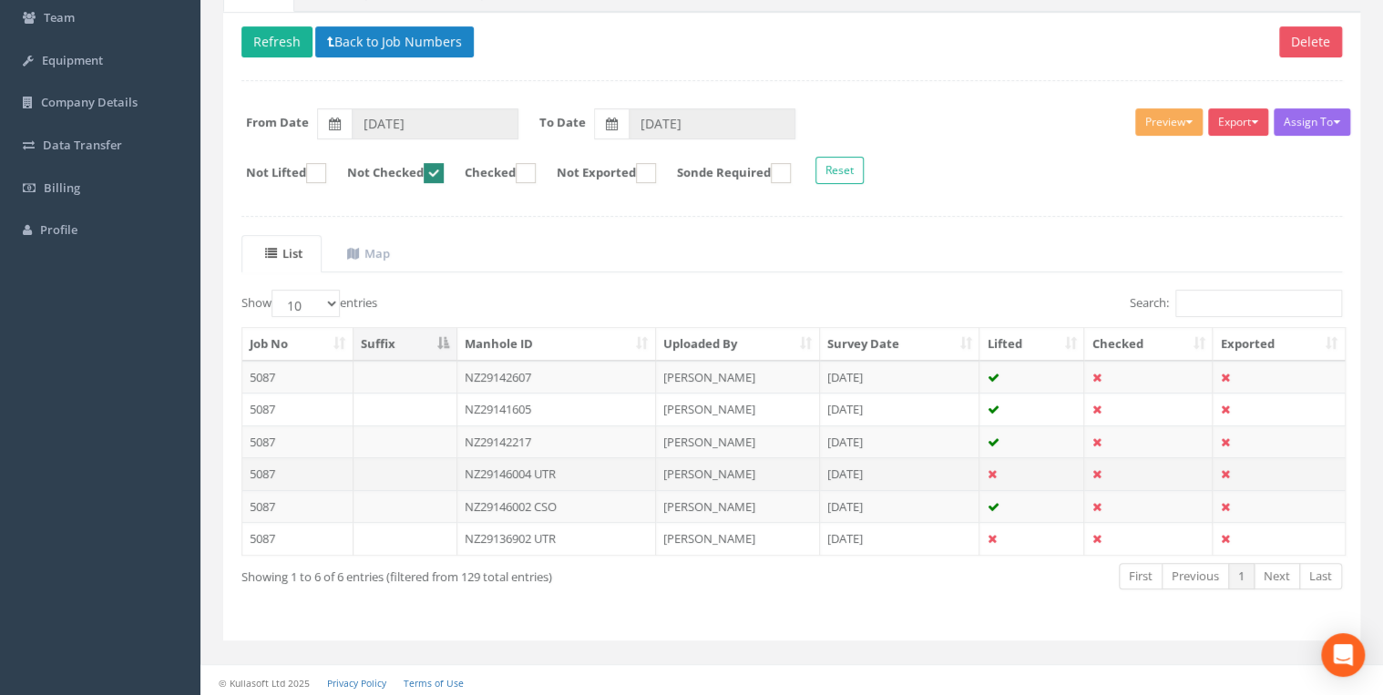
click at [365, 70] on td "NZ29146004 UTR" at bounding box center [556, 473] width 199 height 33
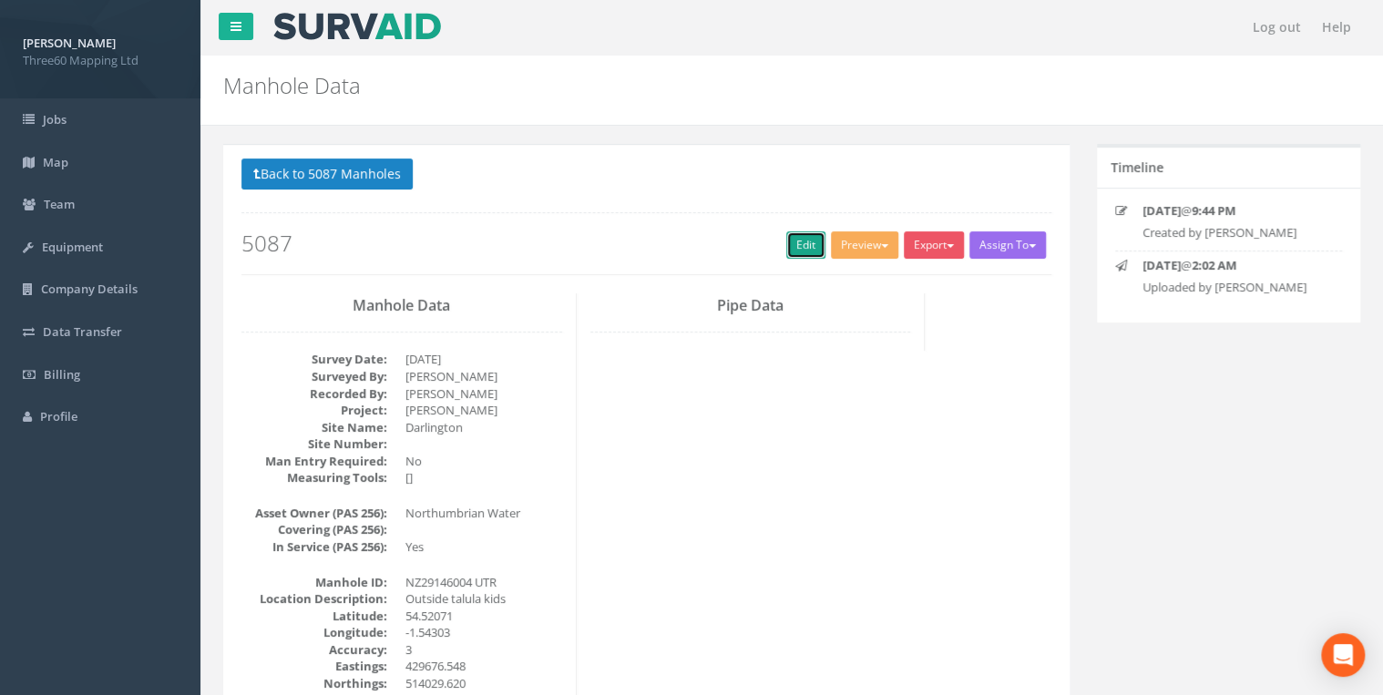
click at [365, 70] on link "Edit" at bounding box center [805, 244] width 39 height 27
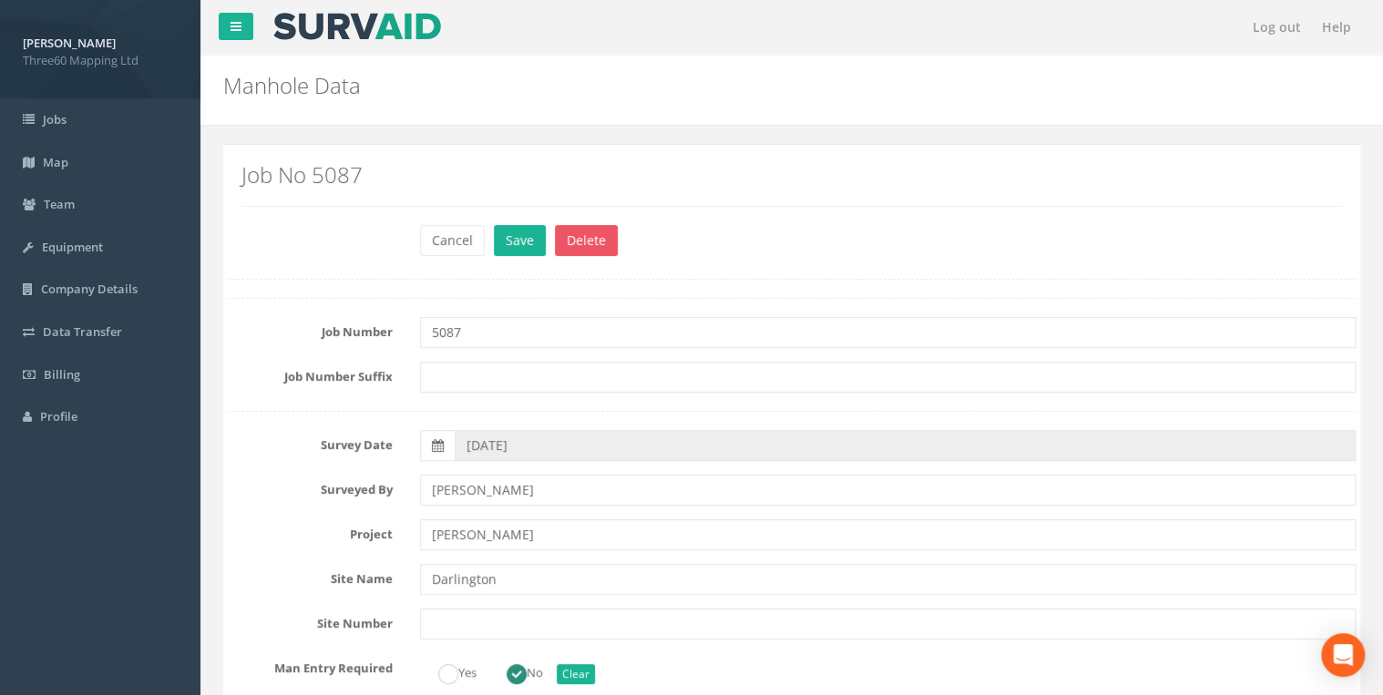
scroll to position [486, 0]
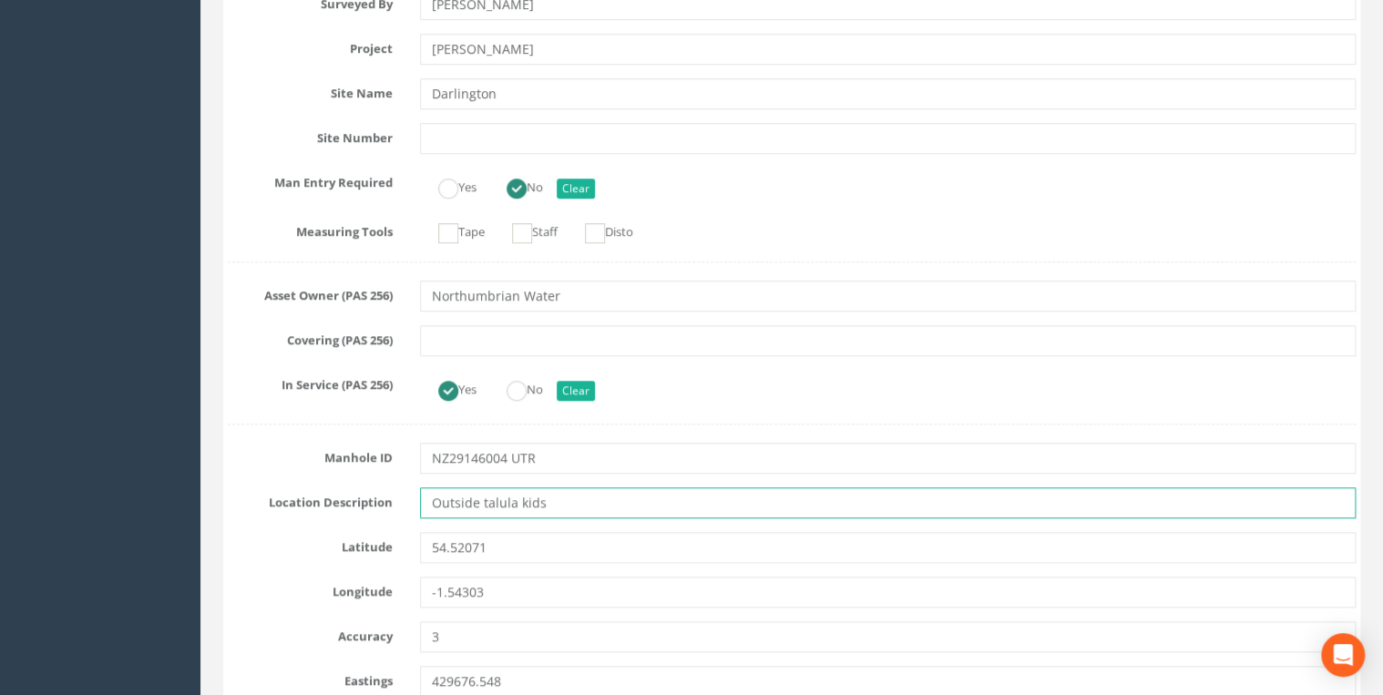
drag, startPoint x: 558, startPoint y: 504, endPoint x: 270, endPoint y: 507, distance: 288.0
click at [270, 70] on div "Location Description Outside talula kids" at bounding box center [792, 503] width 1156 height 31
click at [365, 70] on input "Outside talula kids" at bounding box center [888, 503] width 936 height 31
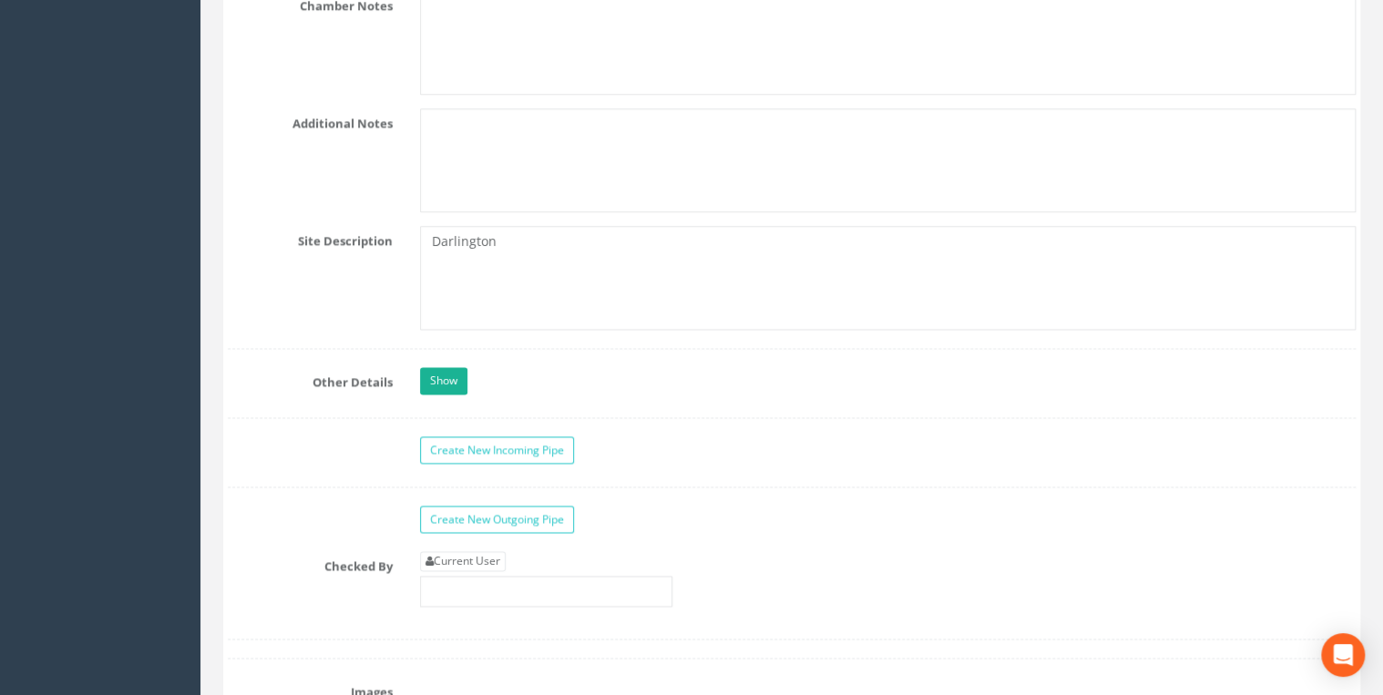
scroll to position [4568, 0]
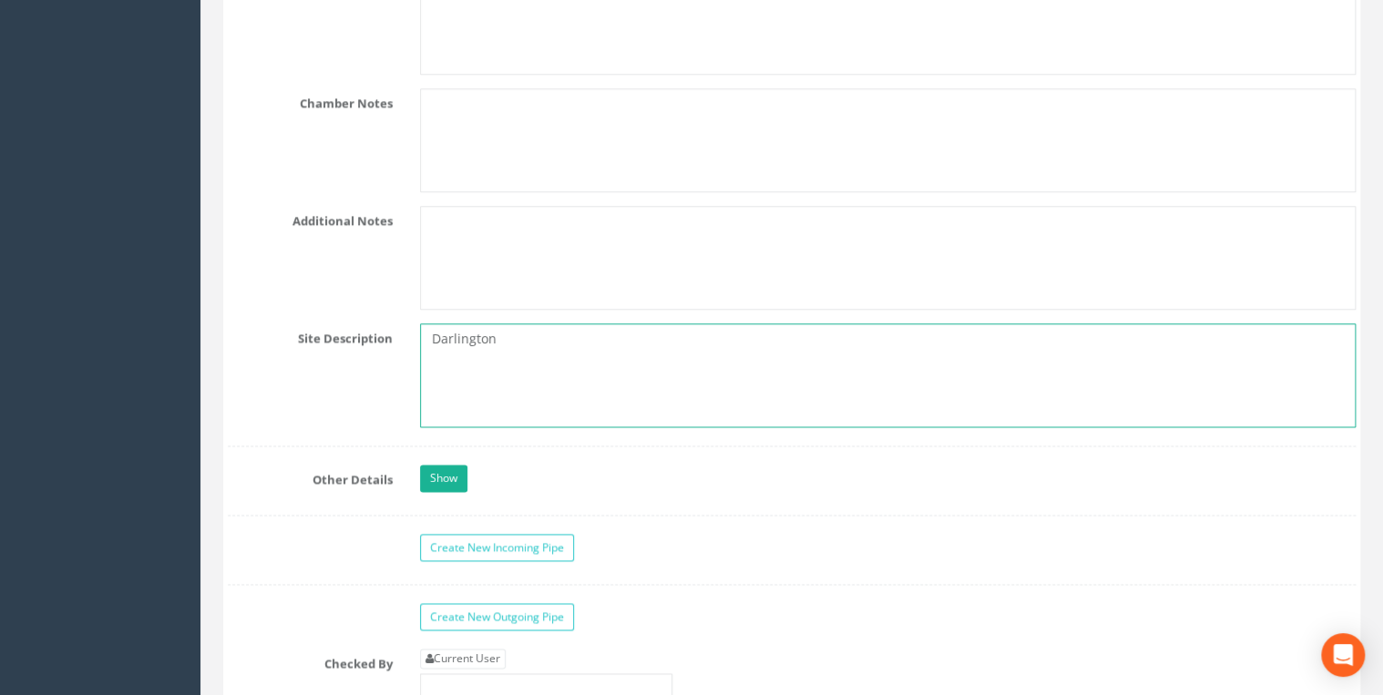
click at [365, 70] on textarea "Darlington" at bounding box center [888, 376] width 936 height 104
drag, startPoint x: 450, startPoint y: 326, endPoint x: 313, endPoint y: 326, distance: 137.6
click at [324, 70] on div "Site Description [GEOGRAPHIC_DATA]" at bounding box center [792, 376] width 1156 height 104
drag, startPoint x: 663, startPoint y: 317, endPoint x: 413, endPoint y: 326, distance: 250.8
click at [365, 70] on div "Darlington" at bounding box center [887, 376] width 963 height 104
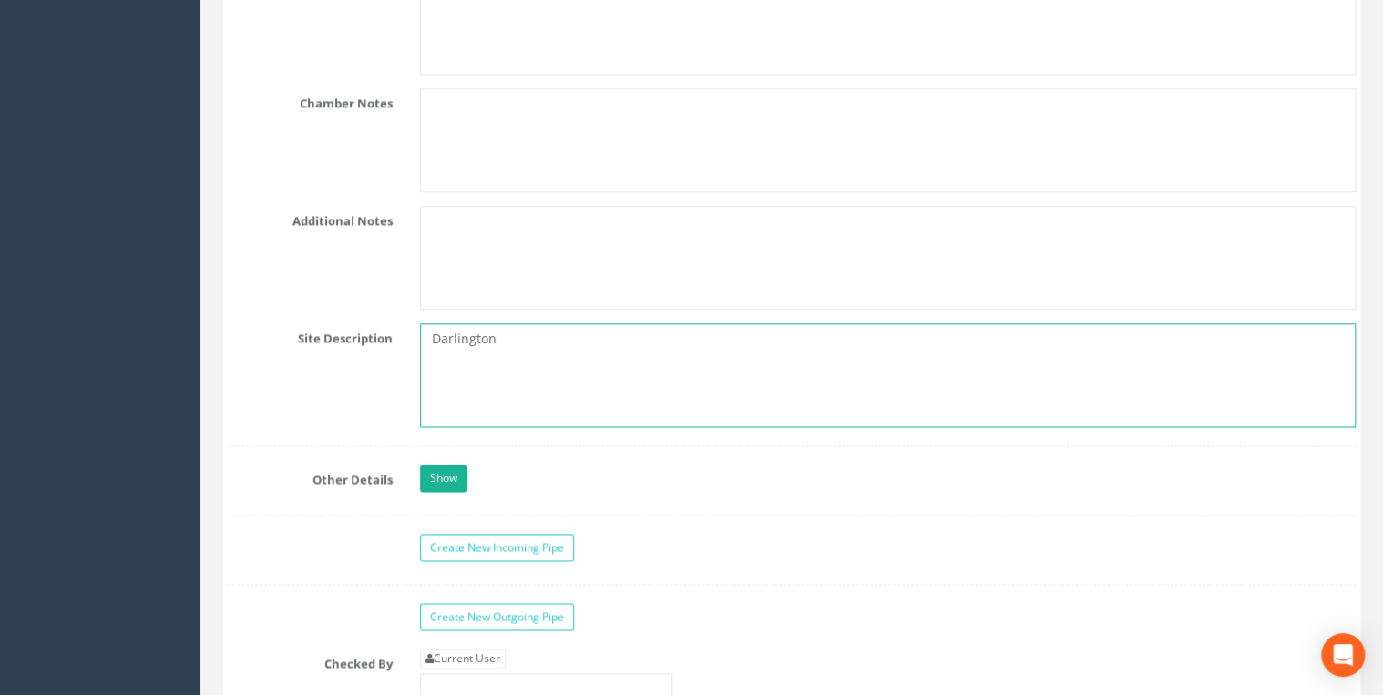
paste textarea "Outside talula kids"
click at [365, 70] on textarea "Outside talula kids" at bounding box center [888, 376] width 936 height 104
click at [365, 70] on textarea "Outside Talula kids" at bounding box center [888, 376] width 936 height 104
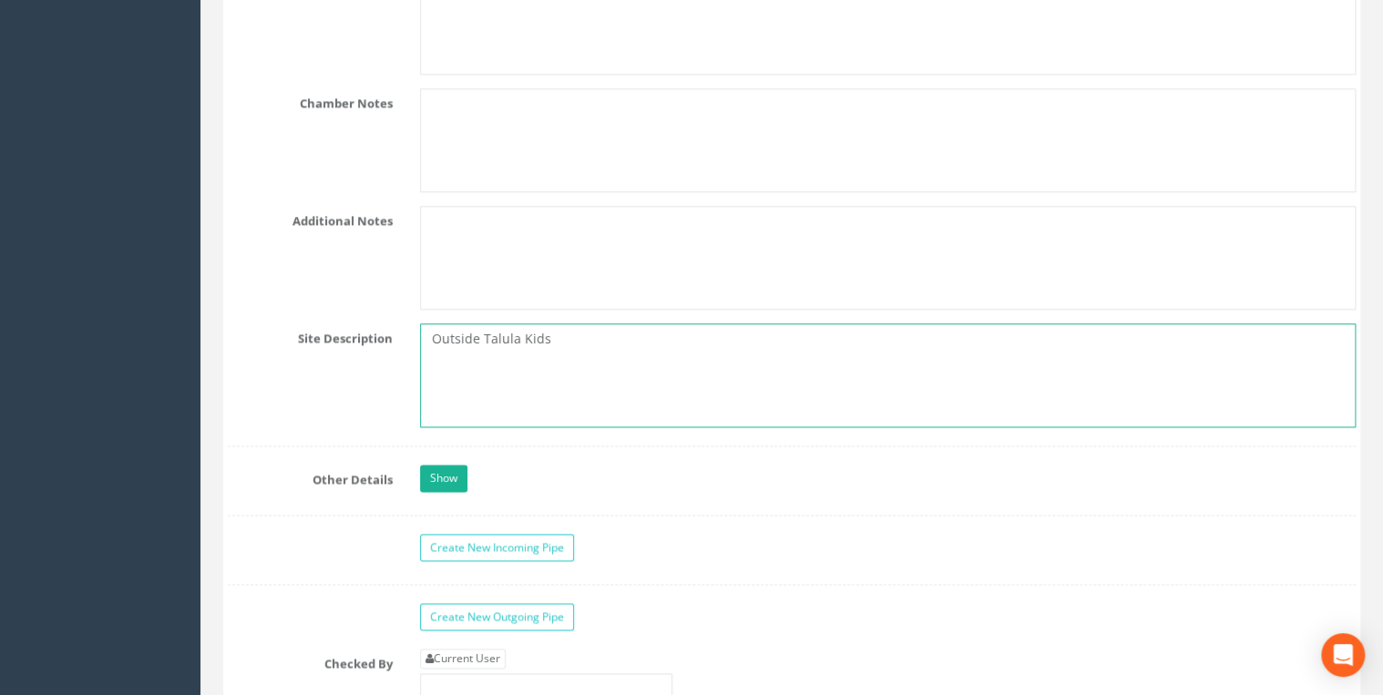
click at [365, 70] on textarea "Outside Talula Kids" at bounding box center [888, 376] width 936 height 104
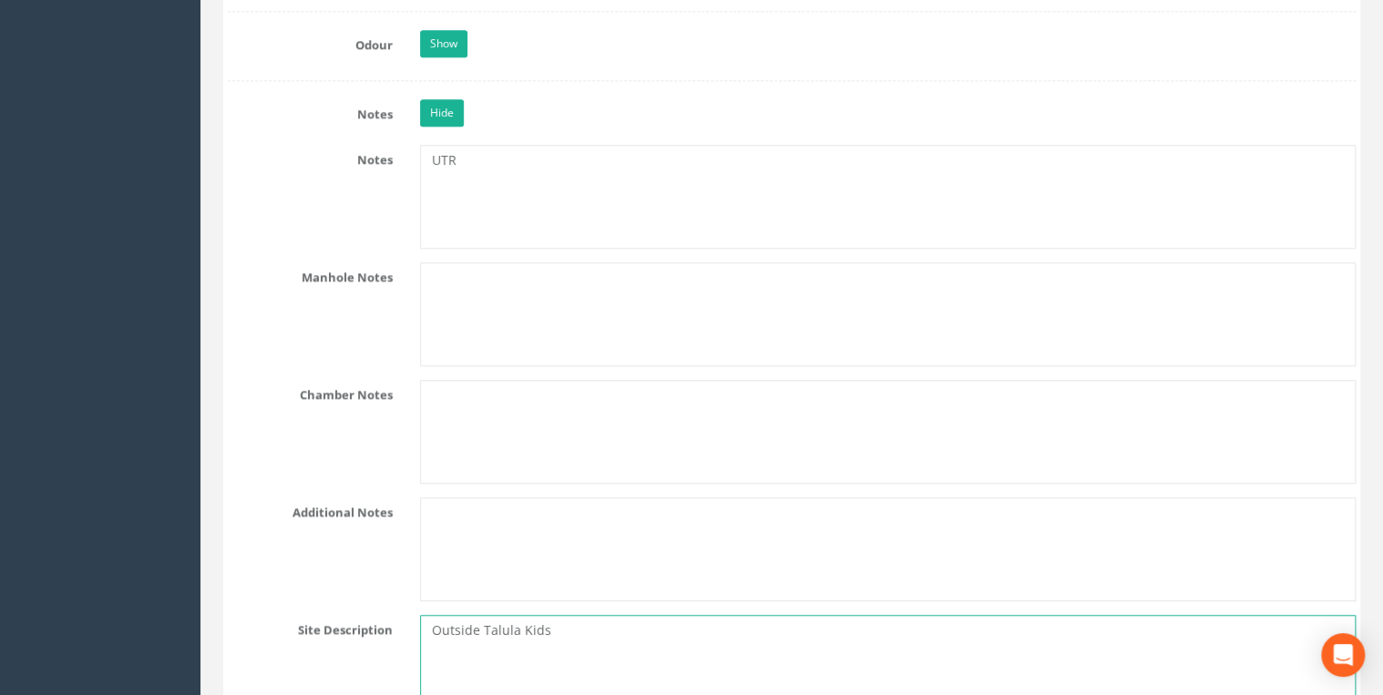
type textarea "Outside Talula Kids"
click at [365, 70] on textarea "UTR" at bounding box center [888, 197] width 936 height 104
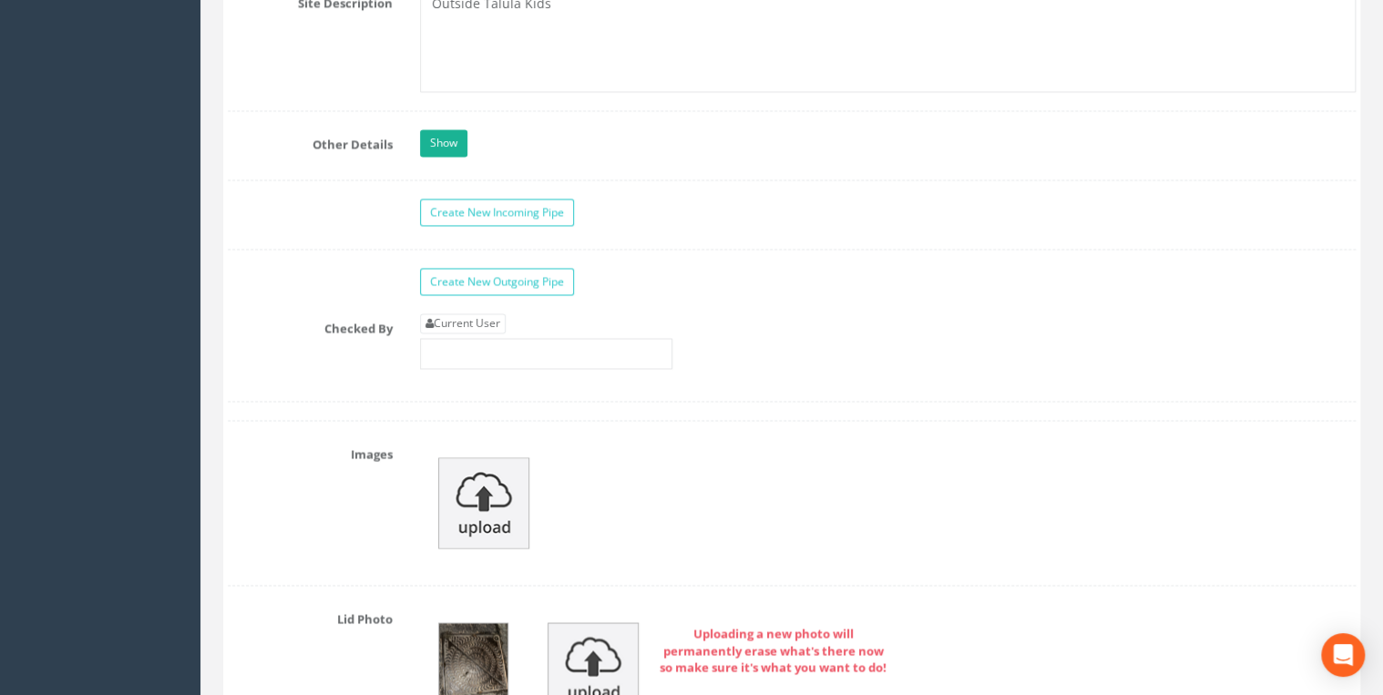
scroll to position [5054, 0]
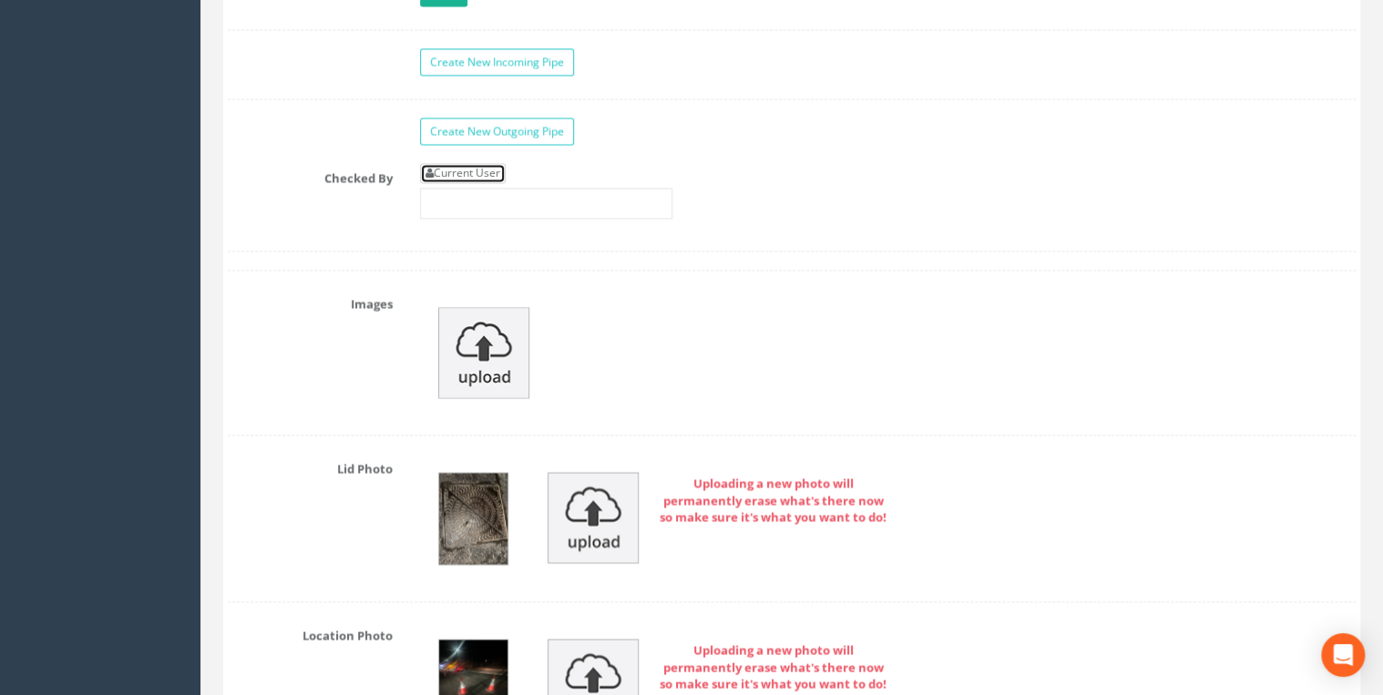
click at [365, 70] on link "Current User" at bounding box center [463, 173] width 86 height 20
type input "[PERSON_NAME]"
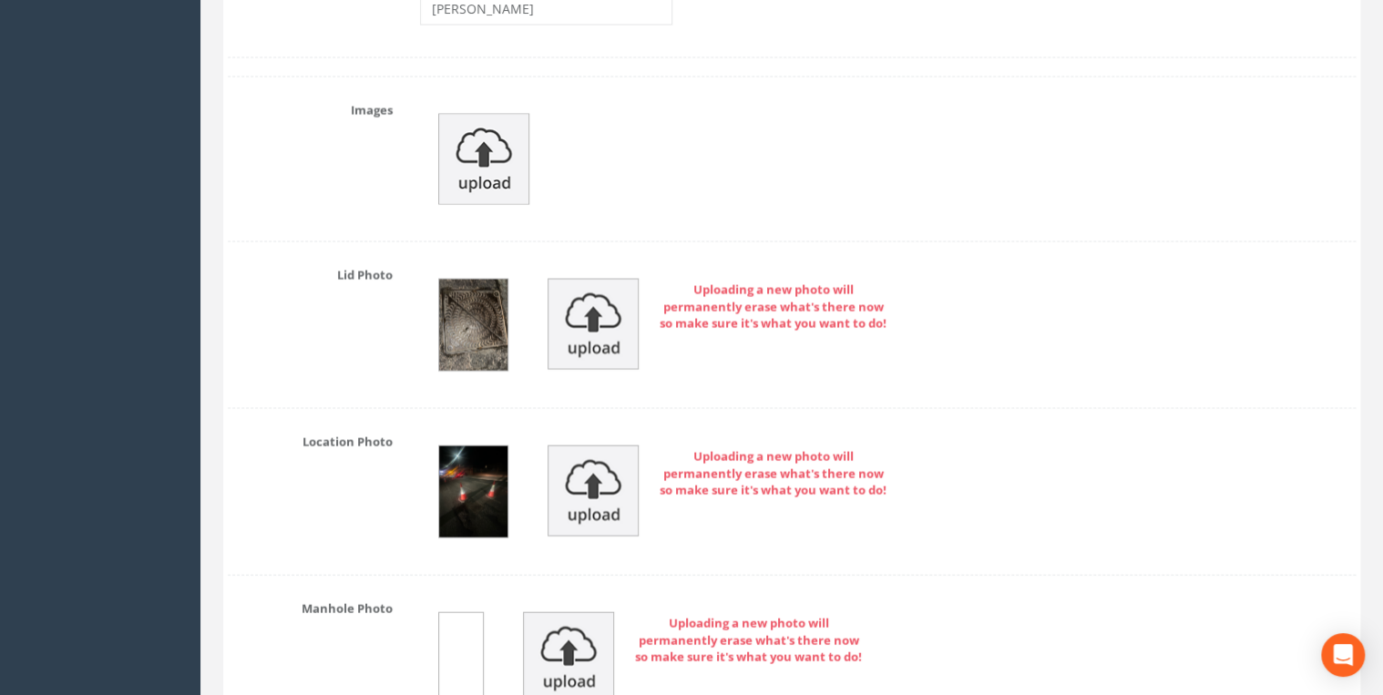
scroll to position [5249, 0]
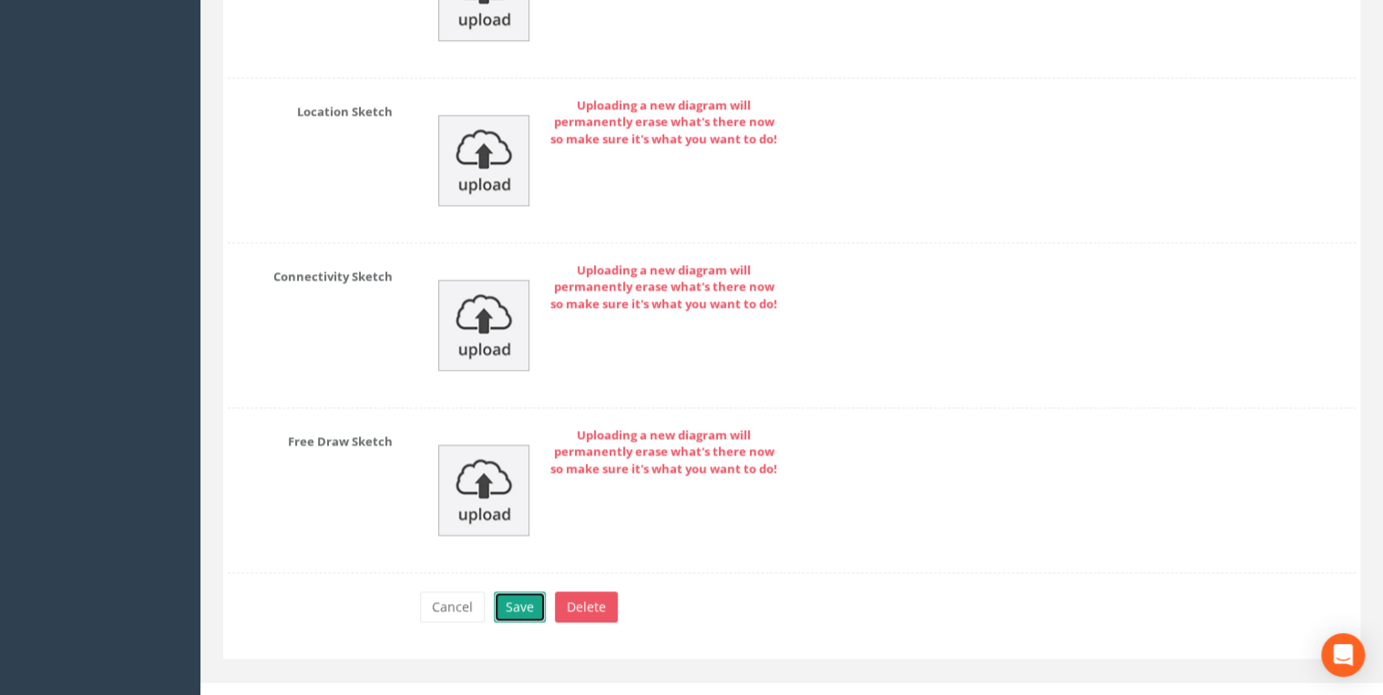
click at [365, 70] on button "Save" at bounding box center [520, 606] width 52 height 31
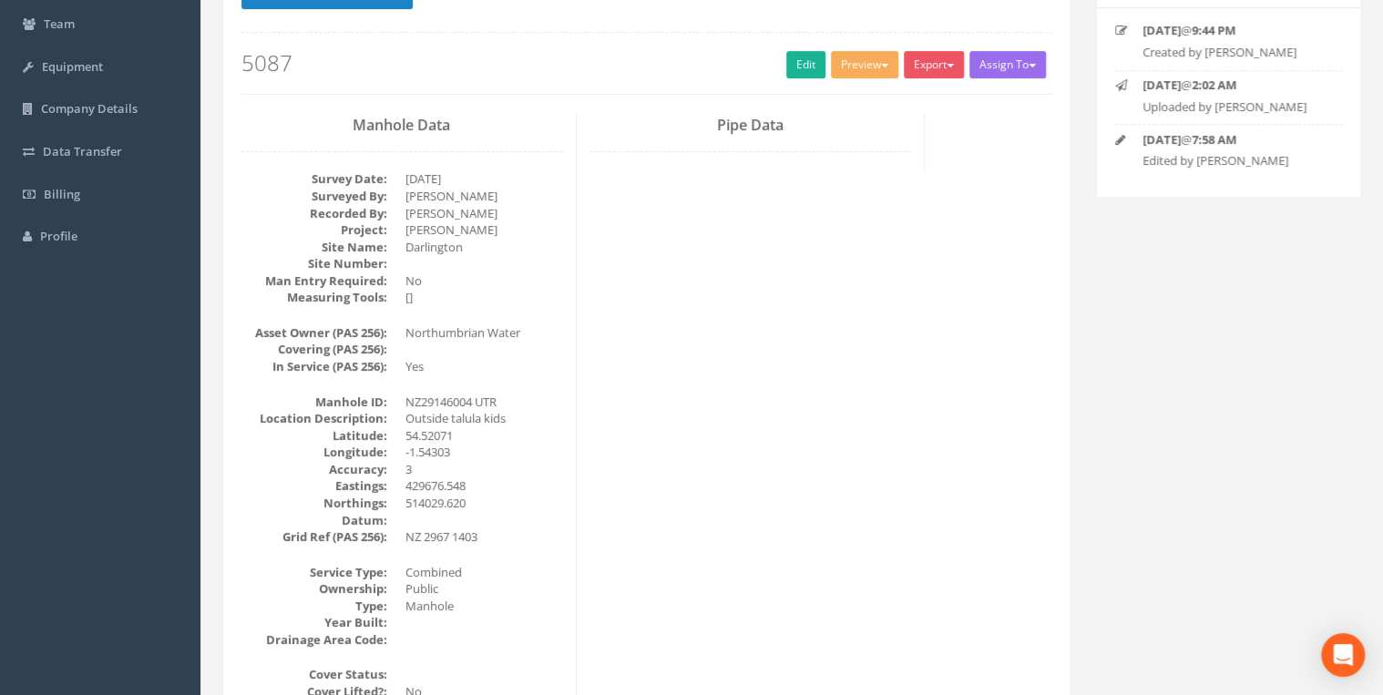
scroll to position [0, 0]
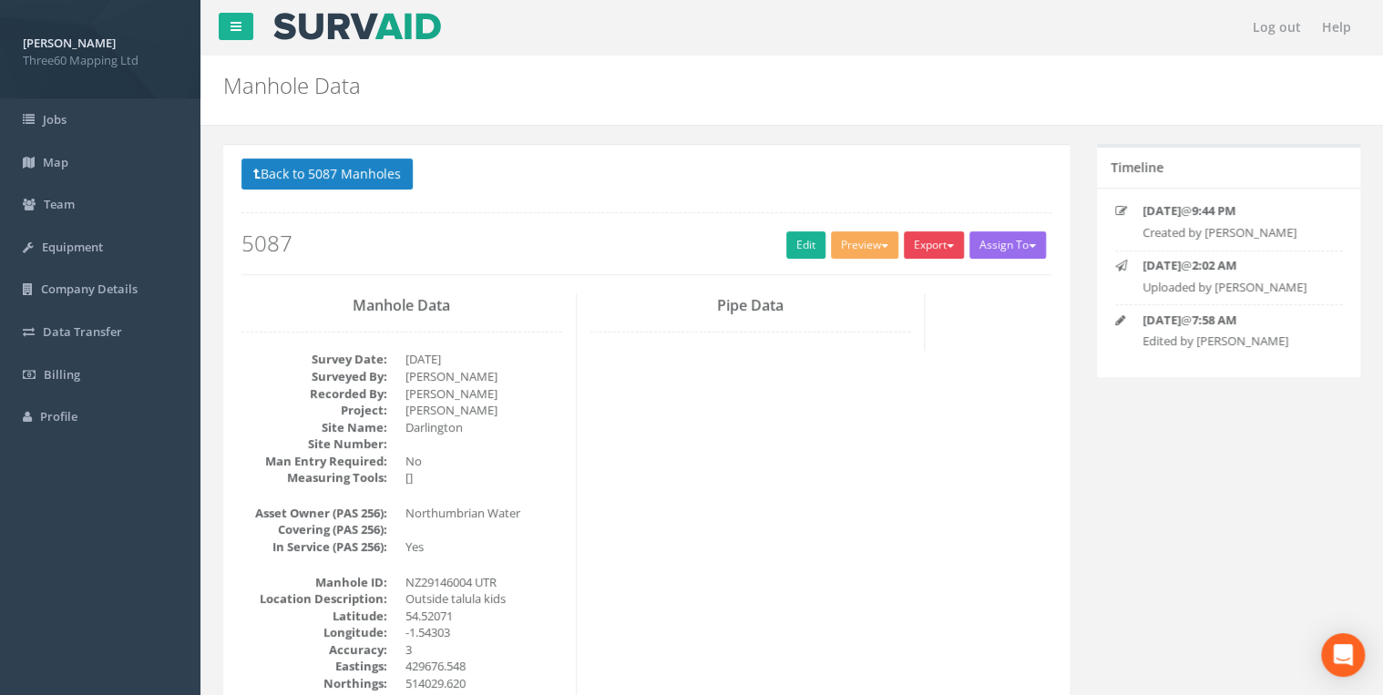
click at [365, 70] on button "Export" at bounding box center [934, 244] width 60 height 27
click at [365, 70] on link "360 Manhole" at bounding box center [896, 283] width 139 height 28
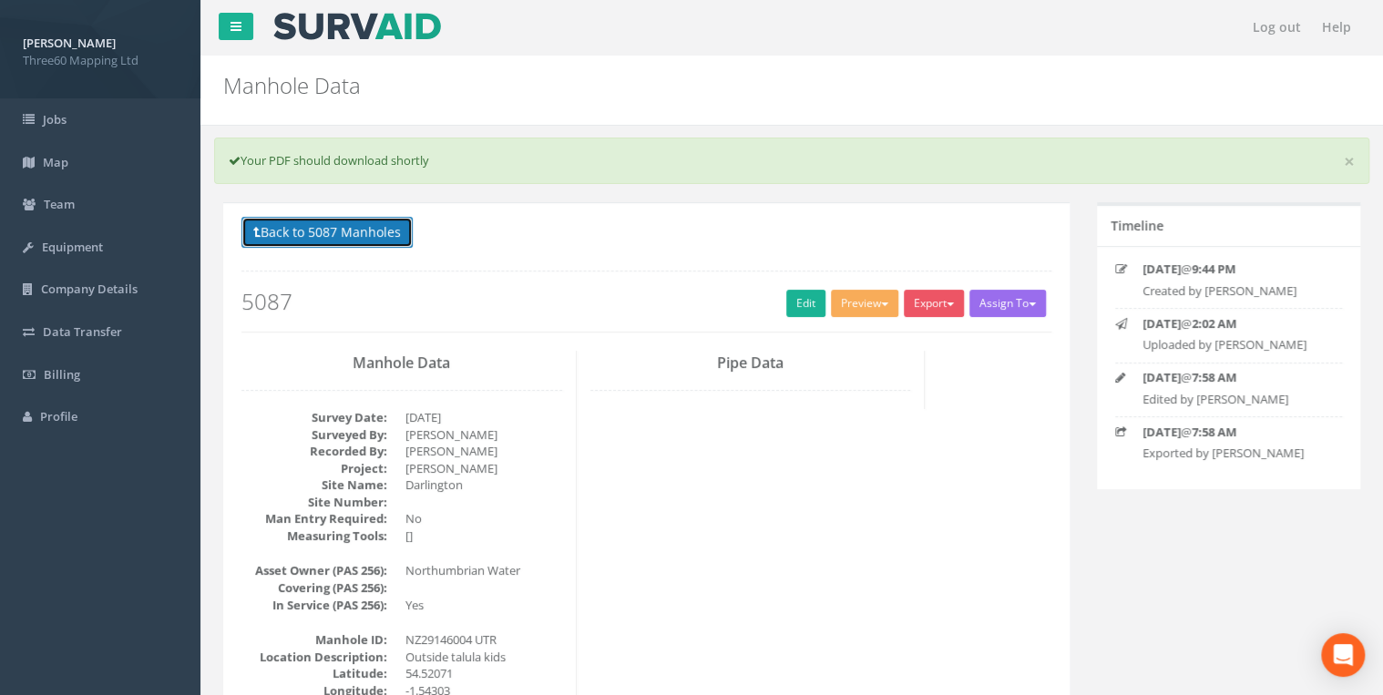
click at [365, 70] on button "Back to 5087 Manholes" at bounding box center [326, 232] width 171 height 31
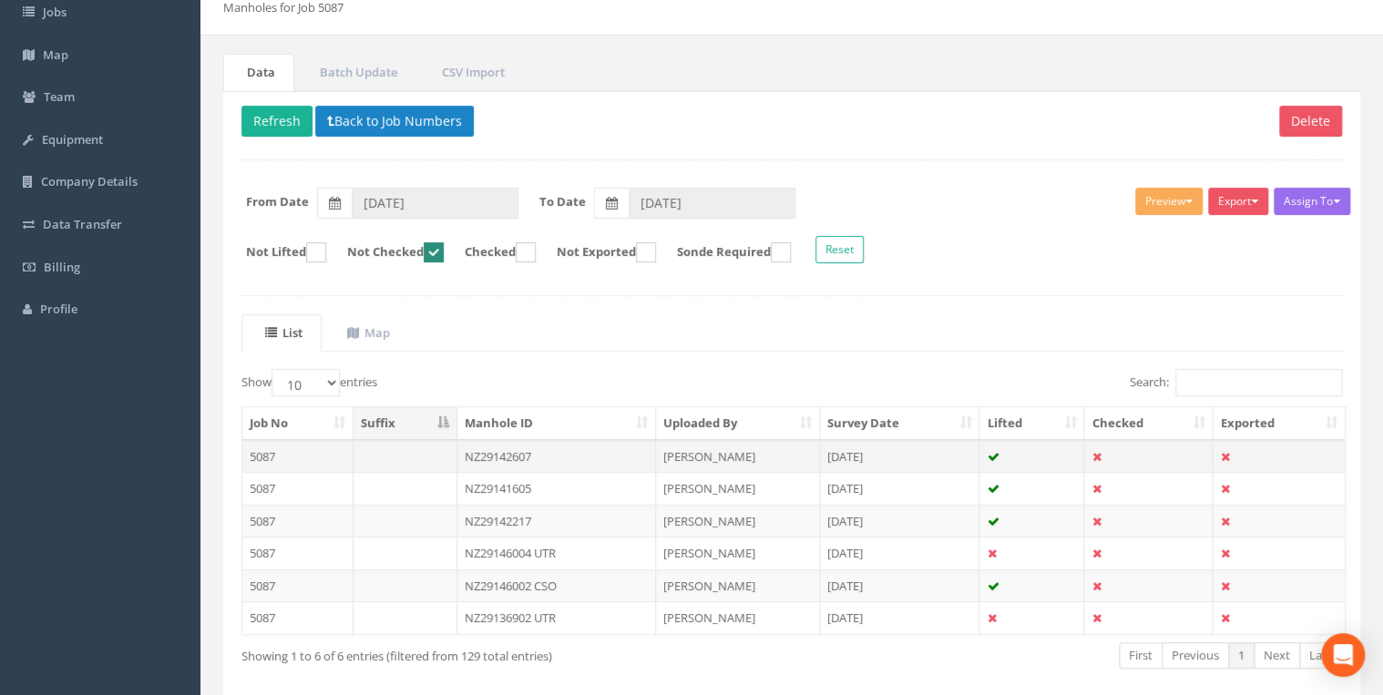
scroll to position [187, 0]
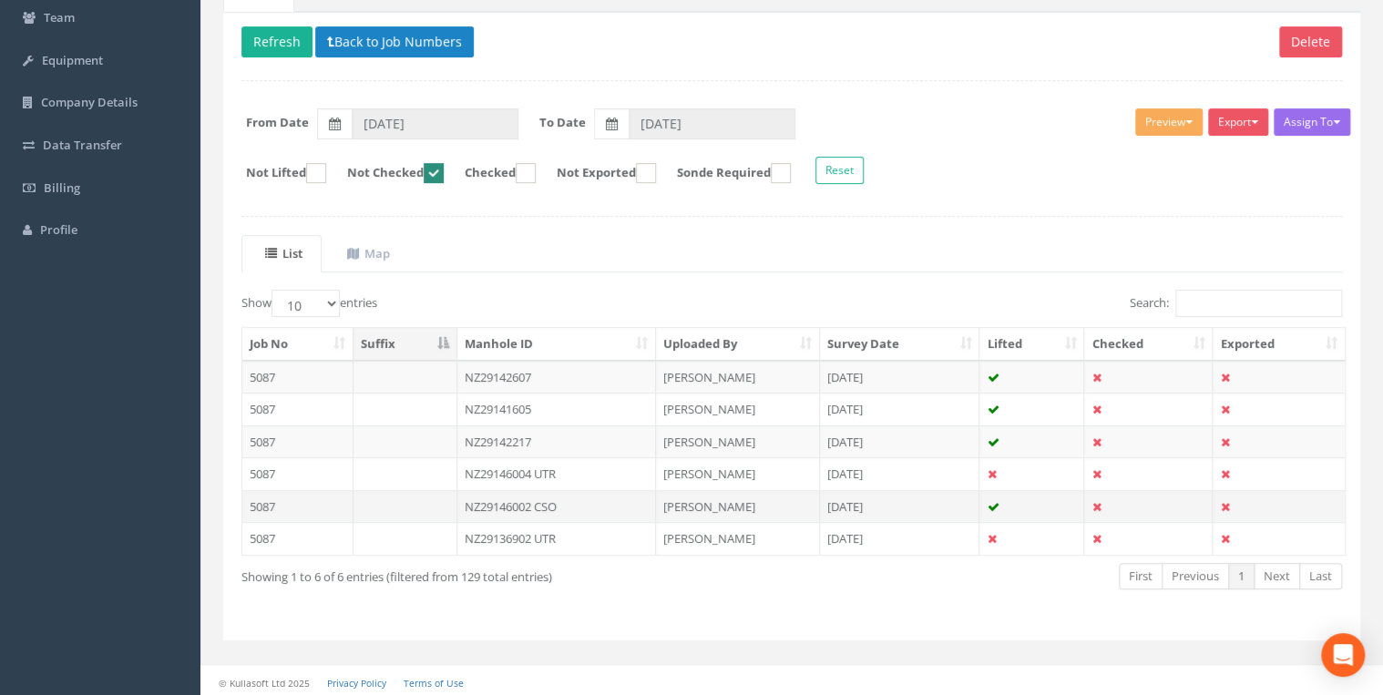
click at [365, 70] on td "NZ29146002 CSO" at bounding box center [556, 506] width 199 height 33
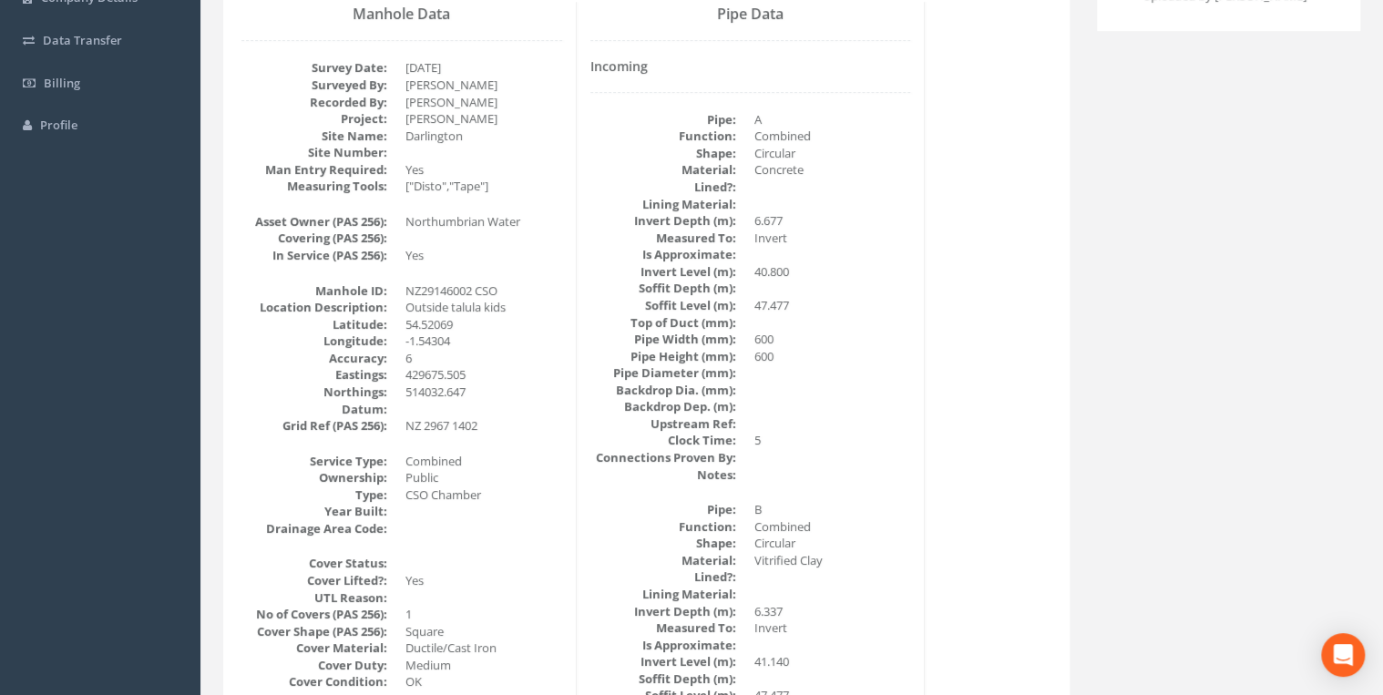
scroll to position [0, 0]
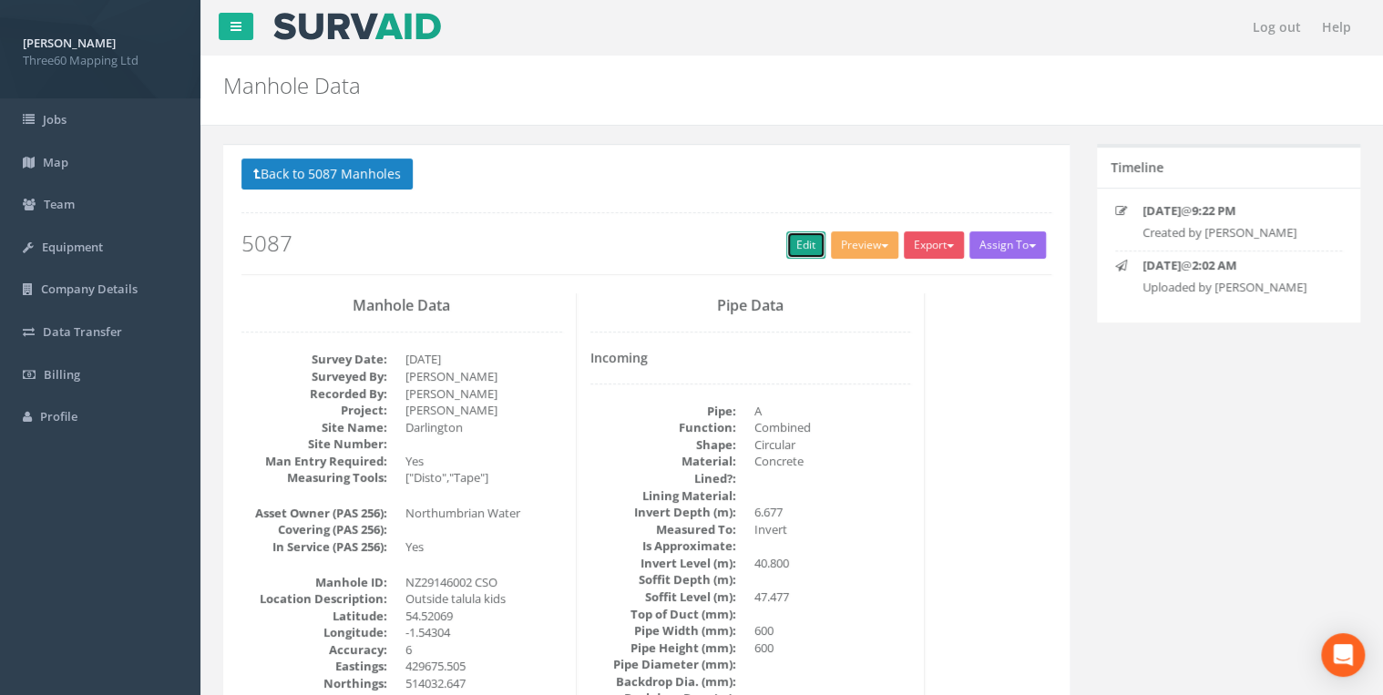
click at [365, 70] on link "Edit" at bounding box center [805, 244] width 39 height 27
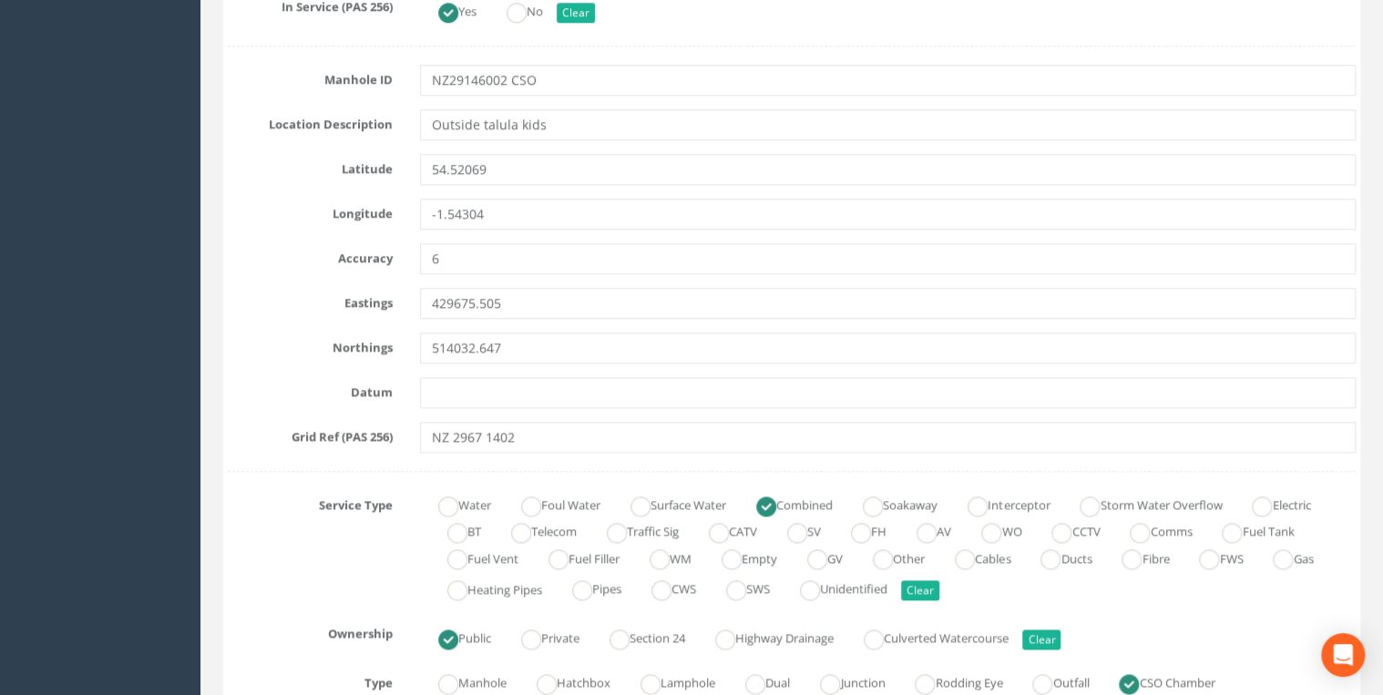
scroll to position [875, 0]
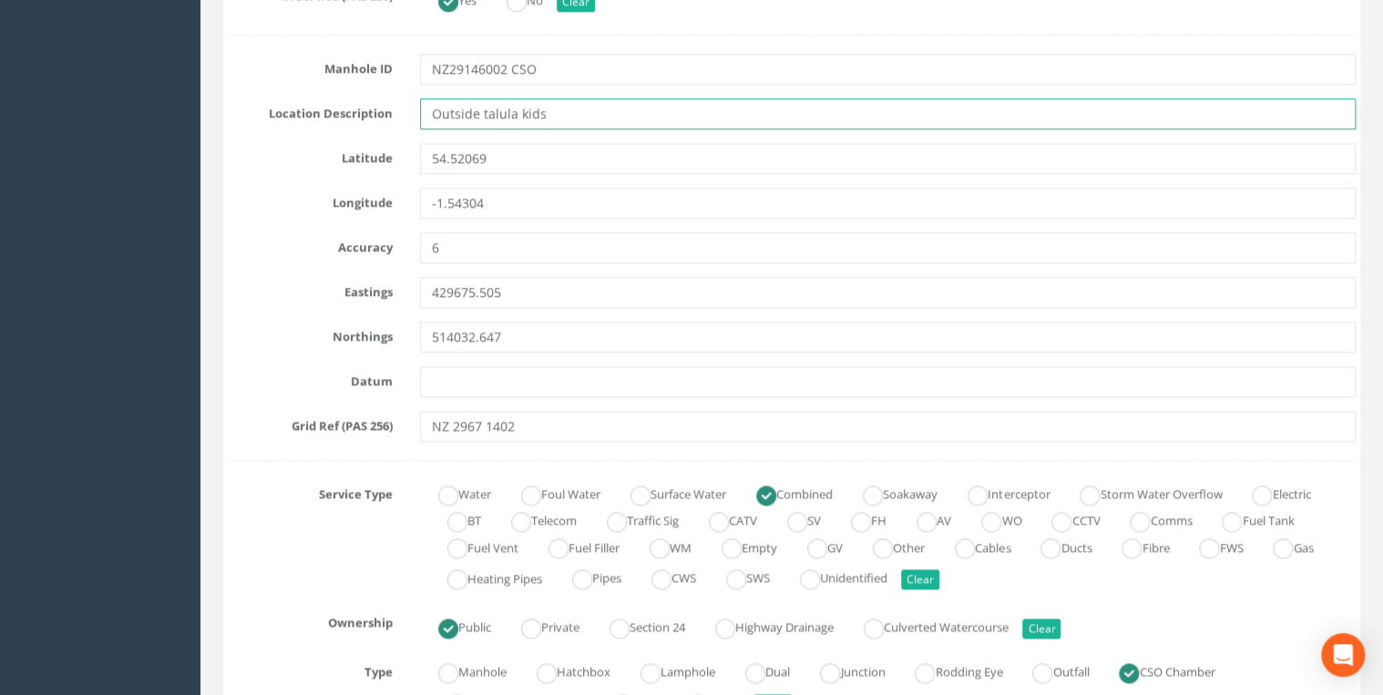
drag, startPoint x: 553, startPoint y: 111, endPoint x: 151, endPoint y: 111, distance: 401.9
click at [365, 70] on input "Outside talula kids" at bounding box center [888, 113] width 936 height 31
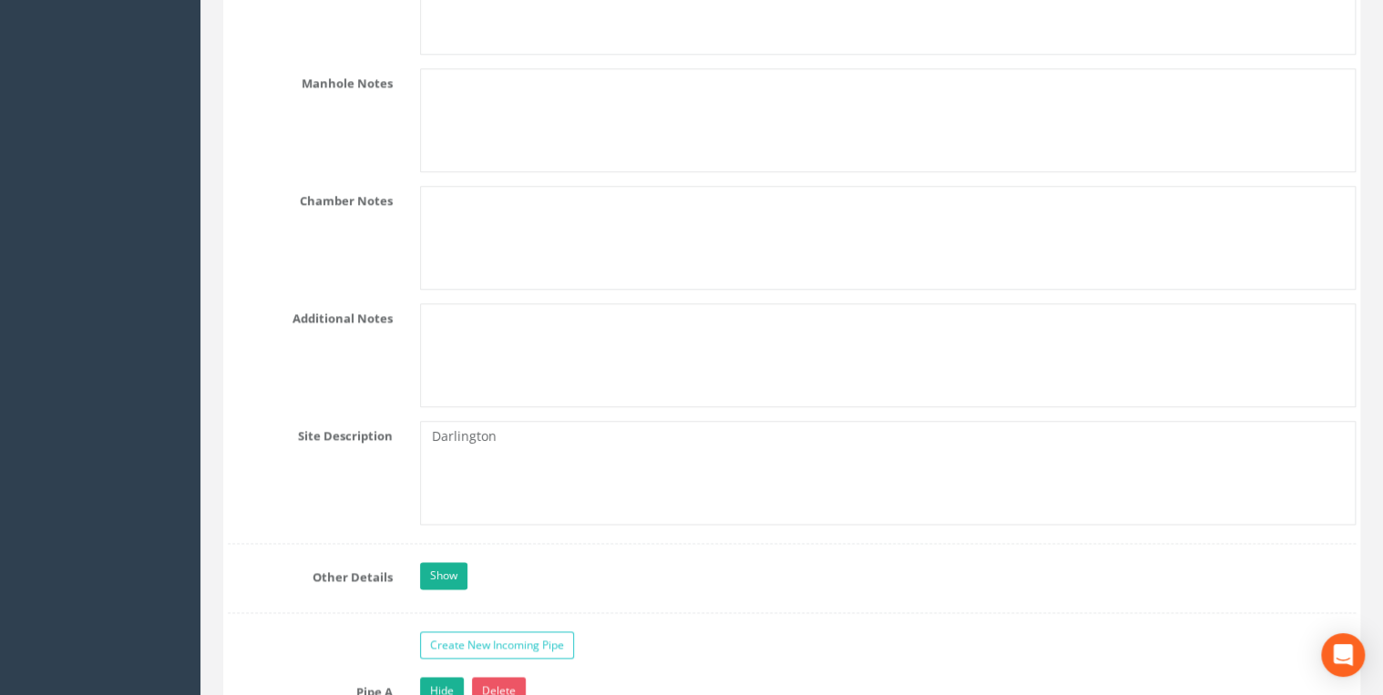
scroll to position [4568, 0]
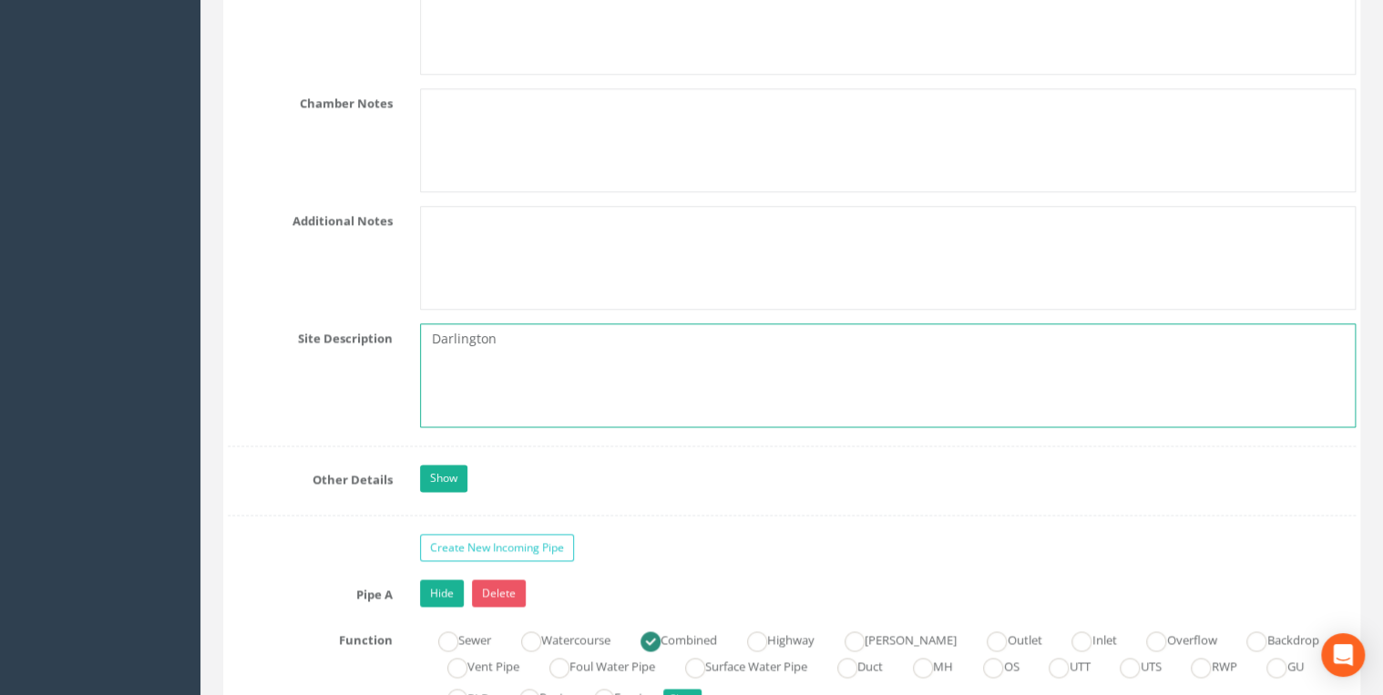
drag, startPoint x: 365, startPoint y: 338, endPoint x: 328, endPoint y: 338, distance: 36.5
click at [328, 70] on div "Site Description [GEOGRAPHIC_DATA]" at bounding box center [792, 376] width 1156 height 104
paste textarea "Outside talula kids"
click at [365, 70] on textarea "Outside talula kids" at bounding box center [888, 376] width 936 height 104
click at [365, 70] on textarea "Outside Talula kids" at bounding box center [888, 376] width 936 height 104
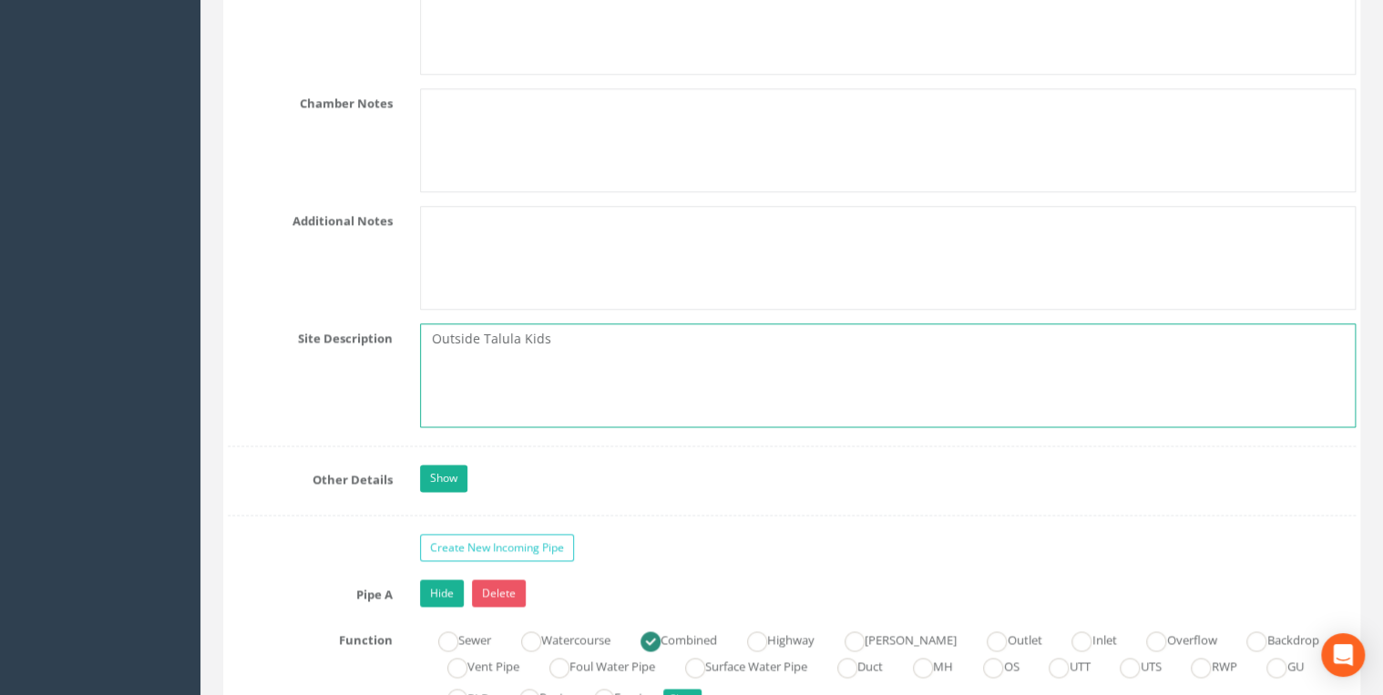
click at [365, 70] on textarea "Outside Talula Kids" at bounding box center [888, 376] width 936 height 104
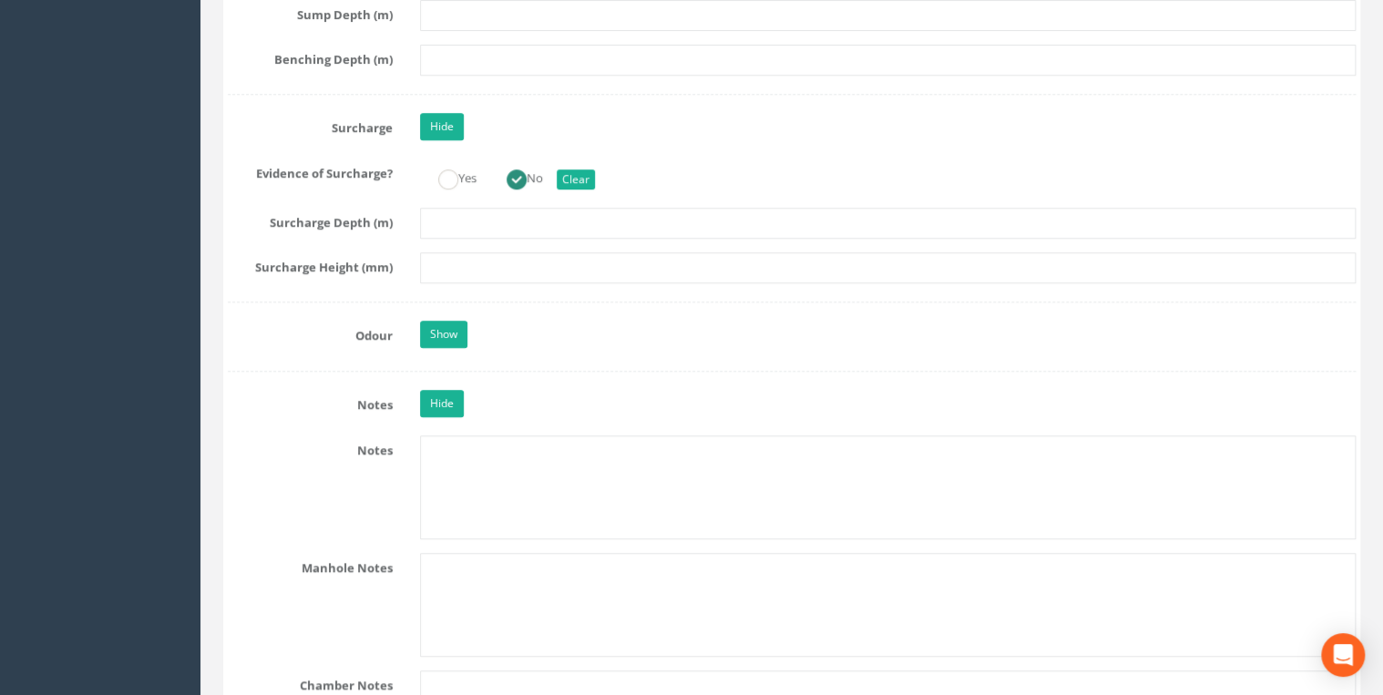
scroll to position [3985, 0]
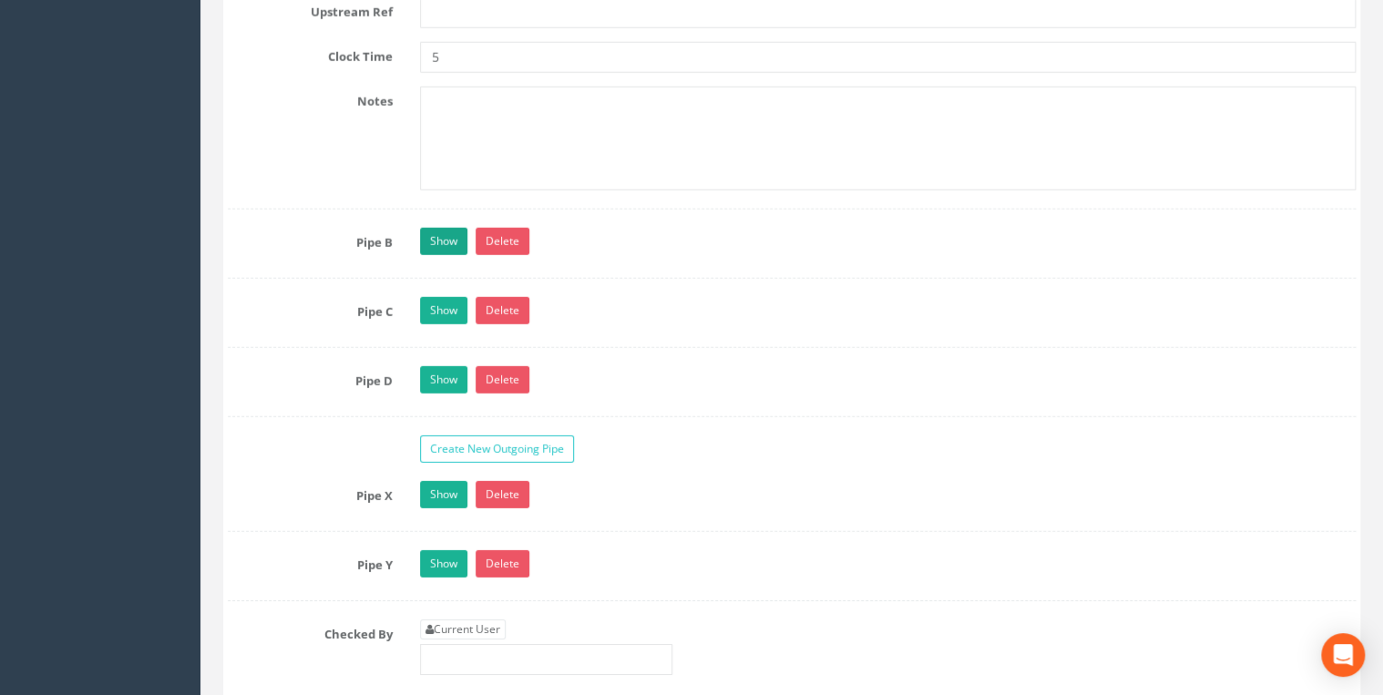
type textarea "Outside Talula Kids"
click at [365, 70] on link "Show" at bounding box center [443, 241] width 47 height 27
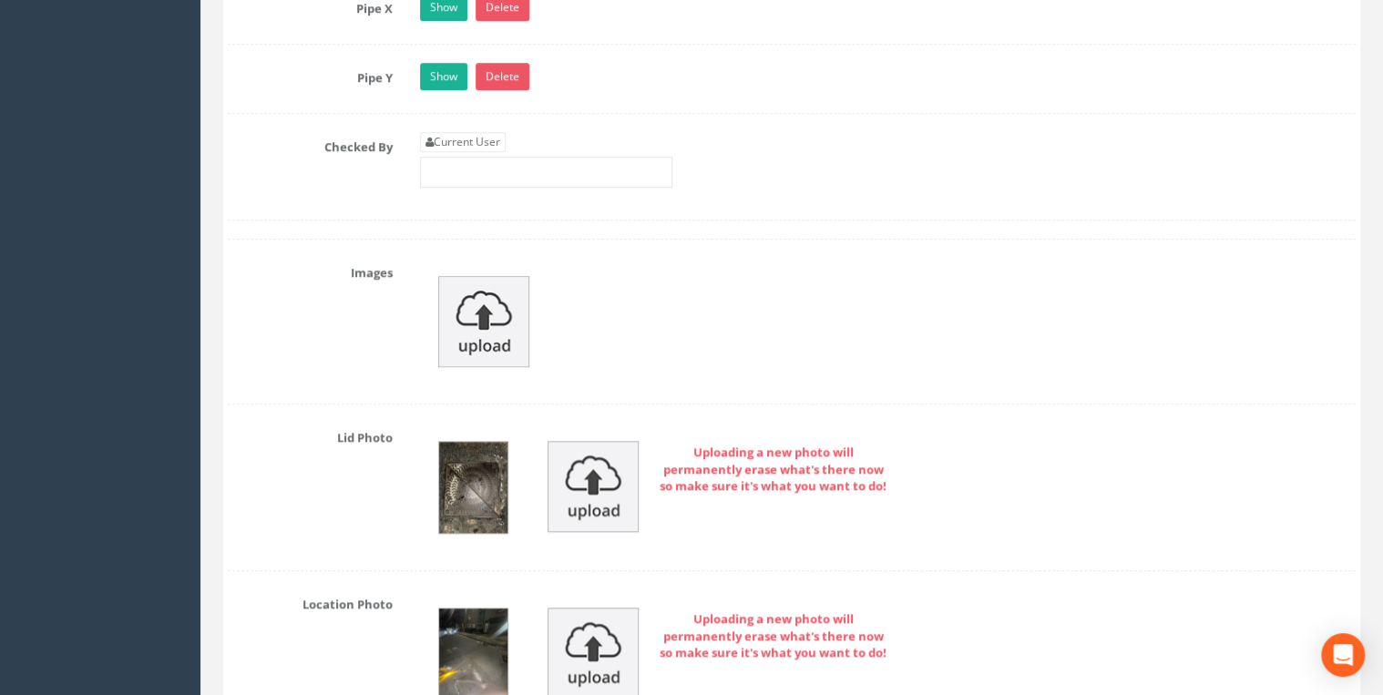
scroll to position [7485, 0]
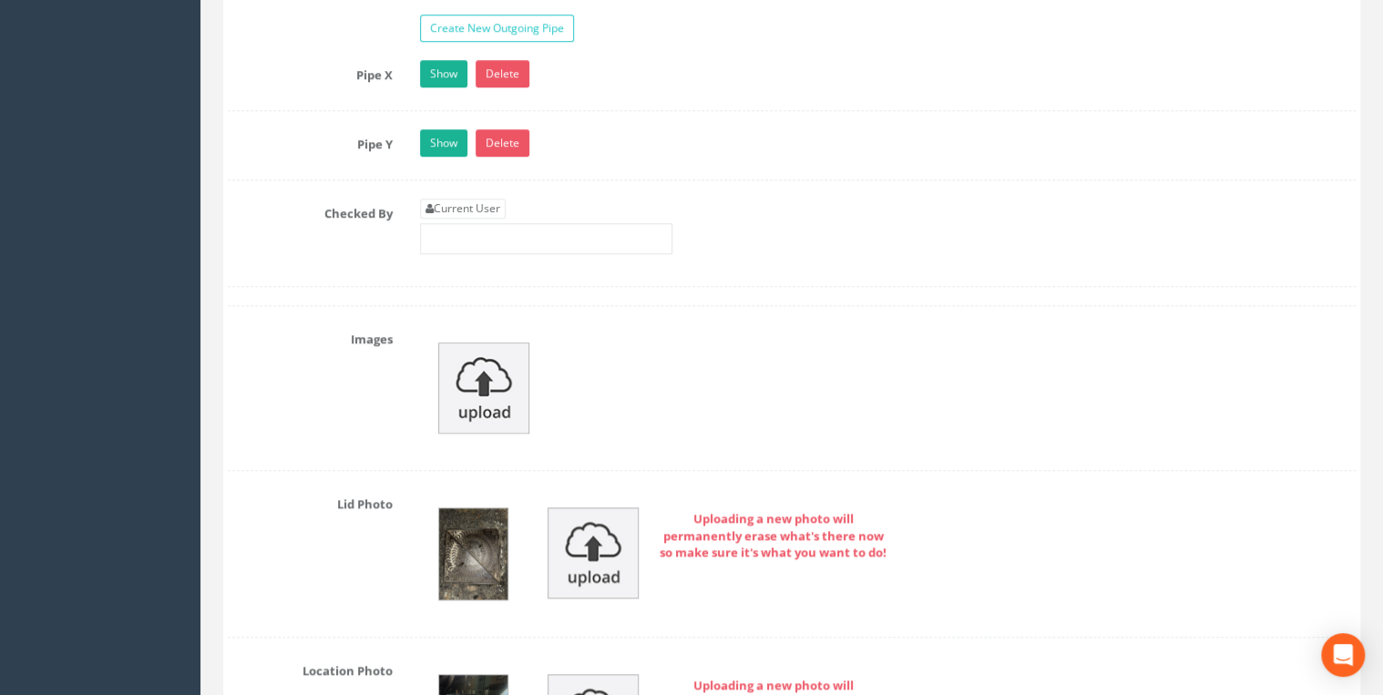
click at [365, 70] on div "Current User" at bounding box center [546, 227] width 252 height 56
click at [365, 70] on link "Current User" at bounding box center [463, 209] width 86 height 20
type input "[PERSON_NAME]"
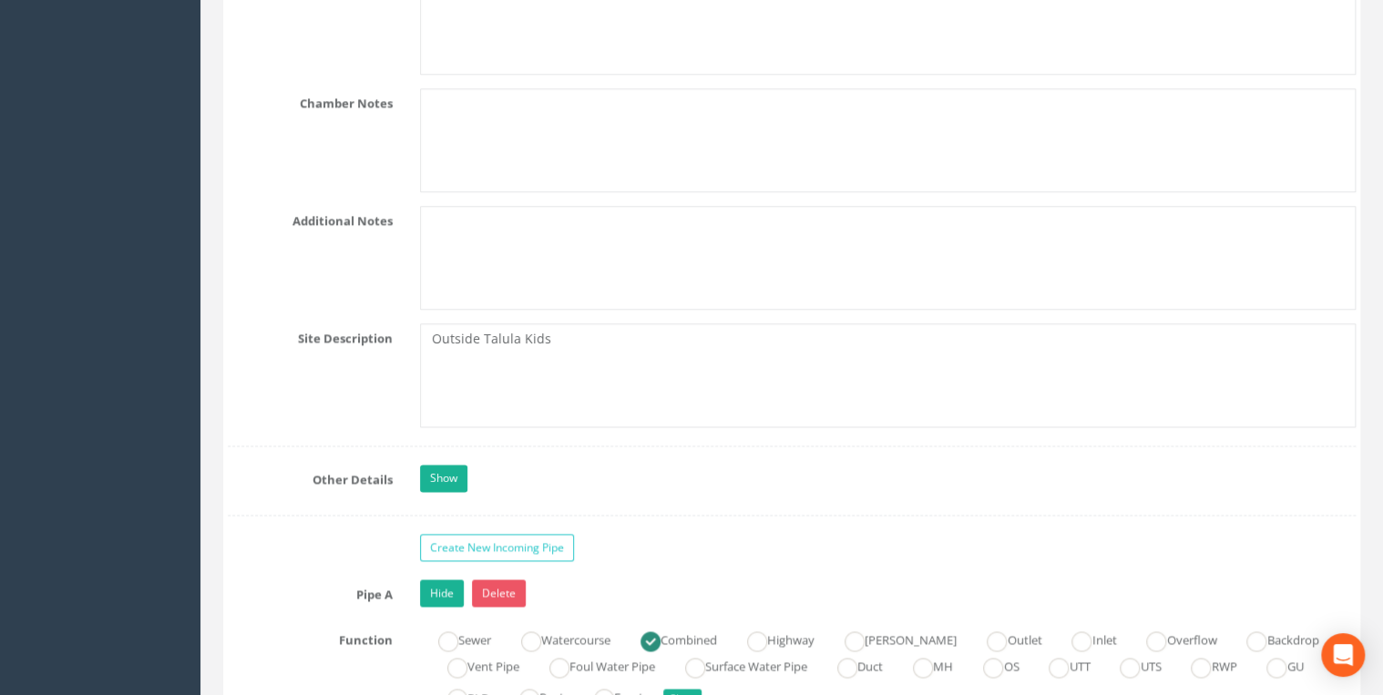
scroll to position [4179, 0]
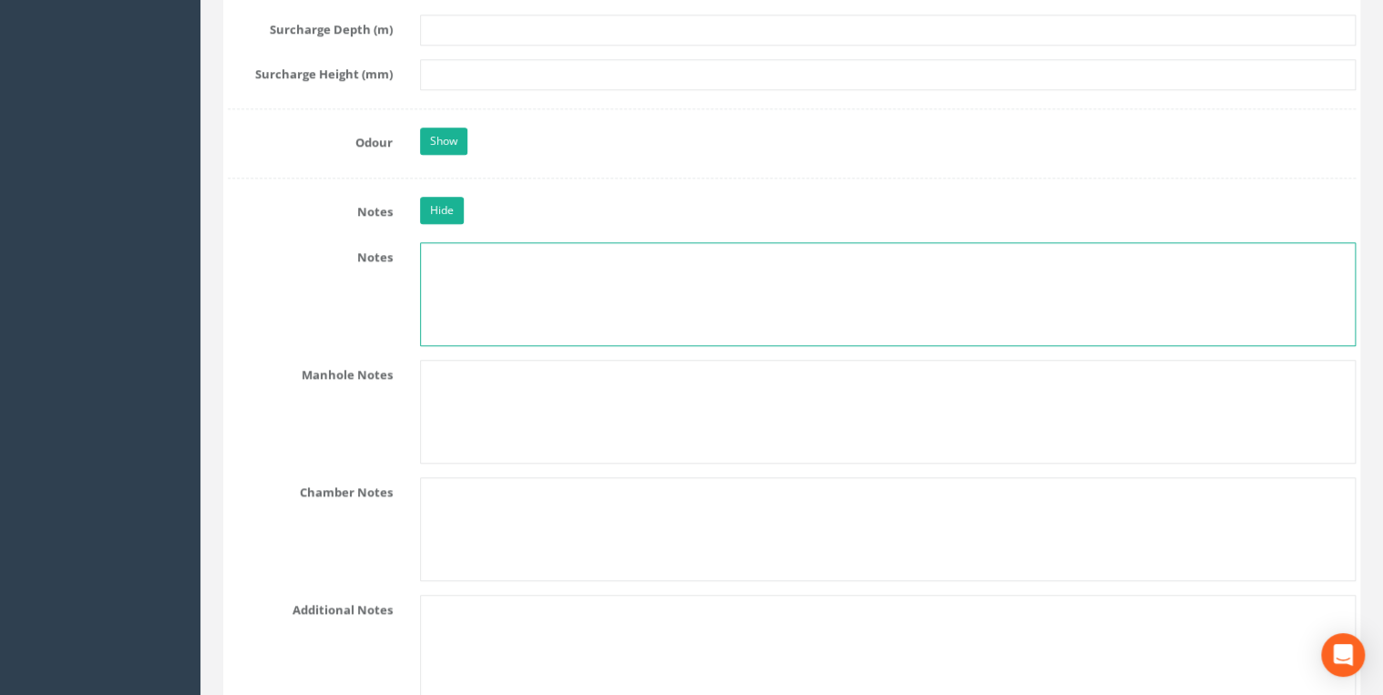
click at [365, 70] on textarea at bounding box center [888, 294] width 936 height 104
click at [365, 70] on textarea "Pipe F and Z are of electrical" at bounding box center [888, 294] width 936 height 104
click at [365, 70] on textarea "Photos displayed under Pipe F and Z are of electrical" at bounding box center [888, 294] width 936 height 104
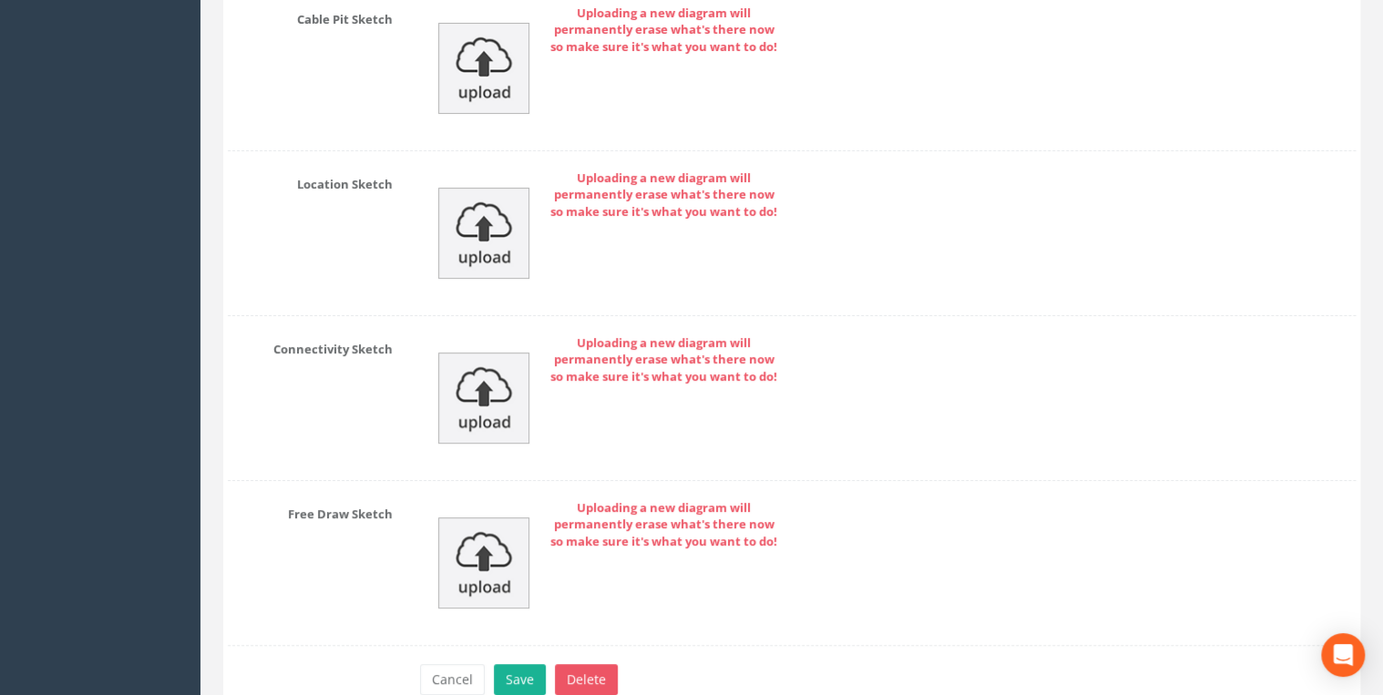
scroll to position [10512, 0]
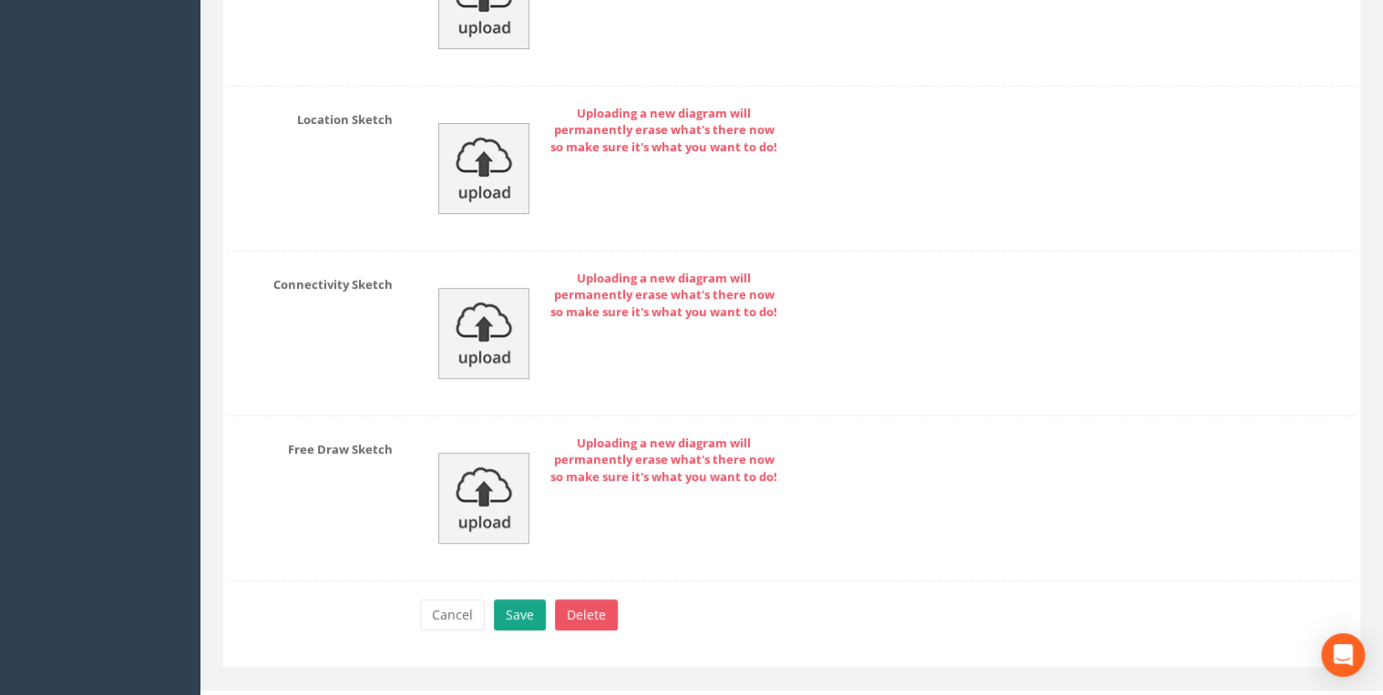
type textarea "Photos displayed under Pipe F and Z are of electrical equipment"
click at [365, 70] on button "Save" at bounding box center [520, 615] width 52 height 31
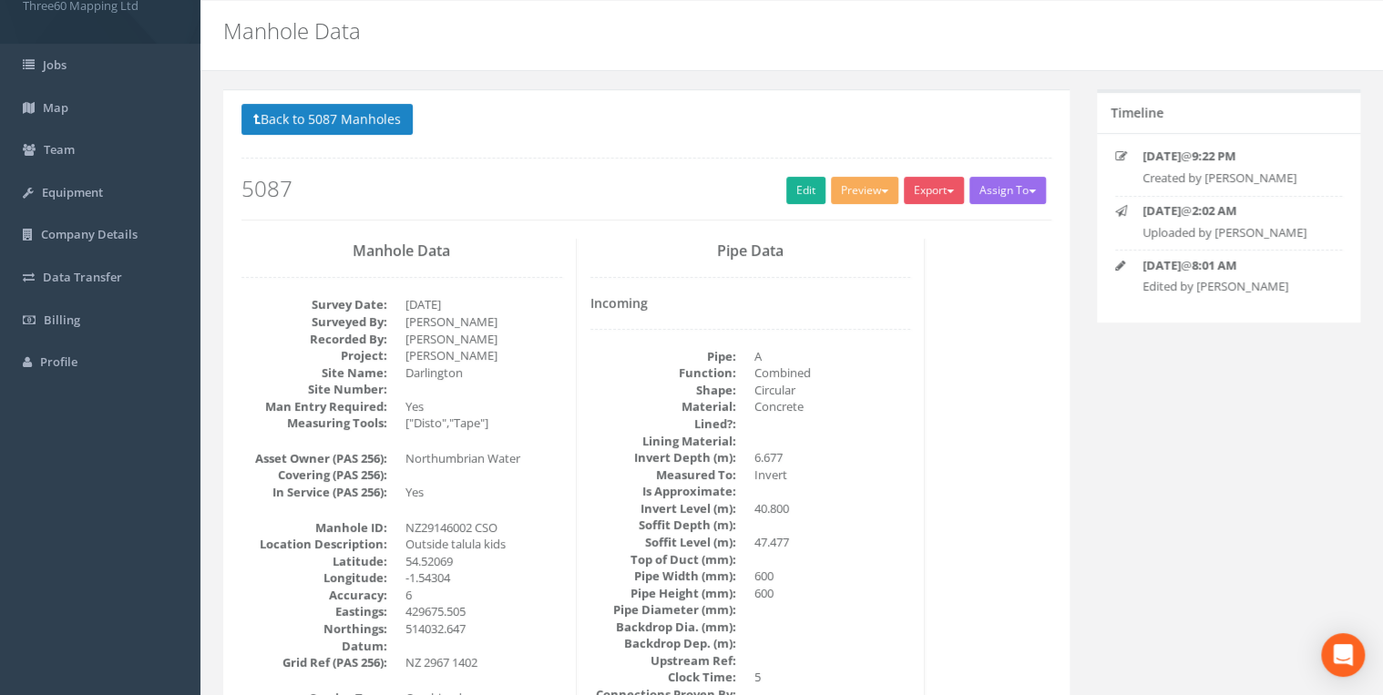
scroll to position [0, 0]
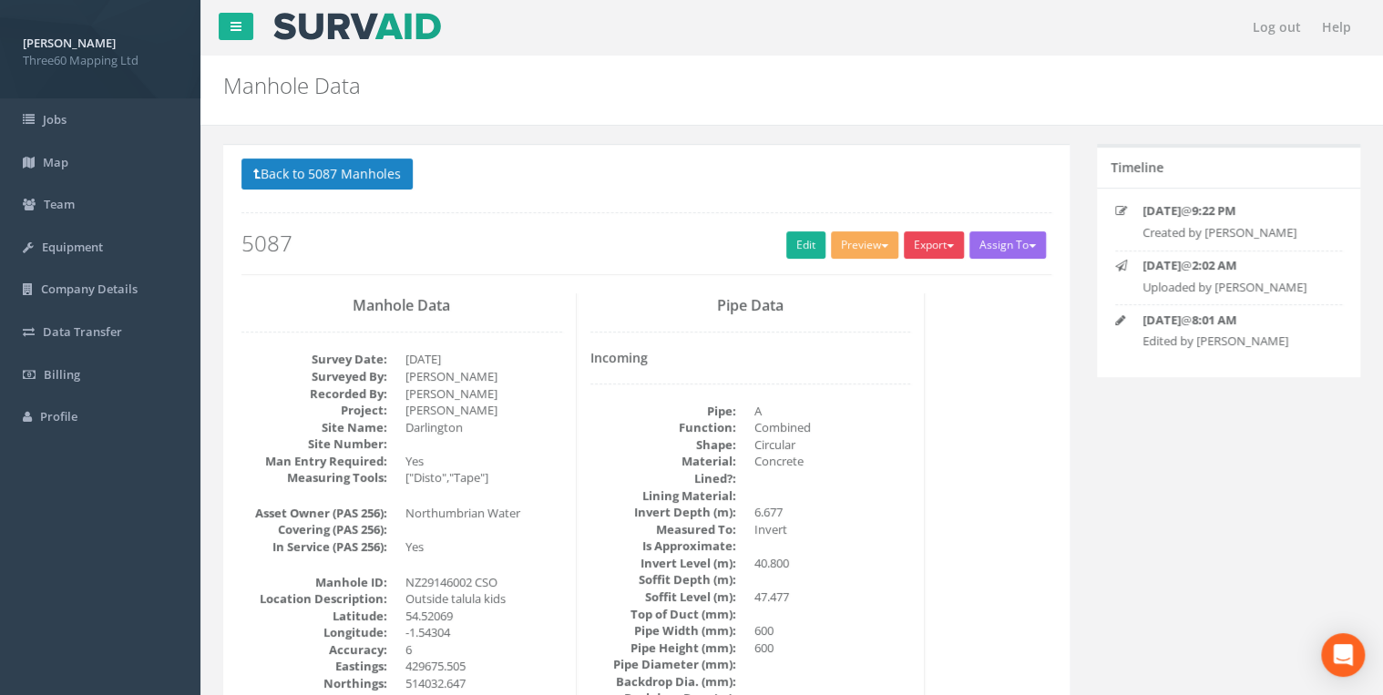
click at [365, 70] on button "Export" at bounding box center [934, 244] width 60 height 27
click at [365, 70] on link "360 Manhole" at bounding box center [896, 283] width 139 height 28
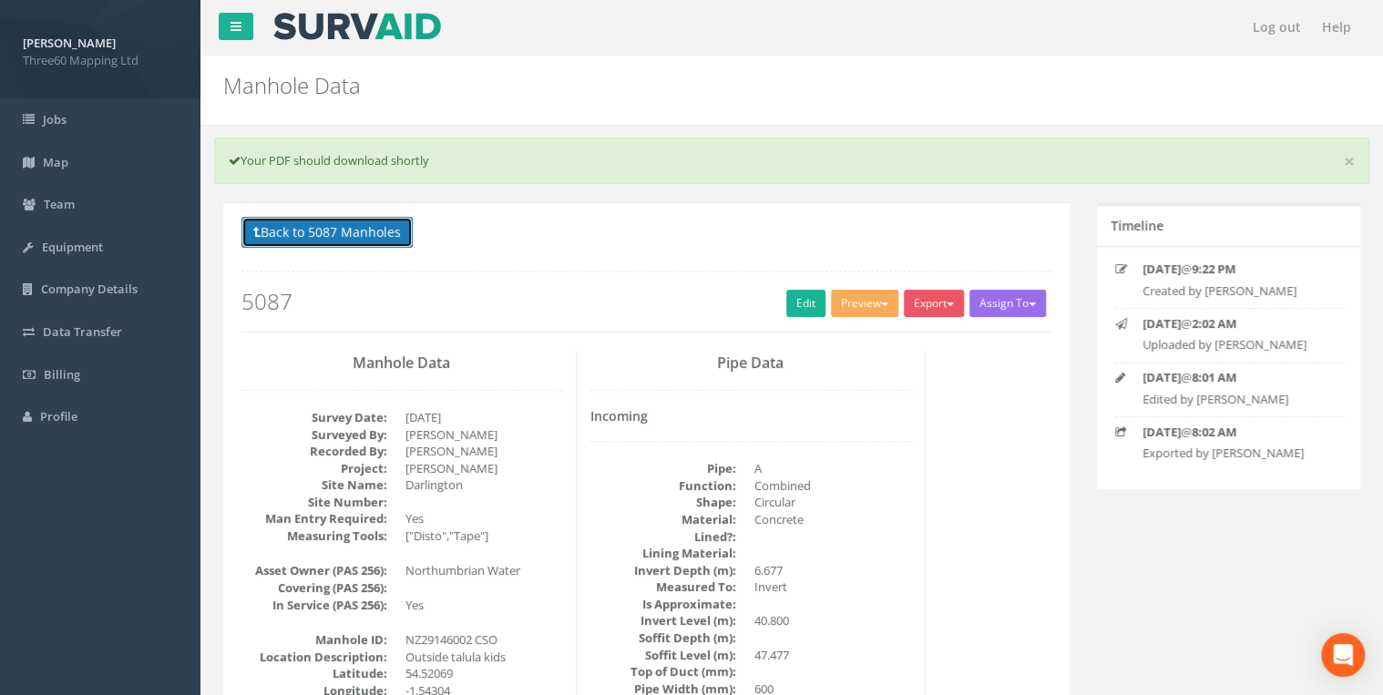
click at [365, 70] on button "Back to 5087 Manholes" at bounding box center [326, 232] width 171 height 31
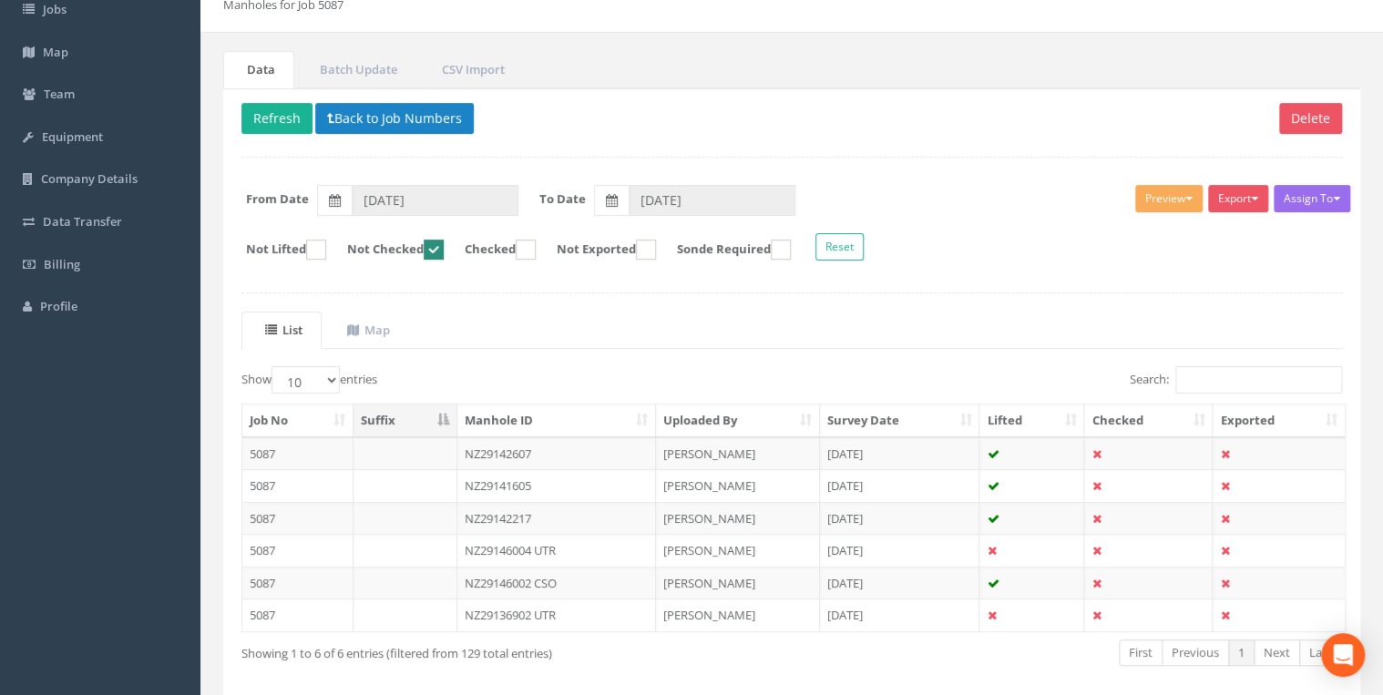
scroll to position [187, 0]
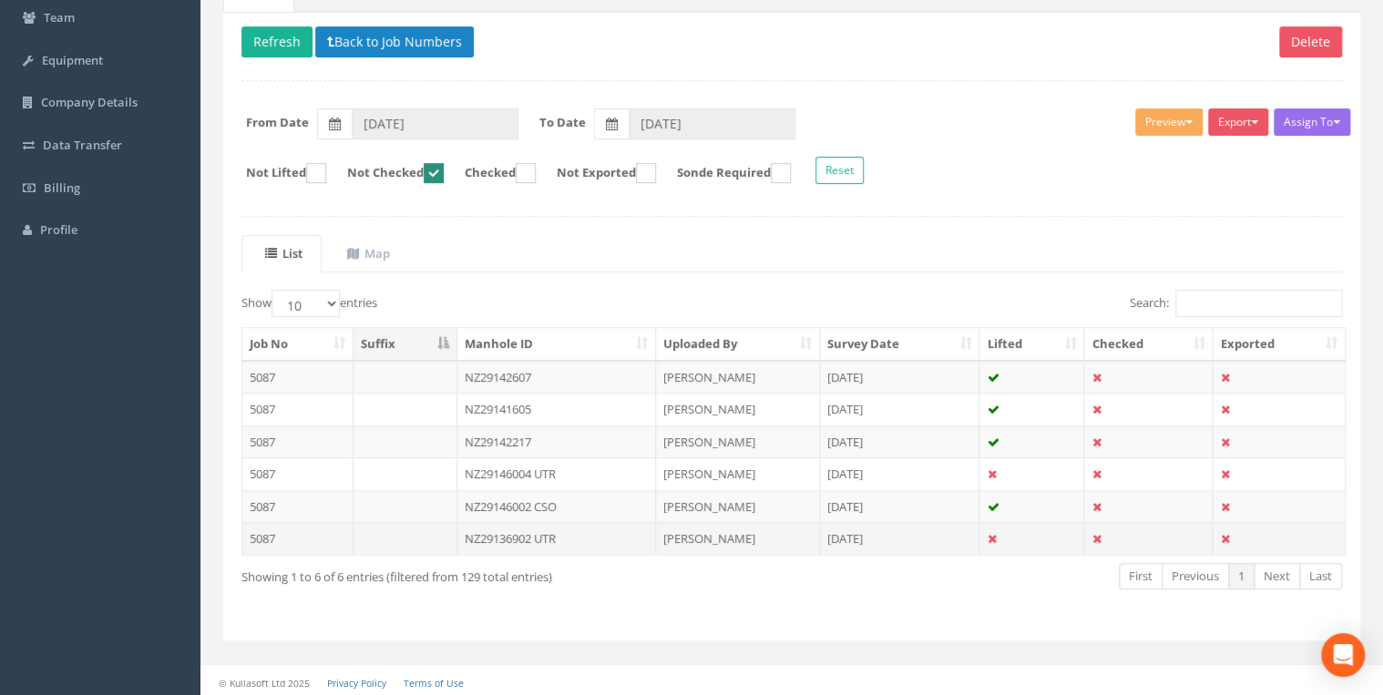
click at [365, 70] on td "NZ29136902 UTR" at bounding box center [556, 538] width 199 height 33
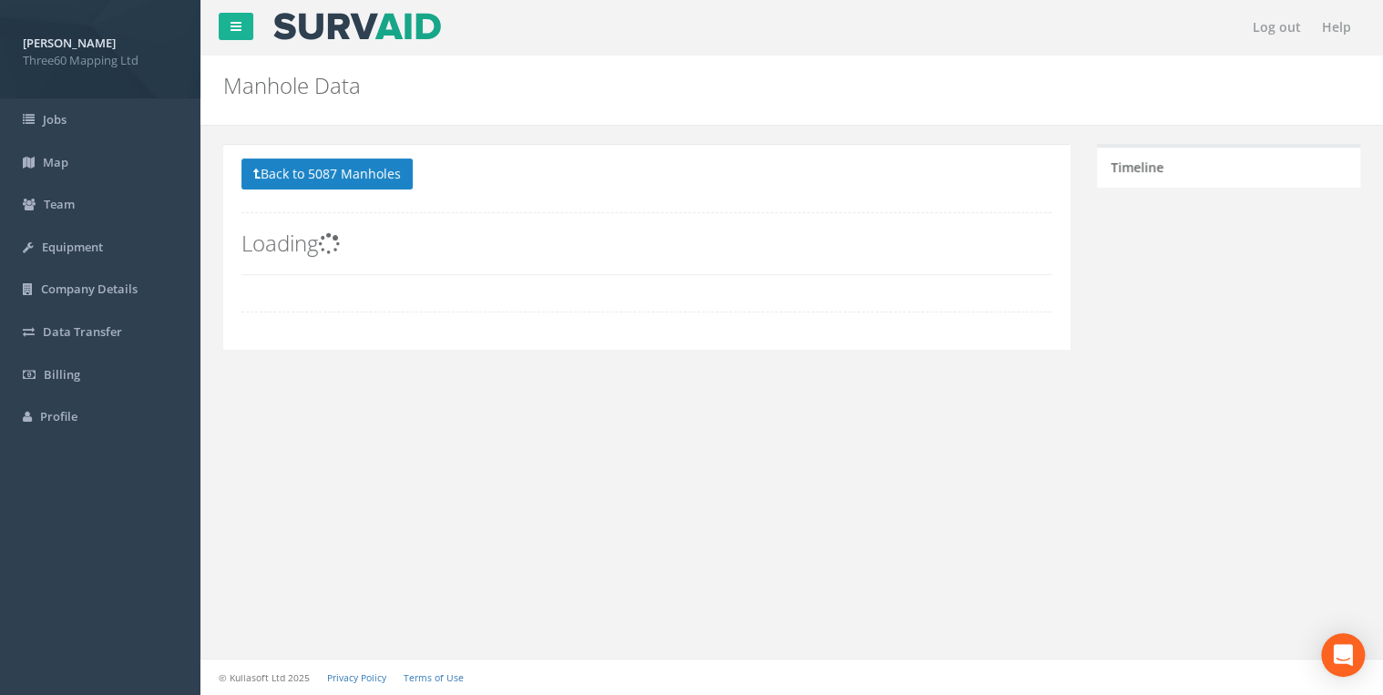
scroll to position [0, 0]
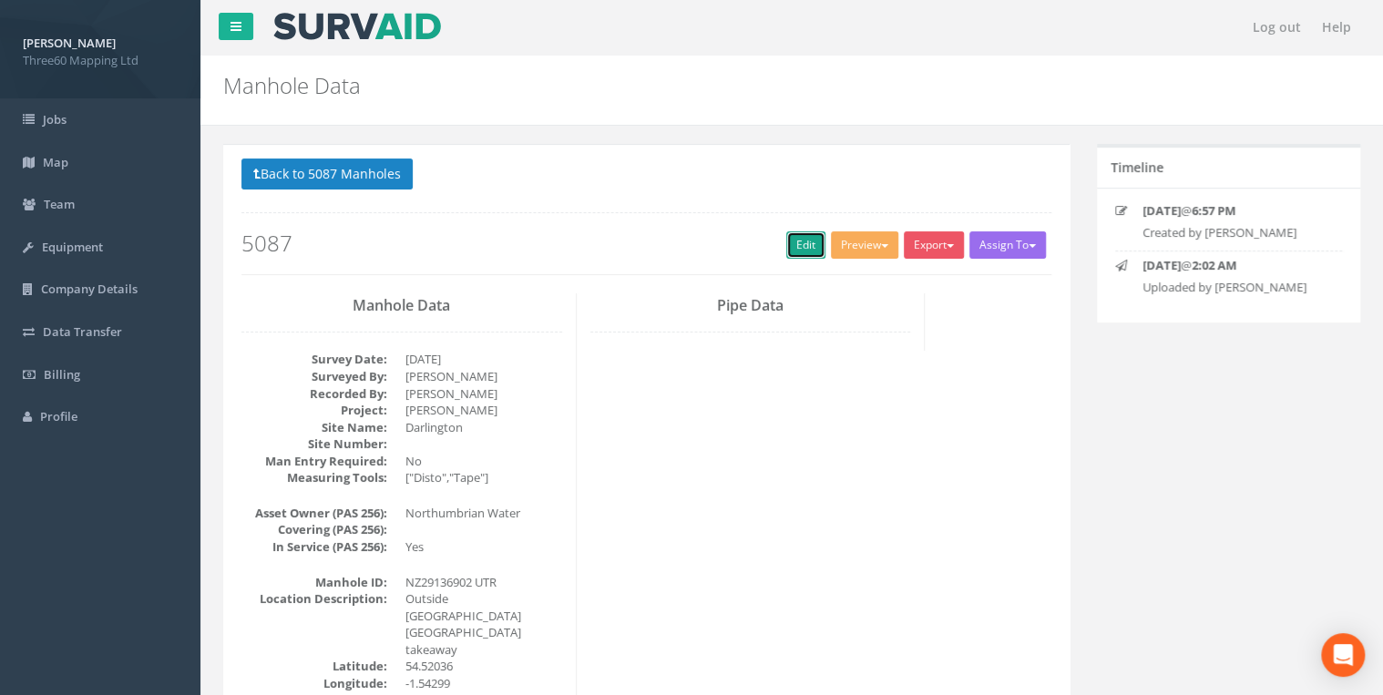
click at [365, 70] on link "Edit" at bounding box center [805, 244] width 39 height 27
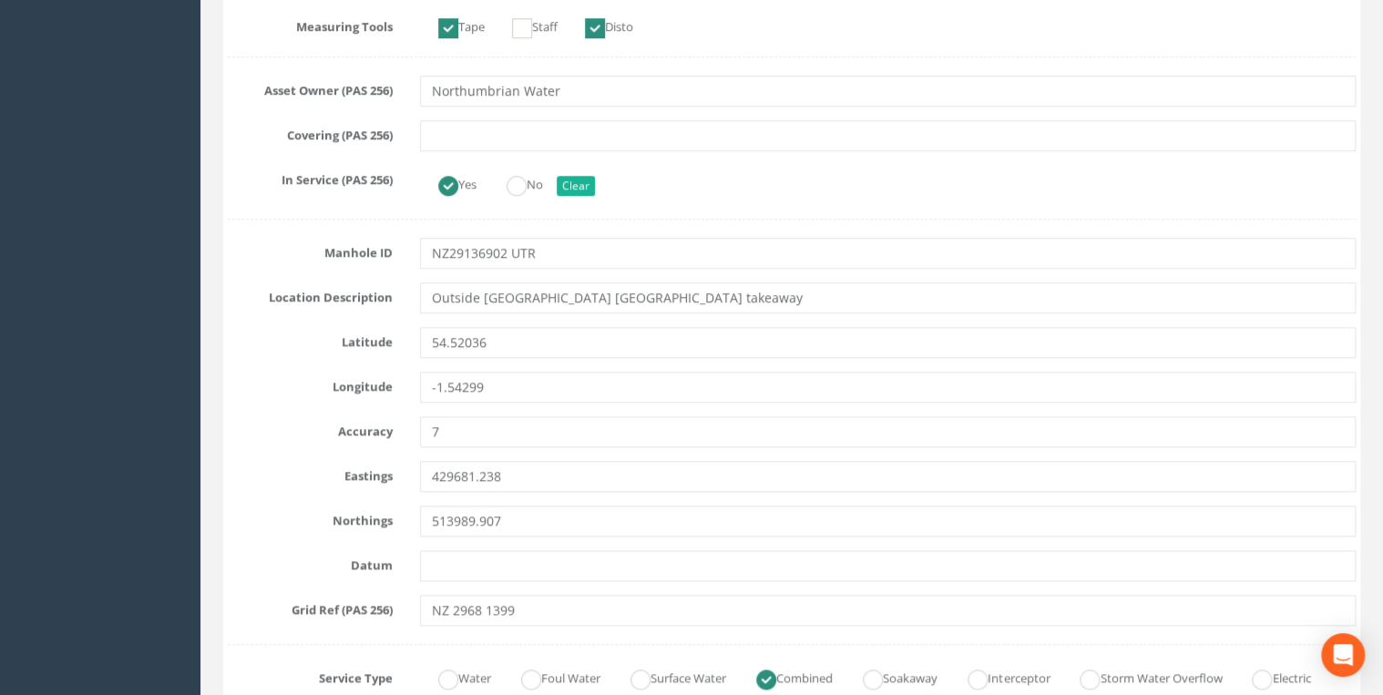
scroll to position [971, 0]
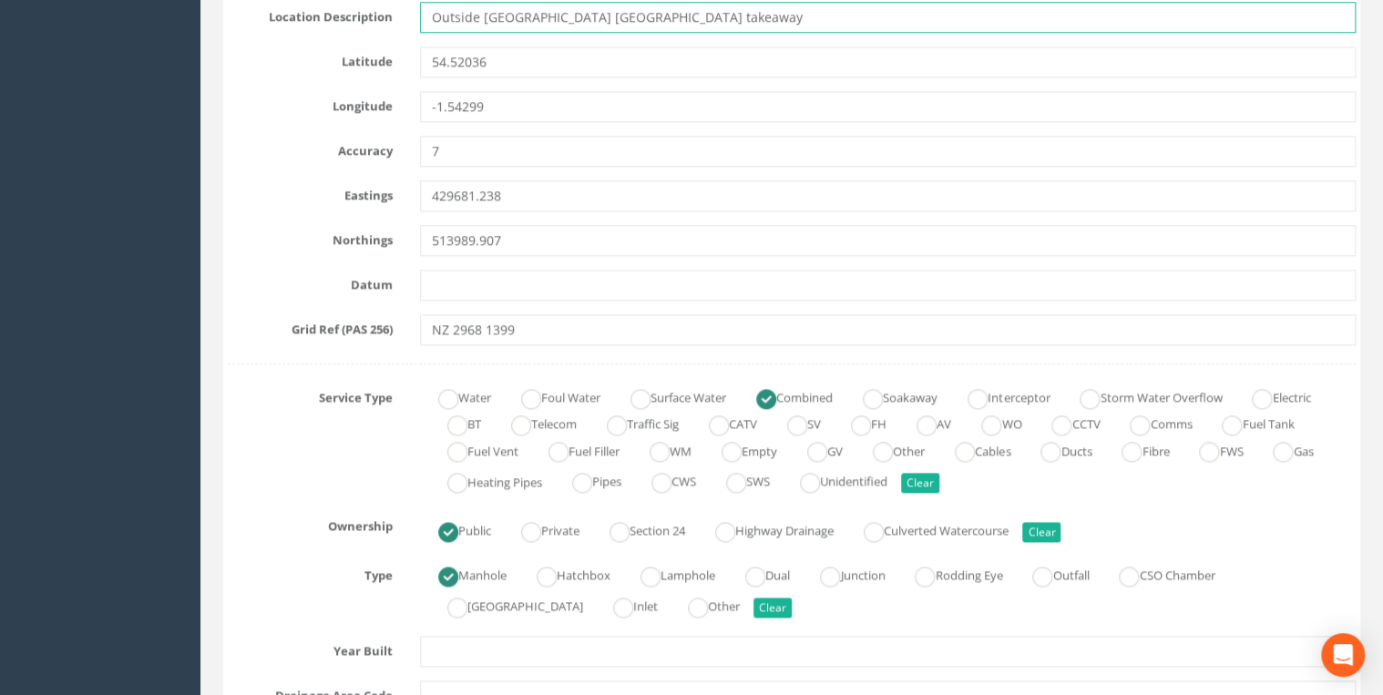
drag, startPoint x: 612, startPoint y: 21, endPoint x: 322, endPoint y: 23, distance: 290.7
click at [322, 23] on div "Location Description Outside [GEOGRAPHIC_DATA] [GEOGRAPHIC_DATA] takeaway" at bounding box center [792, 17] width 1156 height 31
click at [365, 16] on input "Outside [GEOGRAPHIC_DATA] [GEOGRAPHIC_DATA] takeaway" at bounding box center [888, 17] width 936 height 31
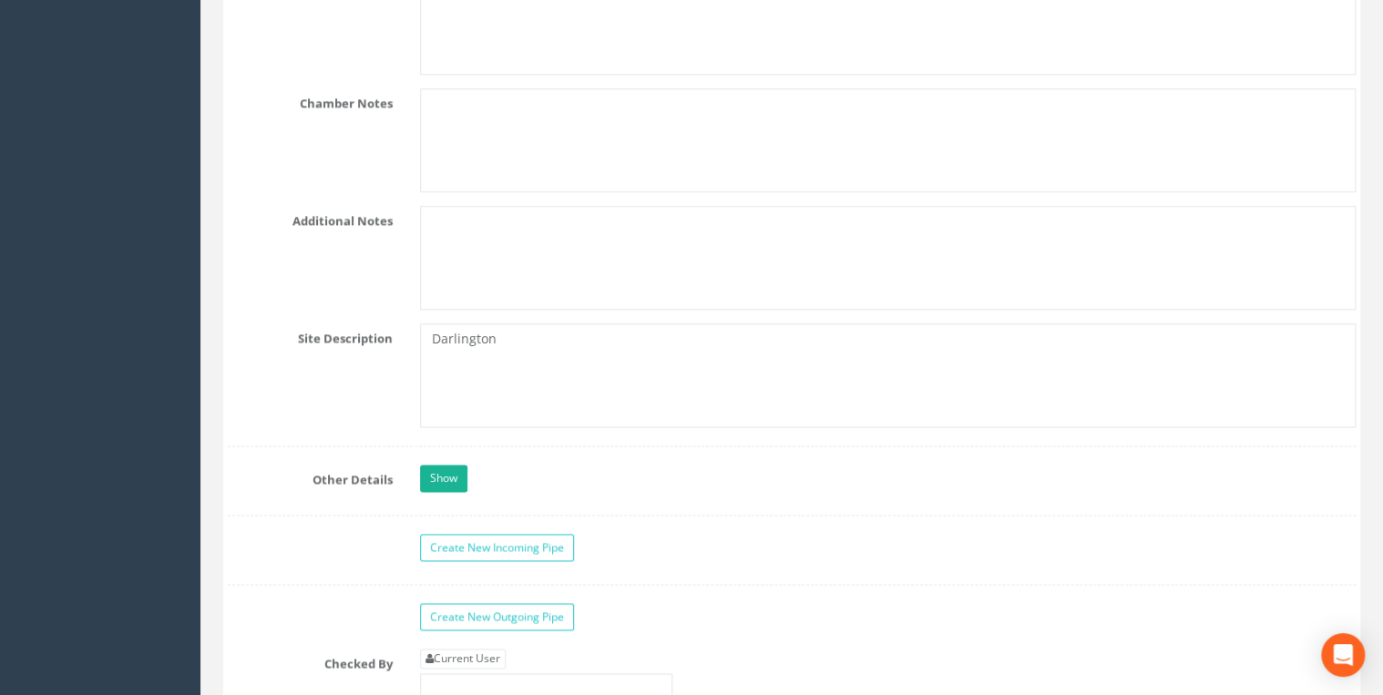
scroll to position [4860, 0]
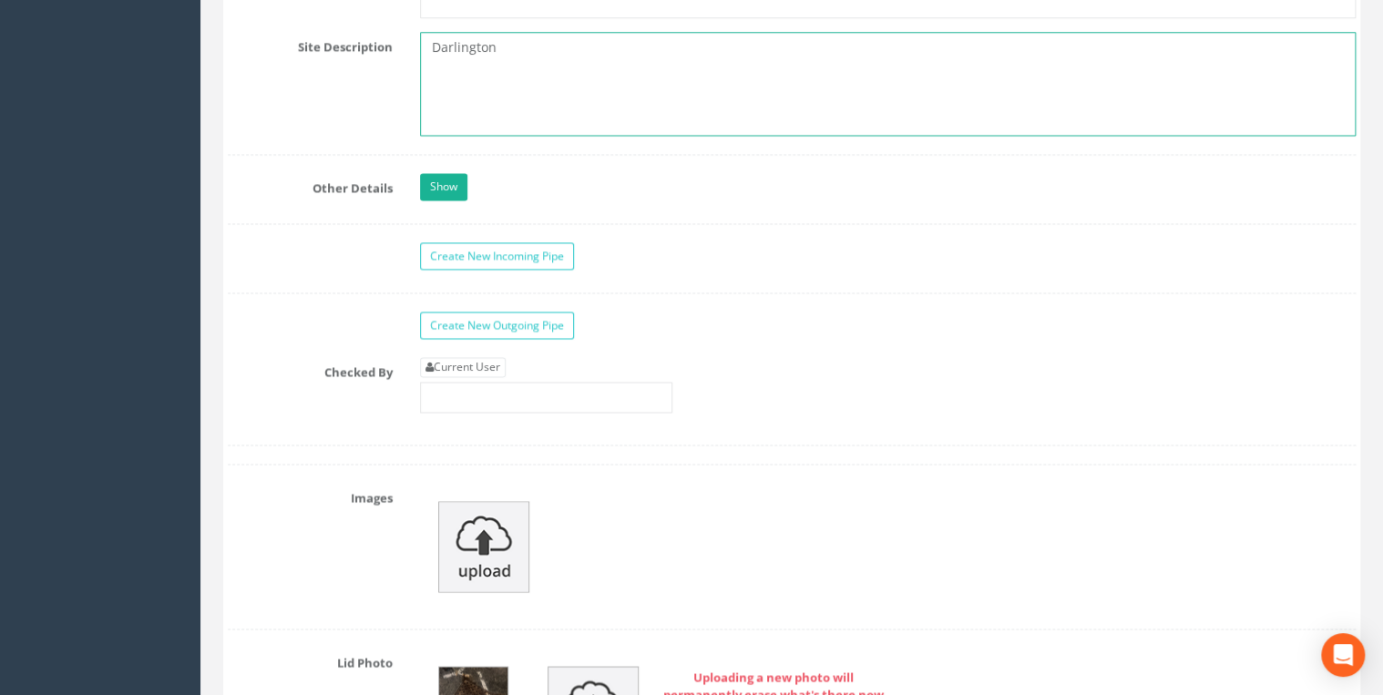
drag, startPoint x: 518, startPoint y: 41, endPoint x: 303, endPoint y: 41, distance: 215.1
click at [303, 41] on div "Site Description [GEOGRAPHIC_DATA]" at bounding box center [792, 84] width 1156 height 104
paste textarea "Outside [GEOGRAPHIC_DATA] [GEOGRAPHIC_DATA] takeaway"
click at [365, 33] on textarea "Outside [GEOGRAPHIC_DATA] [GEOGRAPHIC_DATA] takeaway" at bounding box center [888, 84] width 936 height 104
click at [365, 32] on textarea "Outside [GEOGRAPHIC_DATA] [GEOGRAPHIC_DATA] takeaway" at bounding box center [888, 84] width 936 height 104
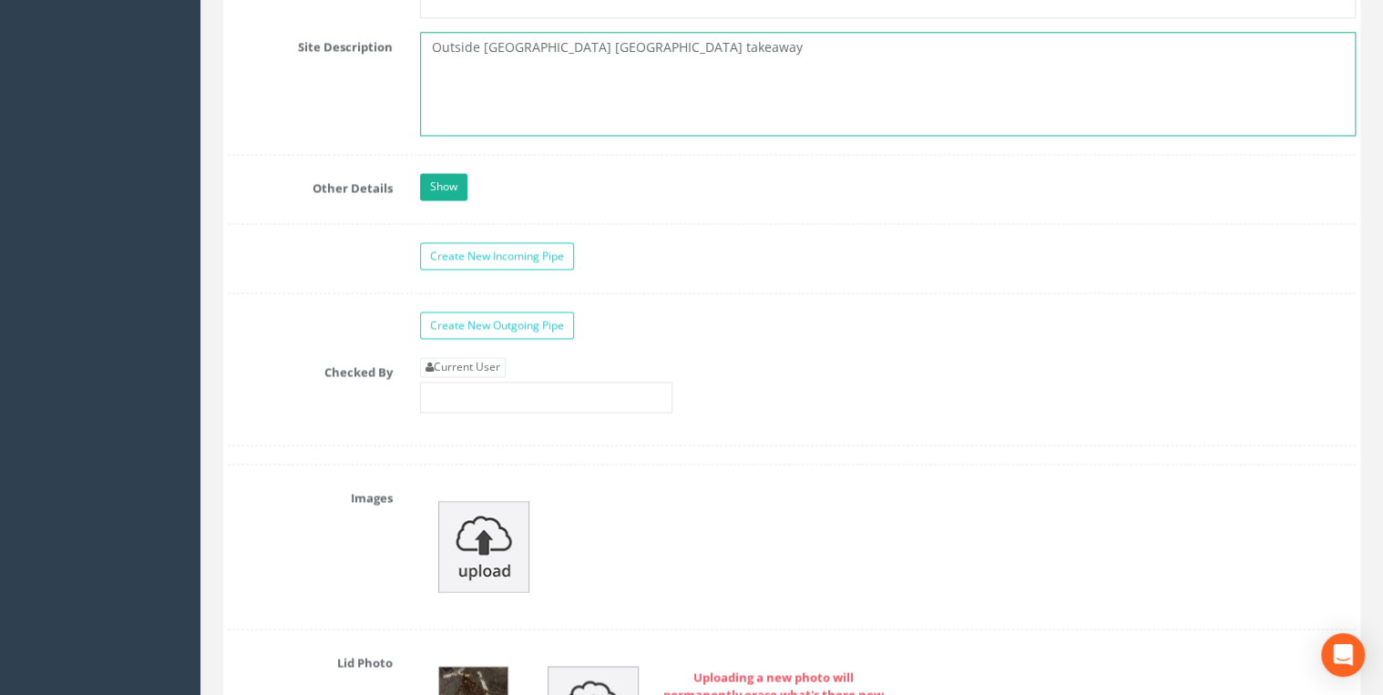
click at [365, 36] on textarea "Outside [GEOGRAPHIC_DATA] [GEOGRAPHIC_DATA] takeaway" at bounding box center [888, 84] width 936 height 104
type textarea "Outside [GEOGRAPHIC_DATA] [GEOGRAPHIC_DATA] takeaway"
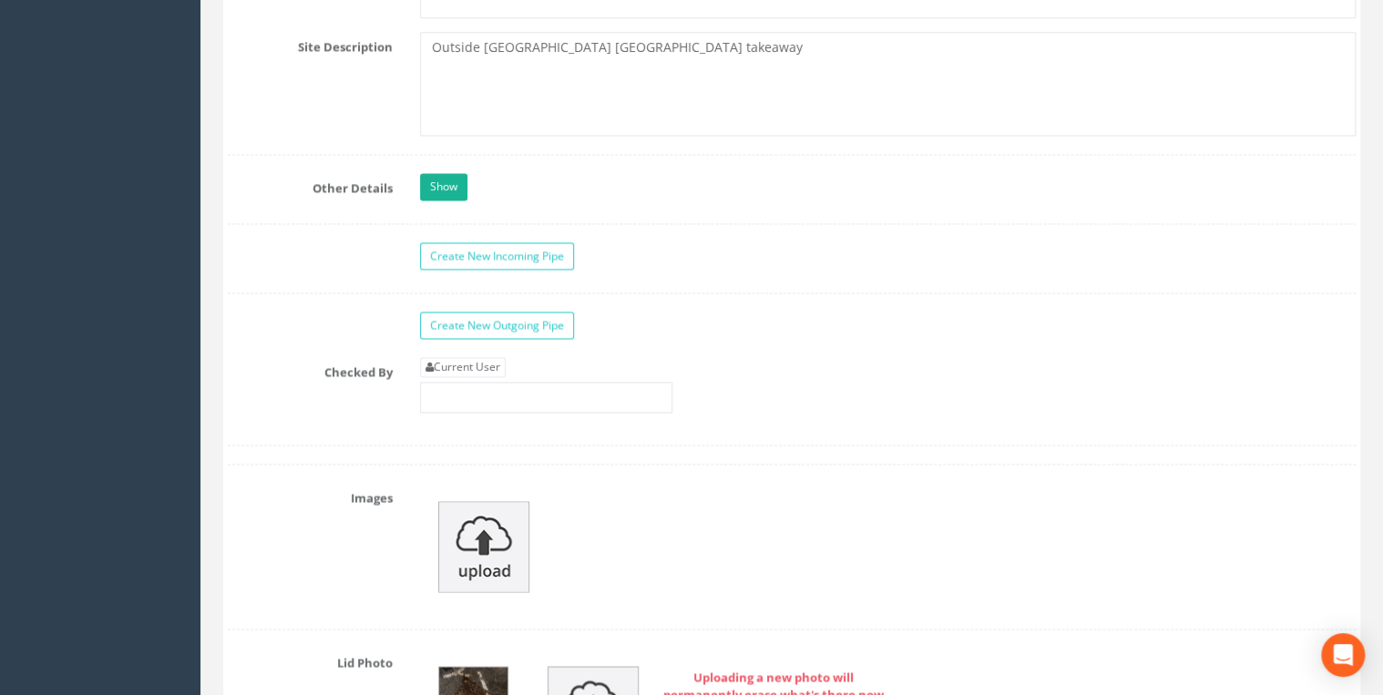
click at [365, 70] on div "Show" at bounding box center [887, 189] width 963 height 32
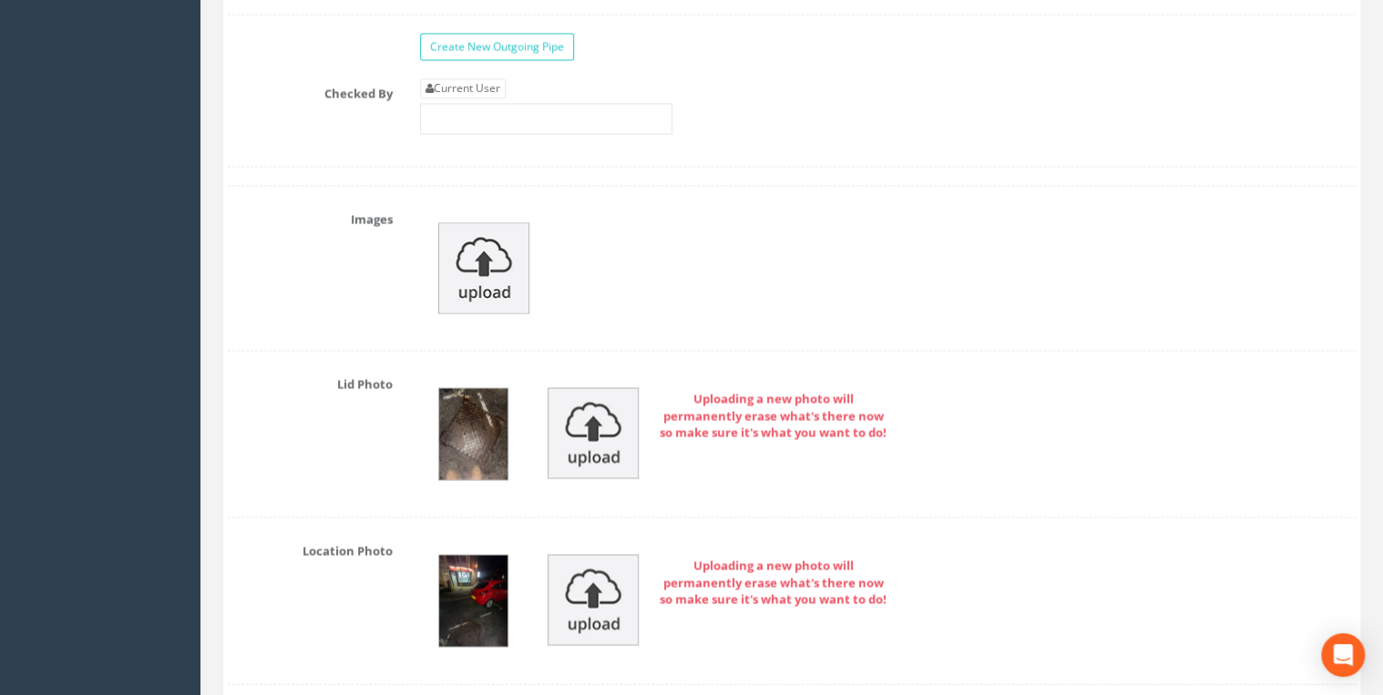
scroll to position [5152, 0]
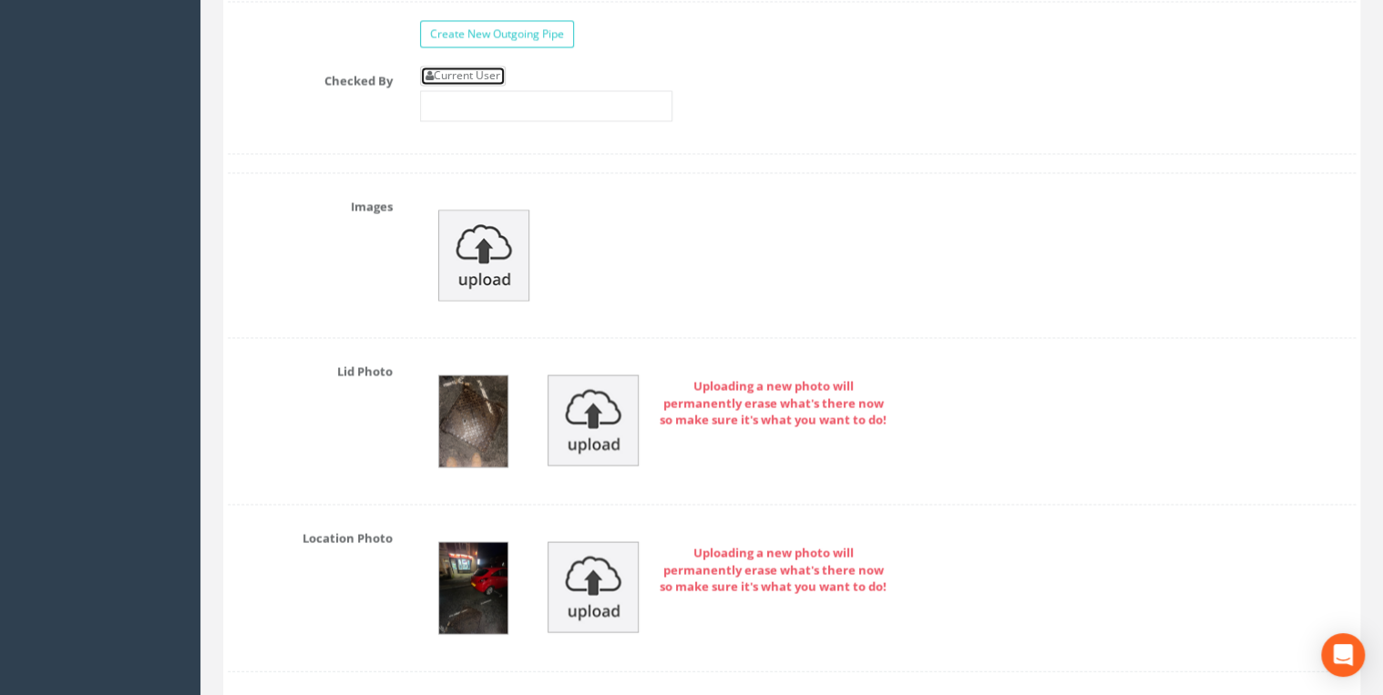
click at [365, 66] on link "Current User" at bounding box center [463, 76] width 86 height 20
type input "[PERSON_NAME]"
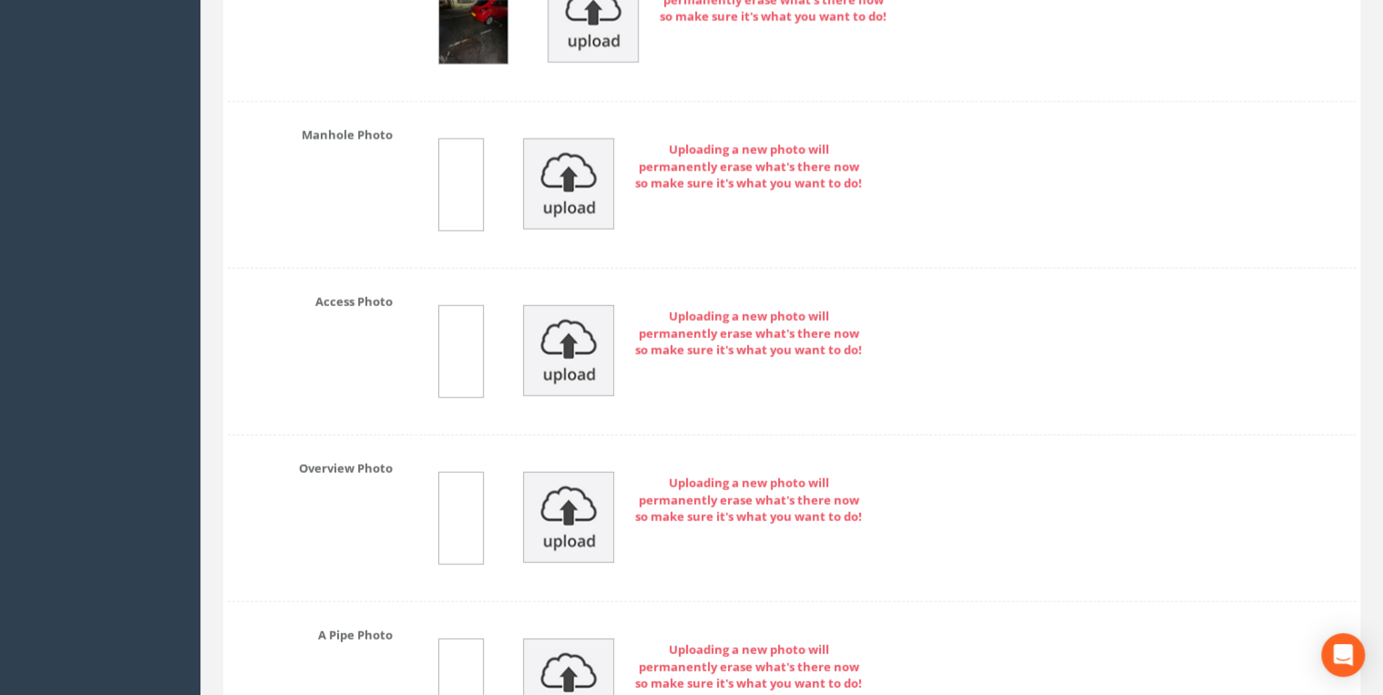
scroll to position [5735, 0]
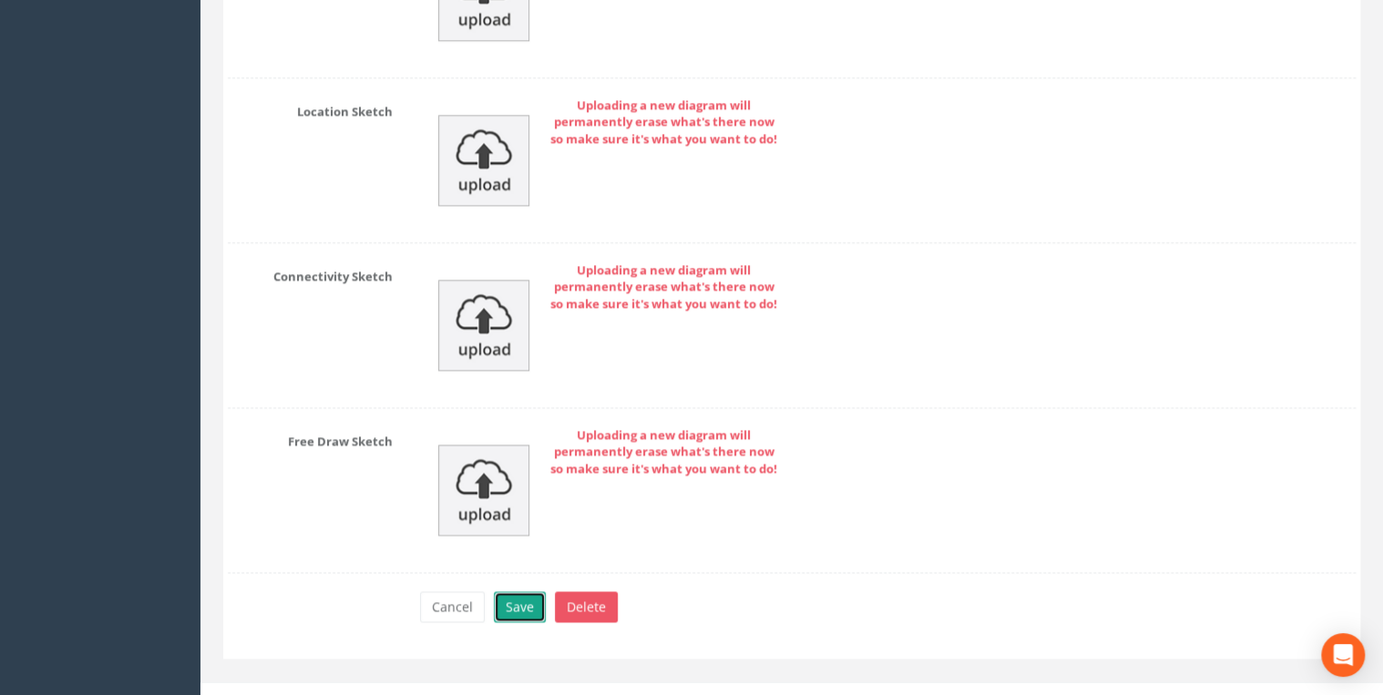
click at [365, 70] on button "Save" at bounding box center [520, 606] width 52 height 31
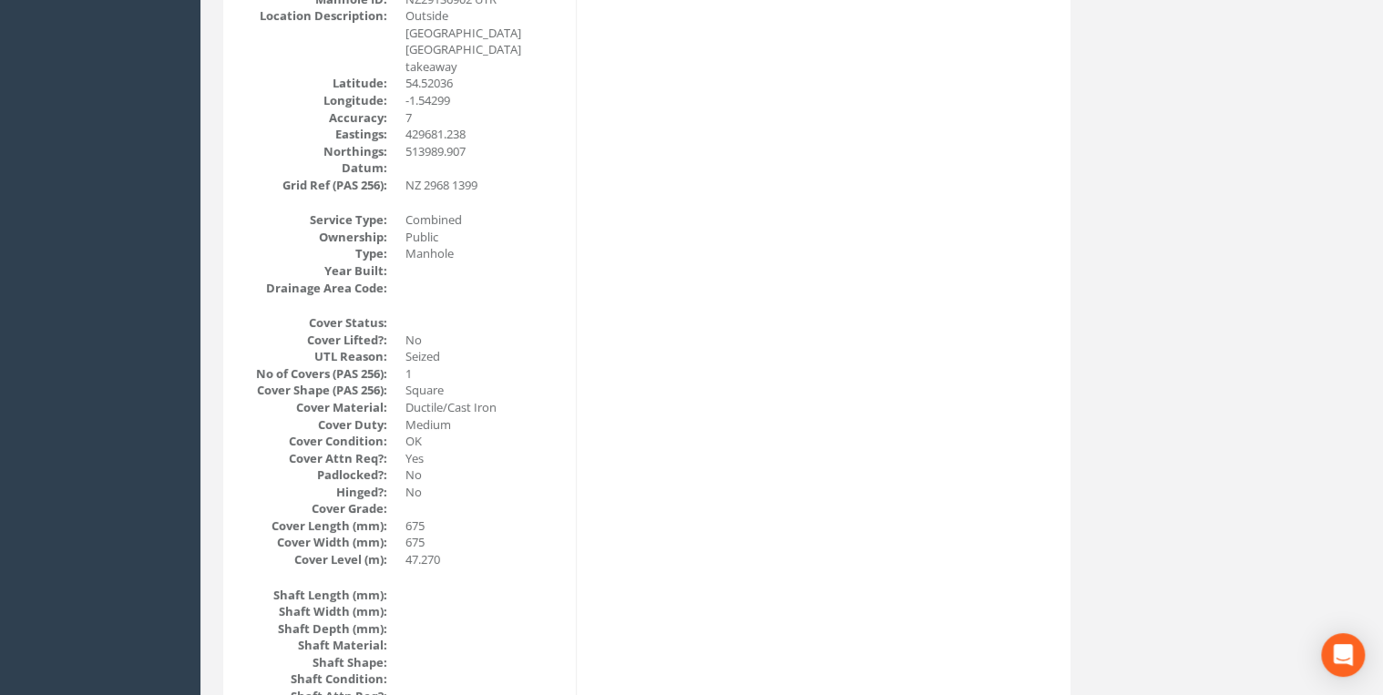
scroll to position [0, 0]
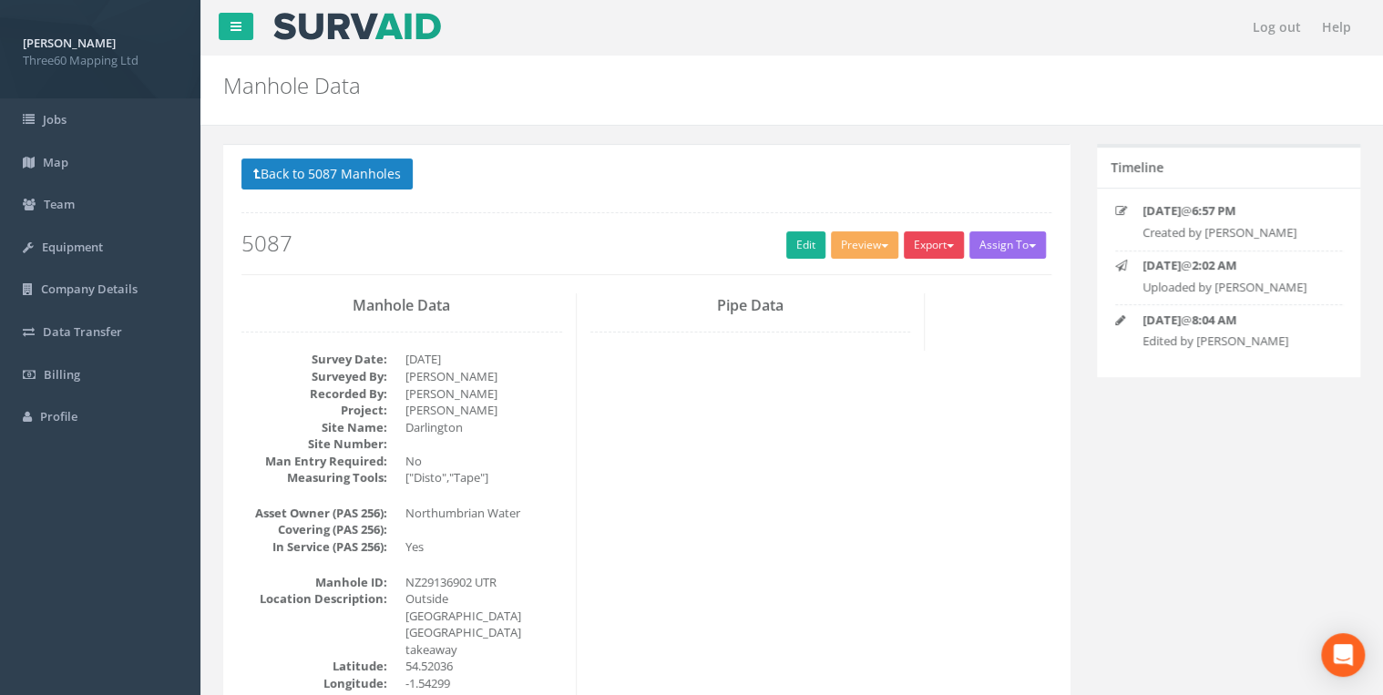
click at [365, 70] on button "Export" at bounding box center [934, 244] width 60 height 27
click at [365, 70] on link "360 Manhole" at bounding box center [896, 283] width 139 height 28
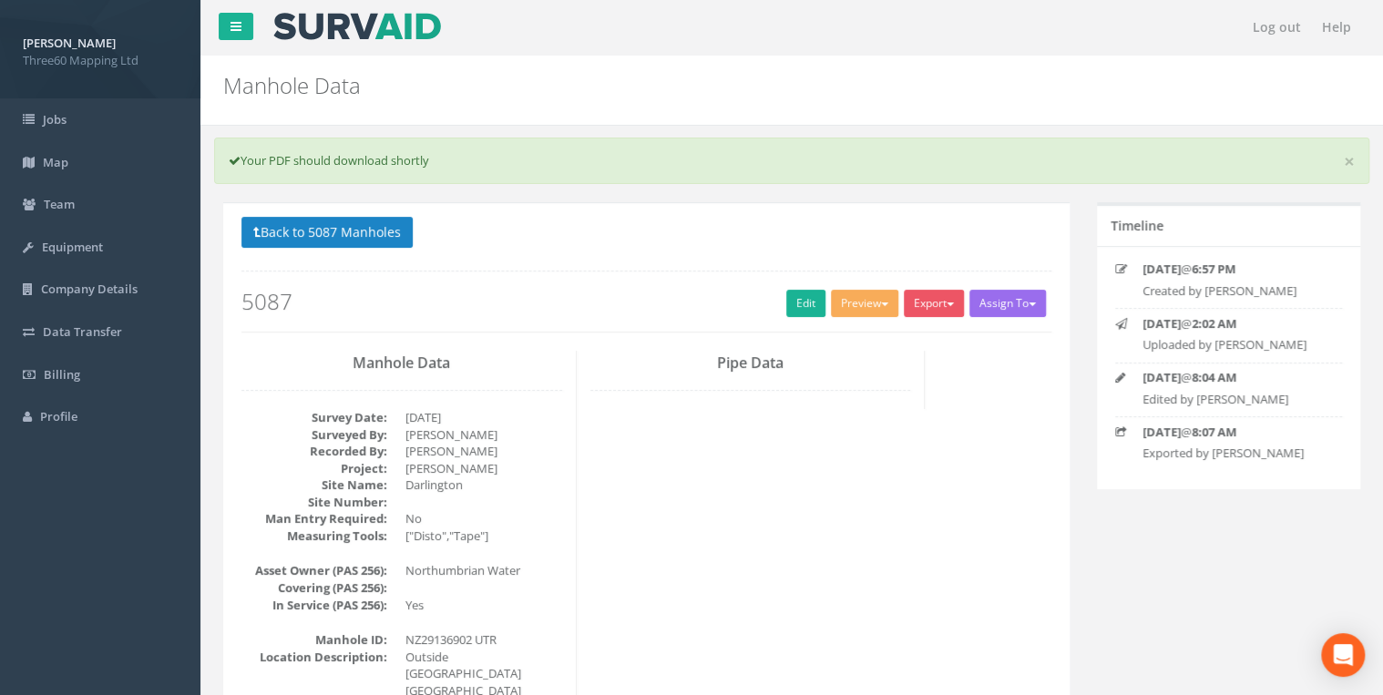
drag, startPoint x: 448, startPoint y: 252, endPoint x: 418, endPoint y: 237, distance: 33.8
click at [365, 70] on div "Back to 5087 Manholes Back to Map Assign To No Companies Added Export 360 Manho…" at bounding box center [646, 275] width 810 height 116
click at [365, 70] on p "Back to 5087 Manholes Back to Map" at bounding box center [646, 235] width 810 height 36
click at [365, 70] on button "Back to 5087 Manholes" at bounding box center [326, 232] width 171 height 31
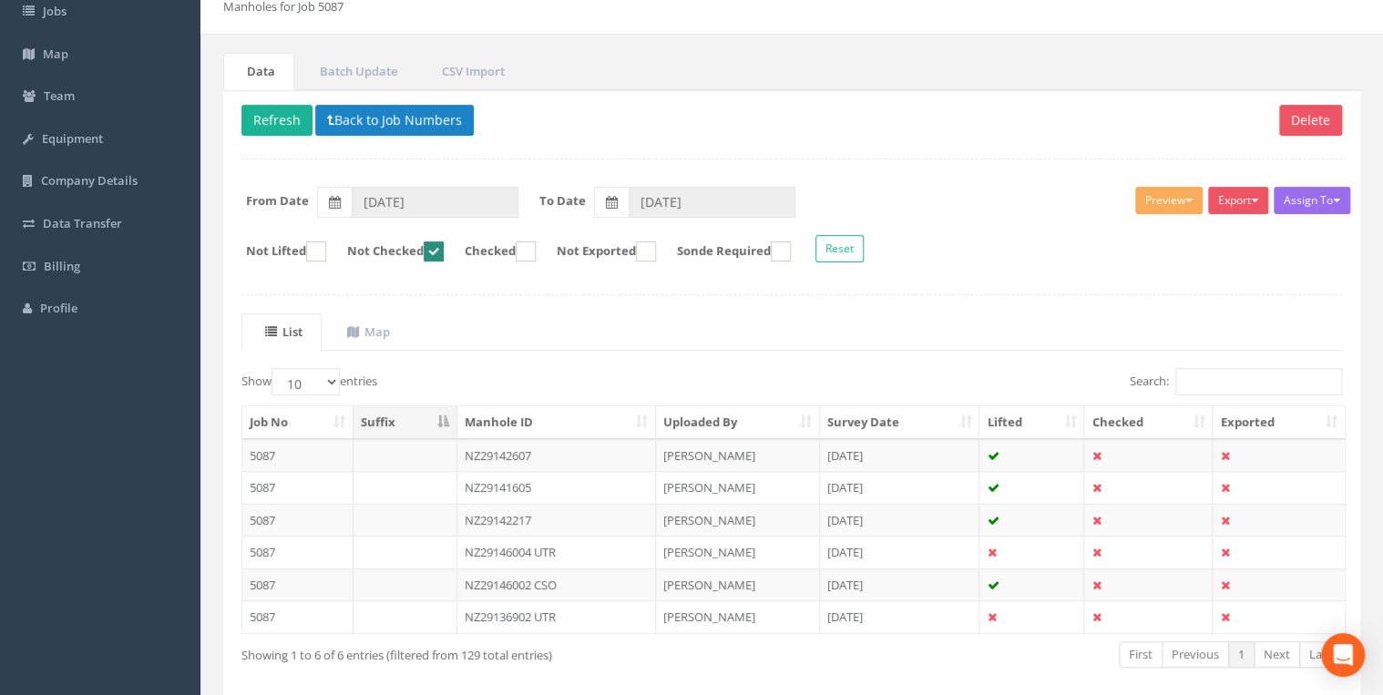
scroll to position [187, 0]
